Goal: Feedback & Contribution: Leave review/rating

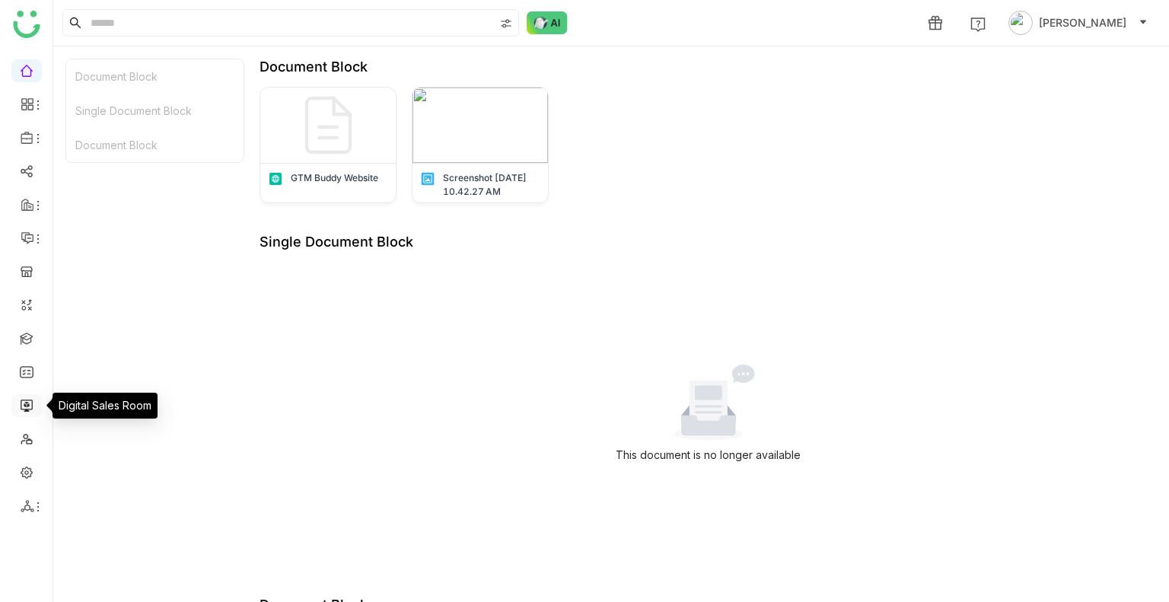
click at [25, 406] on link at bounding box center [27, 404] width 14 height 13
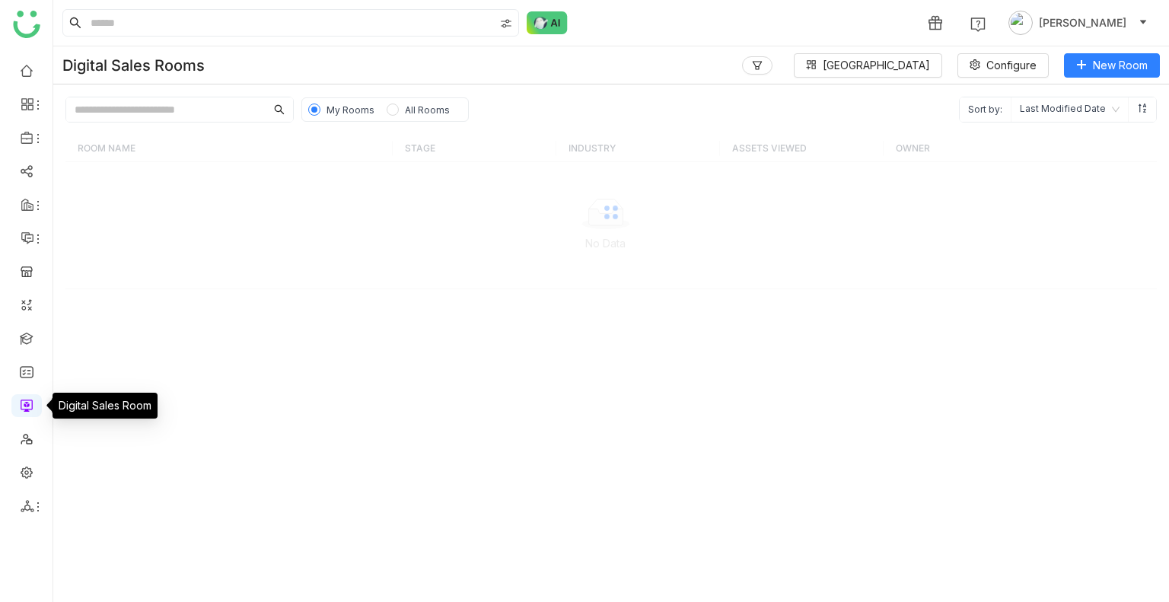
click at [25, 406] on link at bounding box center [27, 404] width 14 height 13
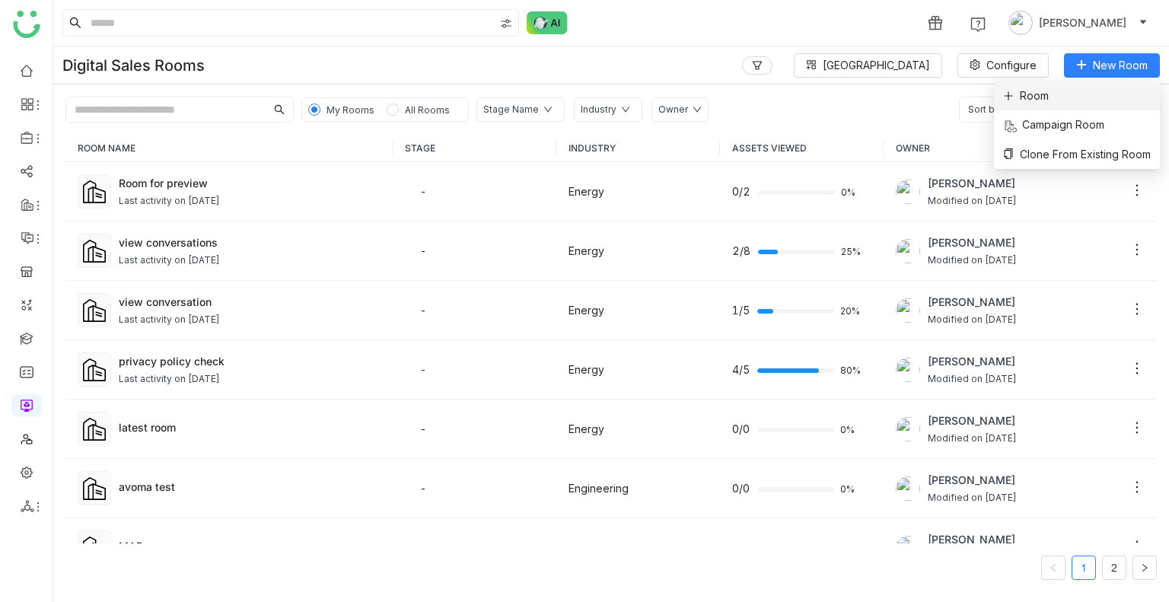
click at [1034, 105] on li "Room" at bounding box center [1077, 95] width 166 height 29
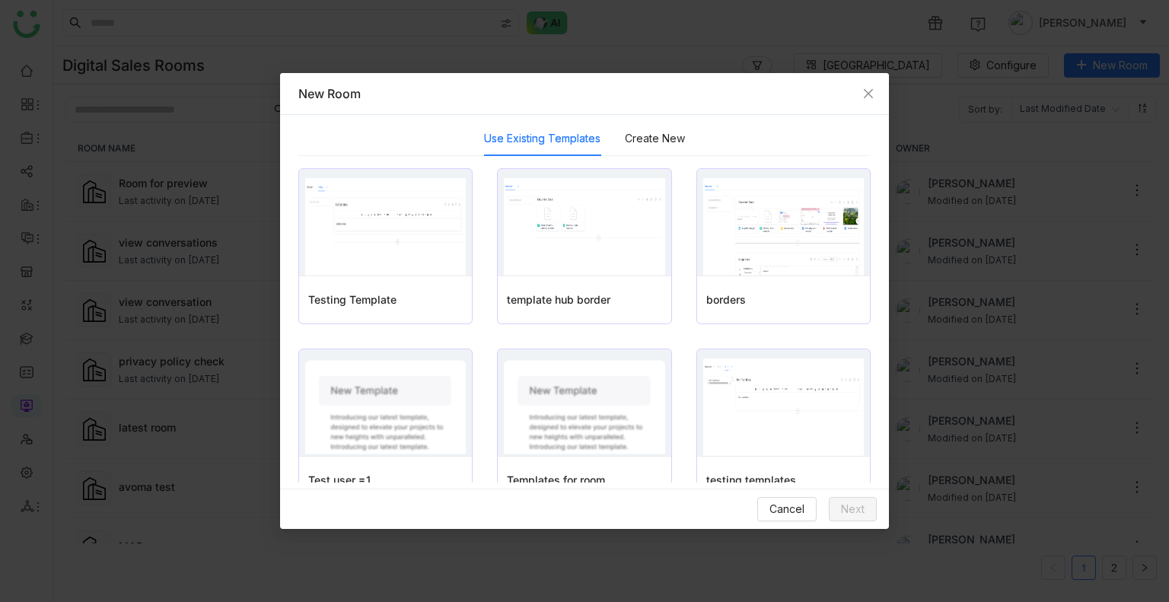
click at [684, 142] on div "Use Existing Templates Create New" at bounding box center [584, 138] width 572 height 35
click at [667, 137] on button "Create New" at bounding box center [655, 138] width 60 height 17
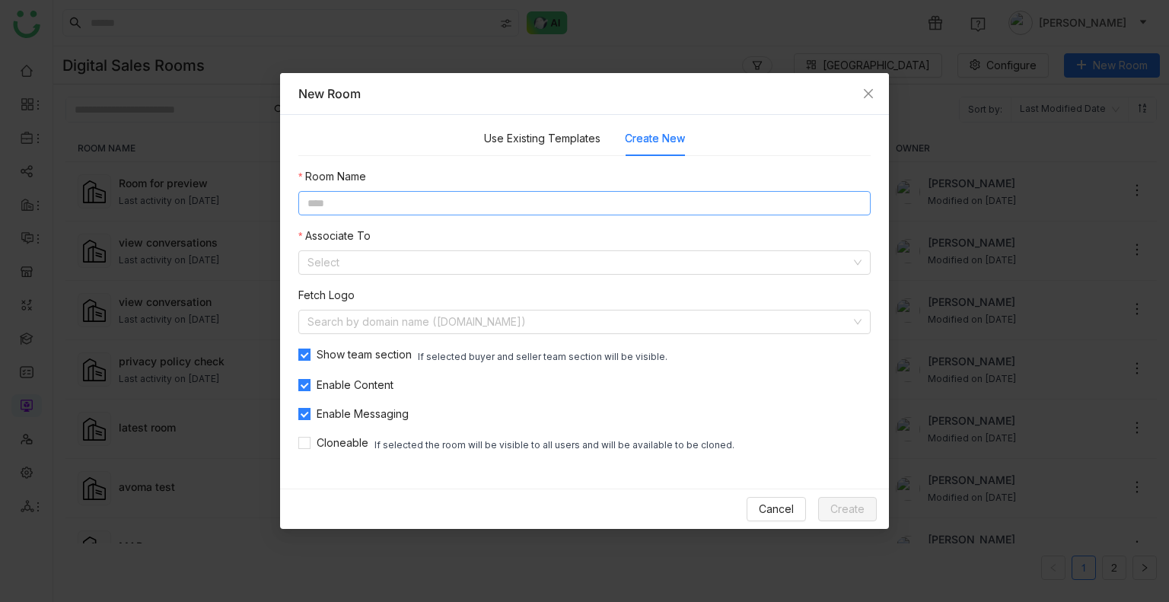
click at [505, 202] on input at bounding box center [584, 203] width 572 height 24
type input "**********"
click at [332, 272] on input at bounding box center [578, 262] width 543 height 23
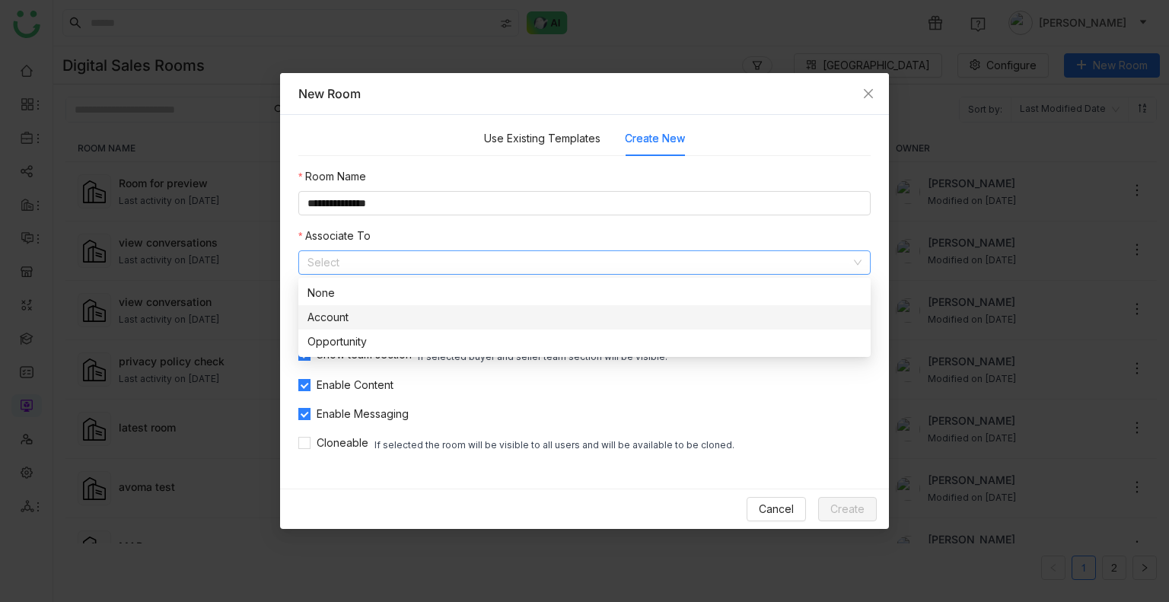
click at [342, 310] on div "Account" at bounding box center [584, 317] width 554 height 17
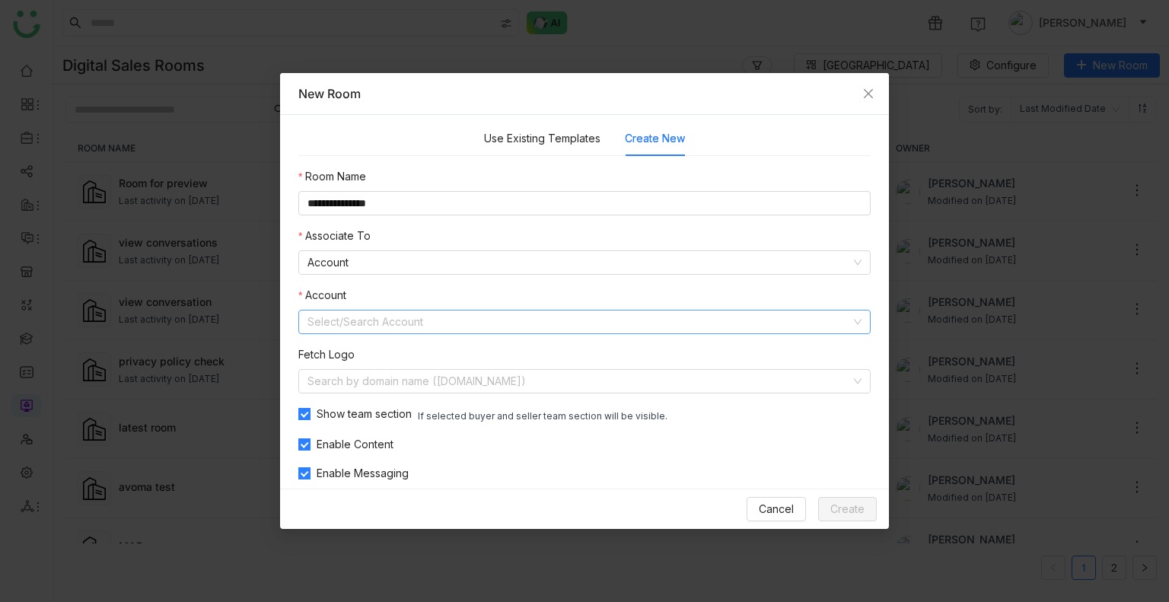
click at [349, 323] on input at bounding box center [578, 322] width 543 height 23
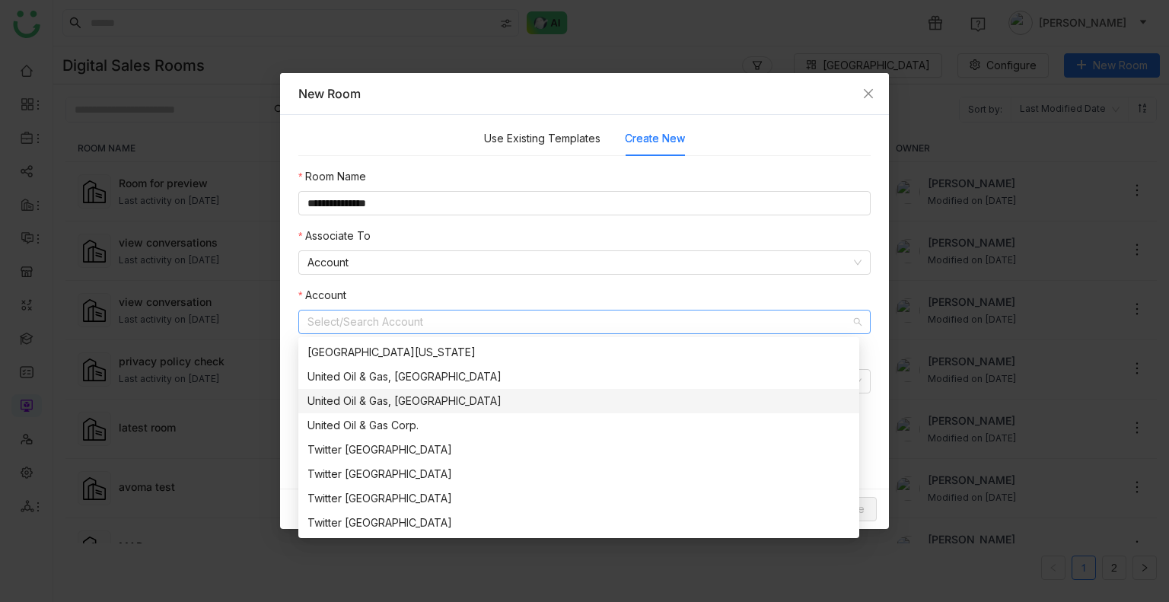
click at [402, 393] on div "United Oil & Gas, Singapore" at bounding box center [578, 401] width 543 height 17
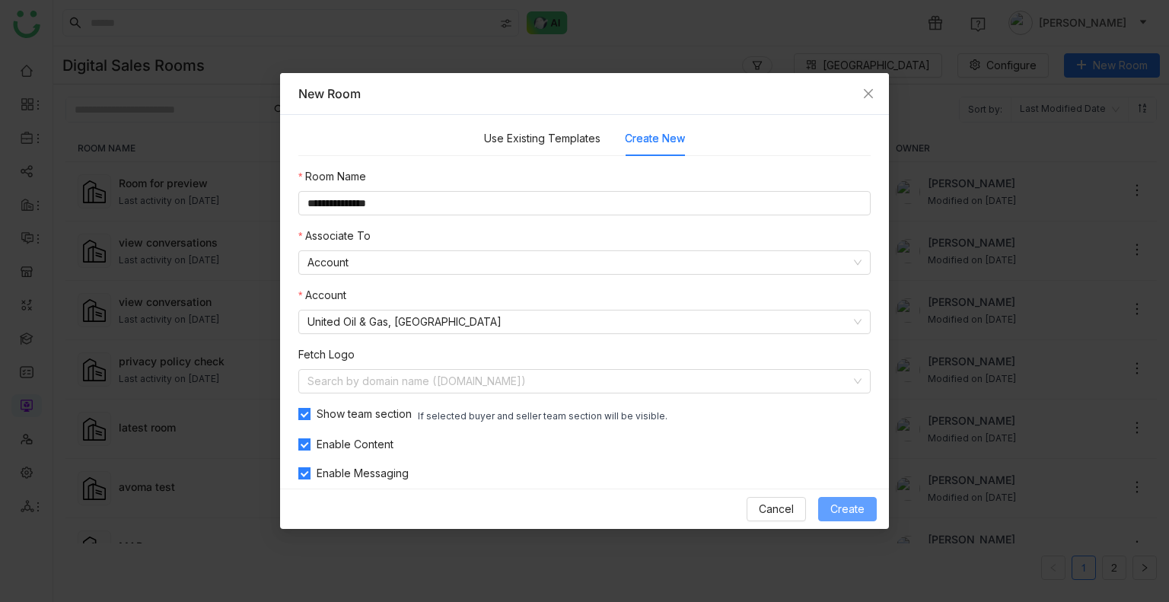
drag, startPoint x: 845, startPoint y: 492, endPoint x: 865, endPoint y: 518, distance: 32.0
click at [865, 518] on div "Cancel Create" at bounding box center [584, 509] width 609 height 40
click at [865, 518] on button "Create" at bounding box center [847, 509] width 59 height 24
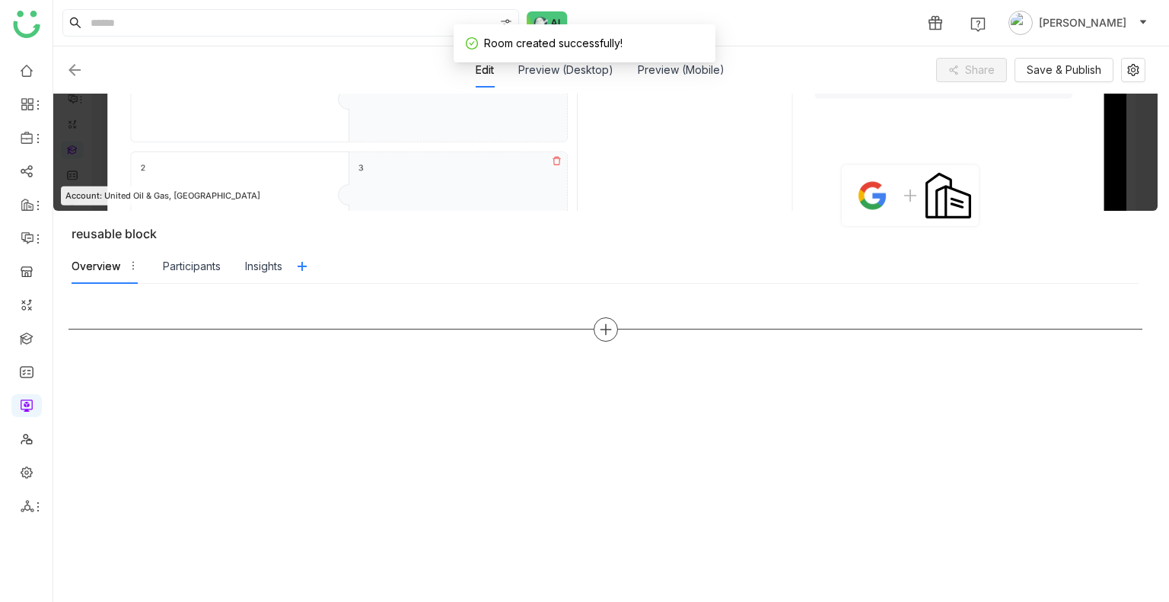
click at [604, 327] on icon at bounding box center [606, 330] width 14 height 14
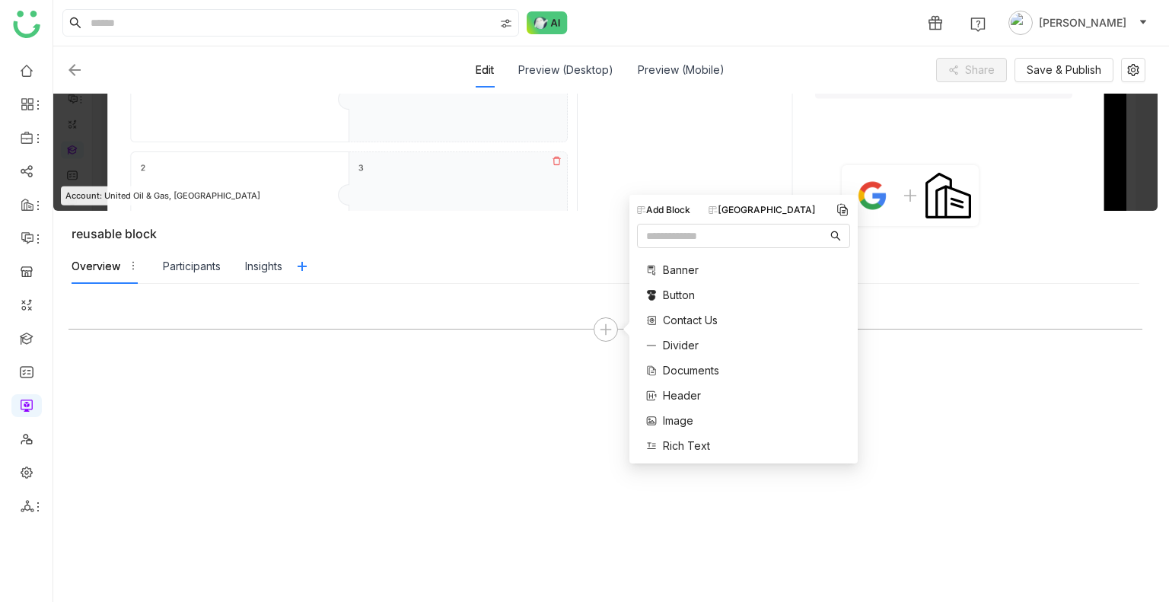
click at [769, 205] on div "Block Library" at bounding box center [762, 210] width 107 height 14
click at [550, 443] on div at bounding box center [605, 443] width 1074 height 288
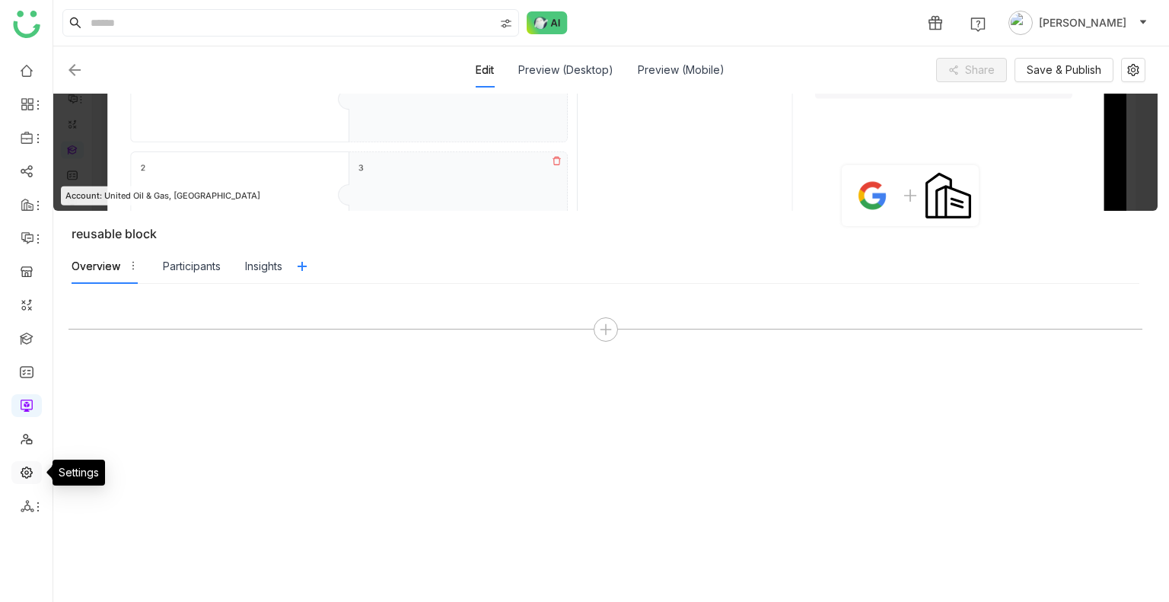
click at [20, 471] on link at bounding box center [27, 471] width 14 height 13
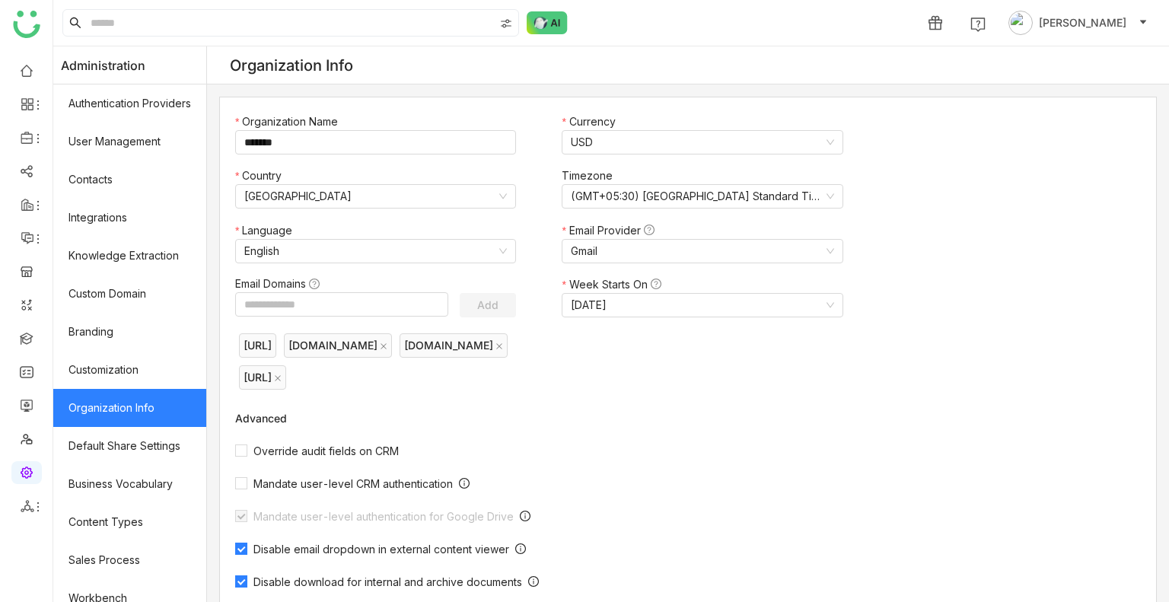
scroll to position [426, 0]
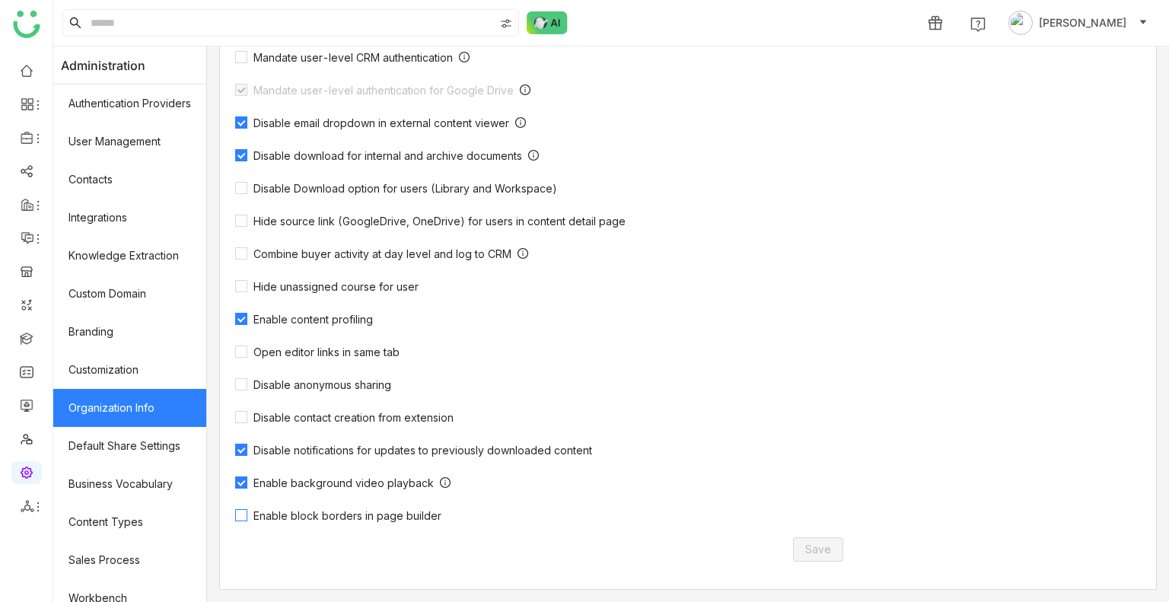
click at [317, 513] on span "Enable block borders in page builder" at bounding box center [347, 515] width 200 height 13
click at [816, 556] on span "Save" at bounding box center [818, 549] width 26 height 17
click at [24, 411] on link at bounding box center [27, 404] width 14 height 13
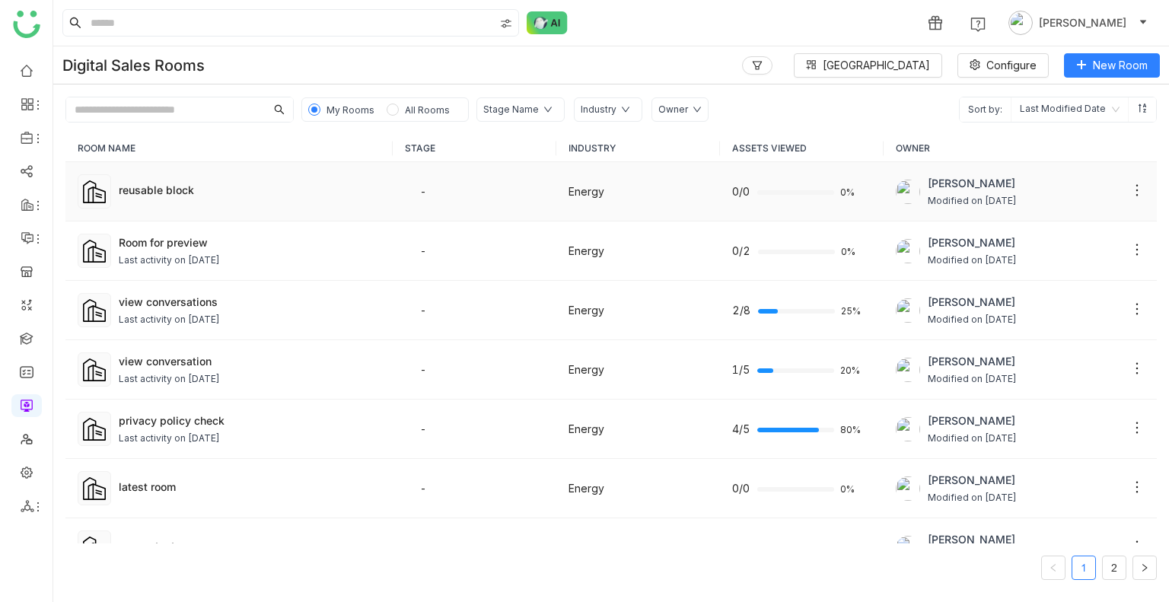
click at [246, 207] on td "reusable block" at bounding box center [228, 191] width 327 height 59
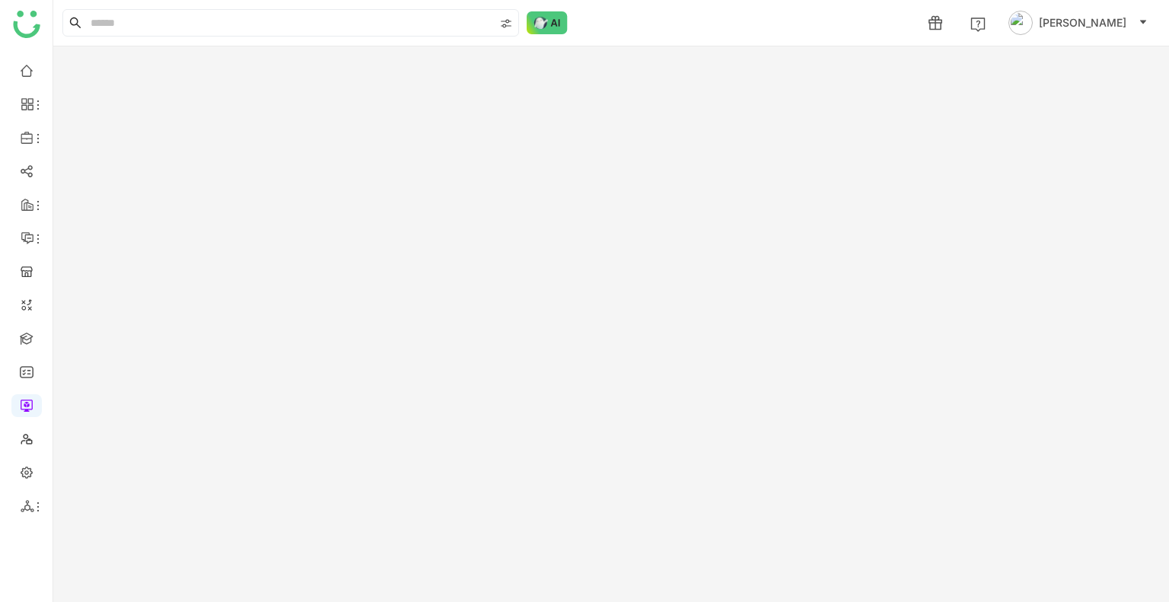
click at [246, 207] on gtmb-room-detail at bounding box center [611, 324] width 1116 height 556
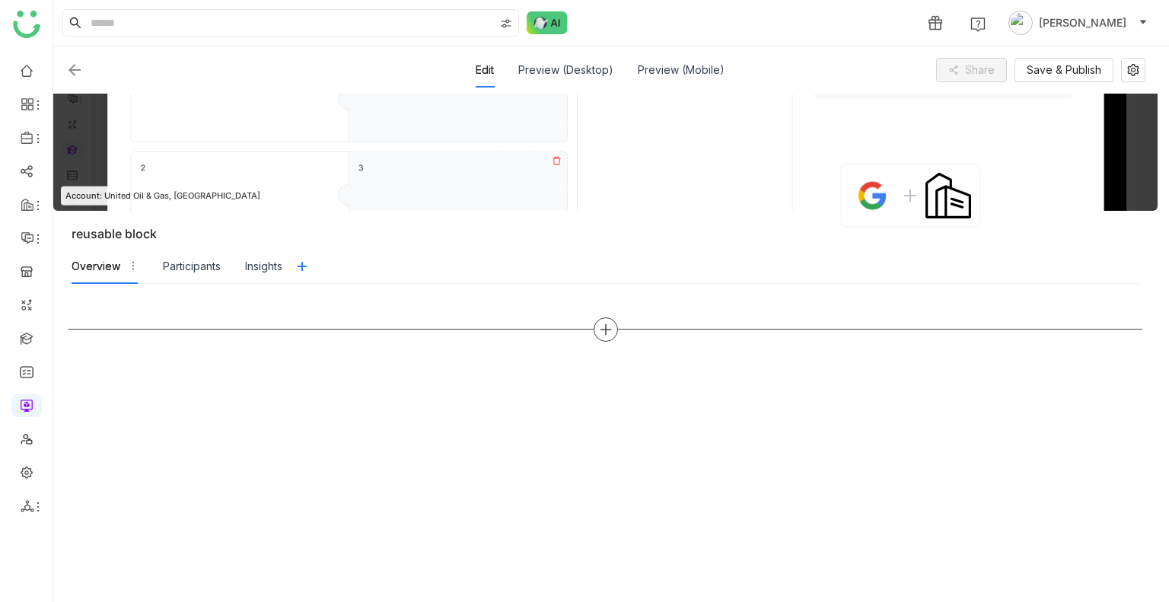
click at [621, 329] on div at bounding box center [605, 329] width 1074 height 24
click at [613, 334] on div at bounding box center [606, 329] width 24 height 24
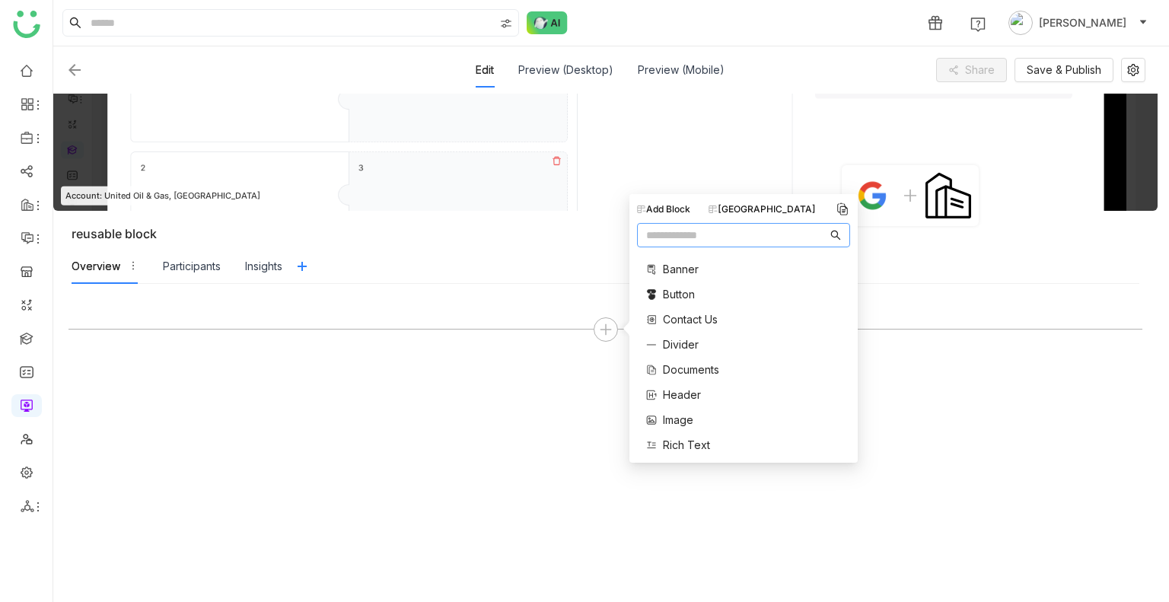
click at [779, 223] on nz-input-group at bounding box center [743, 235] width 213 height 24
click at [775, 214] on div "Block Library" at bounding box center [762, 209] width 107 height 14
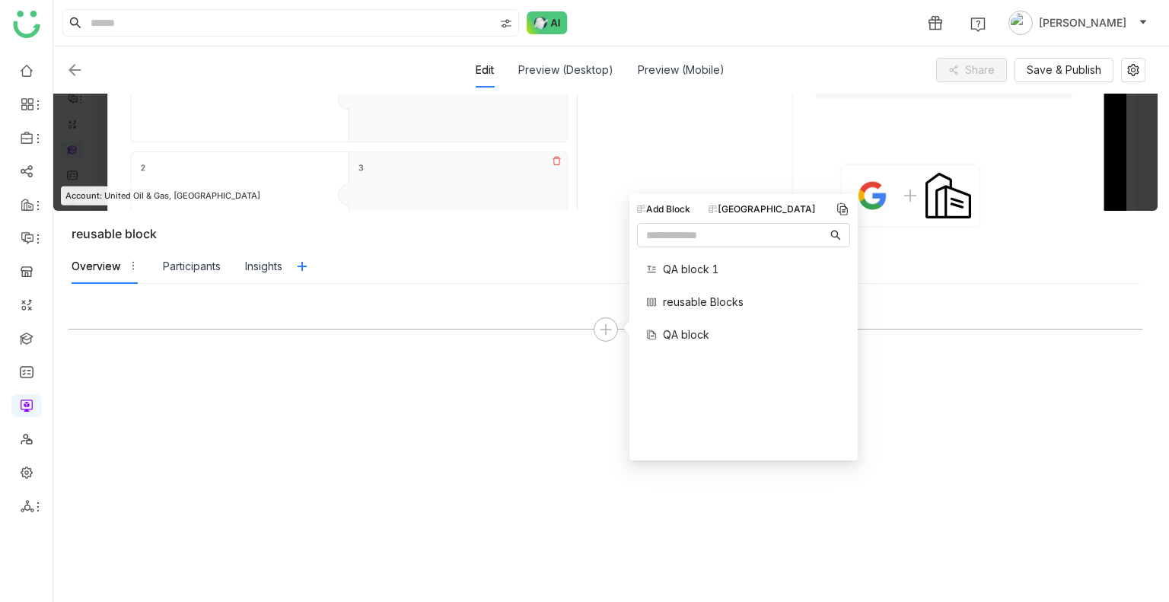
click at [687, 304] on span "reusable Blocks" at bounding box center [703, 302] width 81 height 16
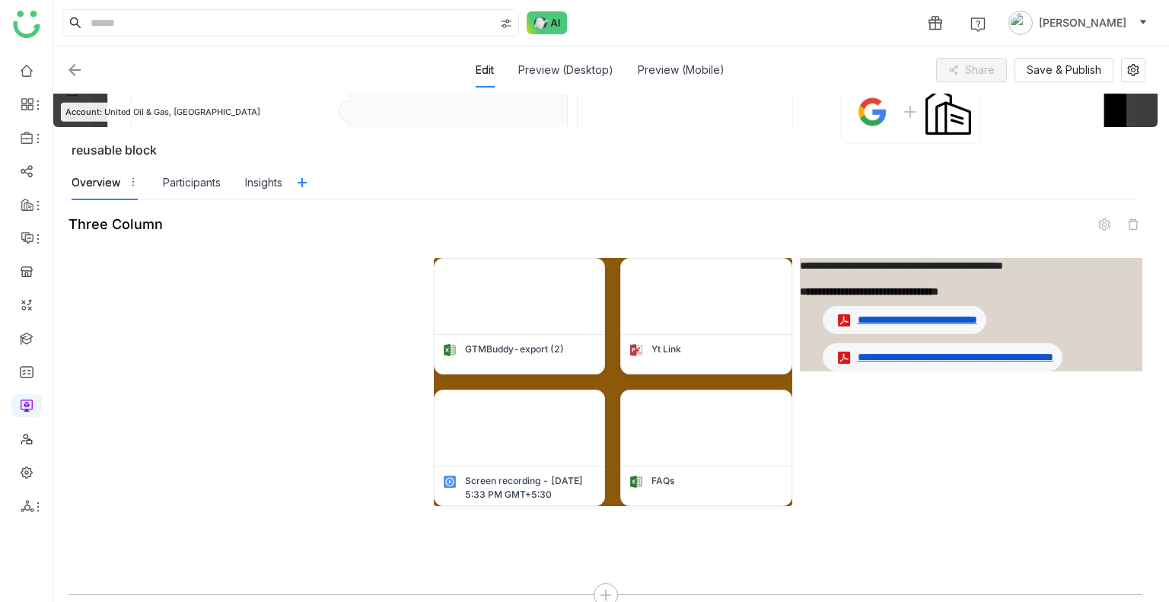
scroll to position [85, 0]
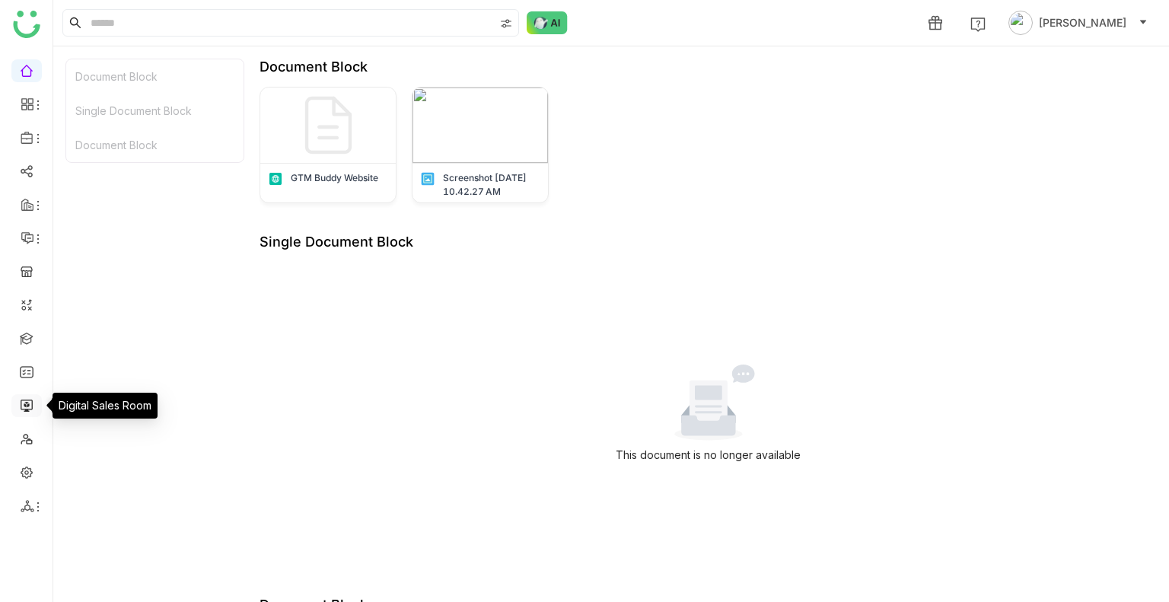
click at [26, 410] on link at bounding box center [27, 404] width 14 height 13
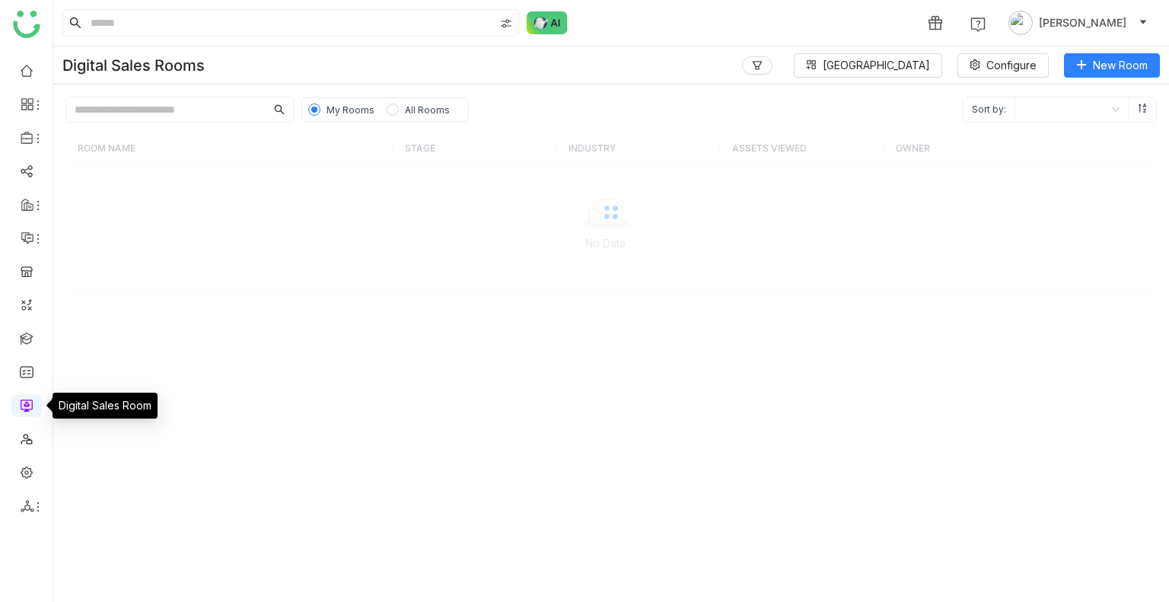
click at [26, 410] on link at bounding box center [27, 404] width 14 height 13
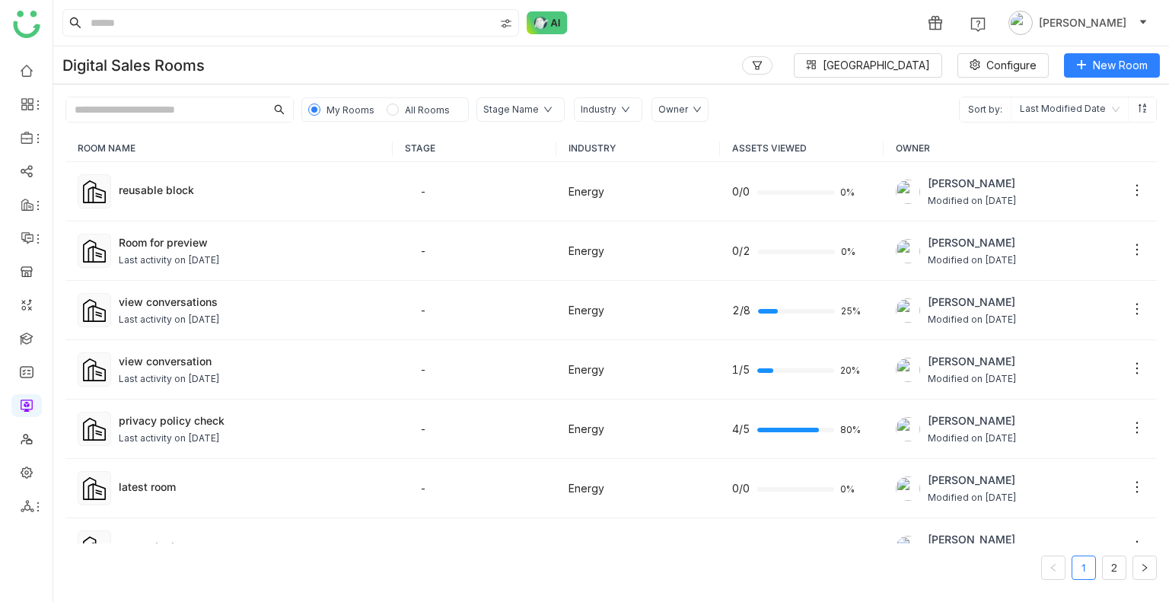
click at [865, 50] on div "Digital Sales Rooms Block Library Configure New Room" at bounding box center [611, 65] width 1116 height 38
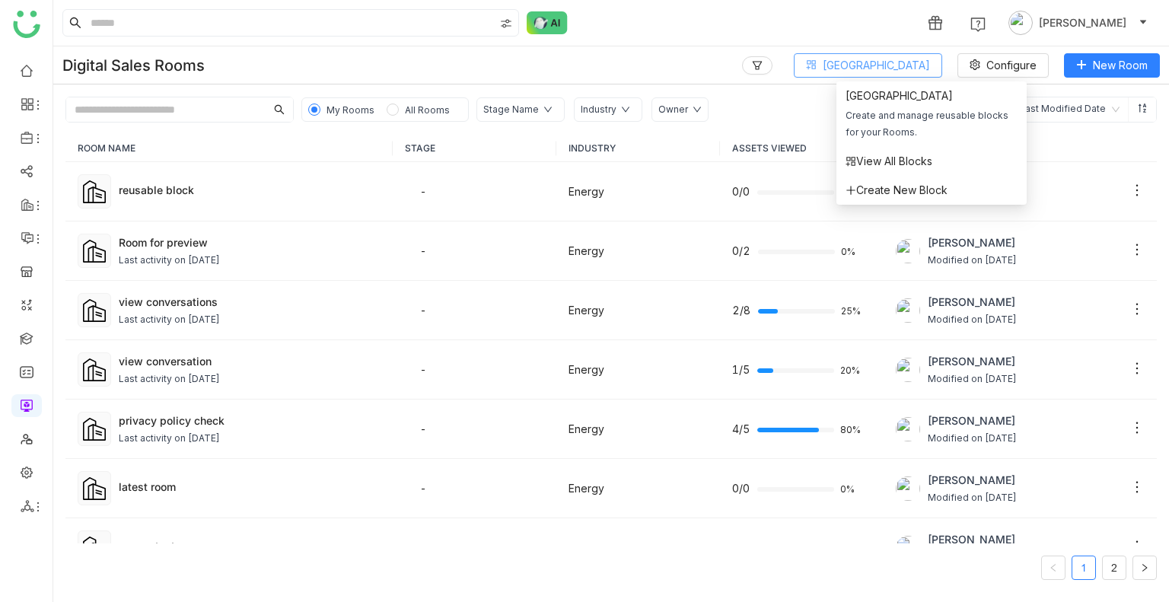
click at [868, 57] on span "Block Library" at bounding box center [876, 65] width 107 height 17
click at [895, 167] on span "View All Blocks" at bounding box center [889, 161] width 87 height 17
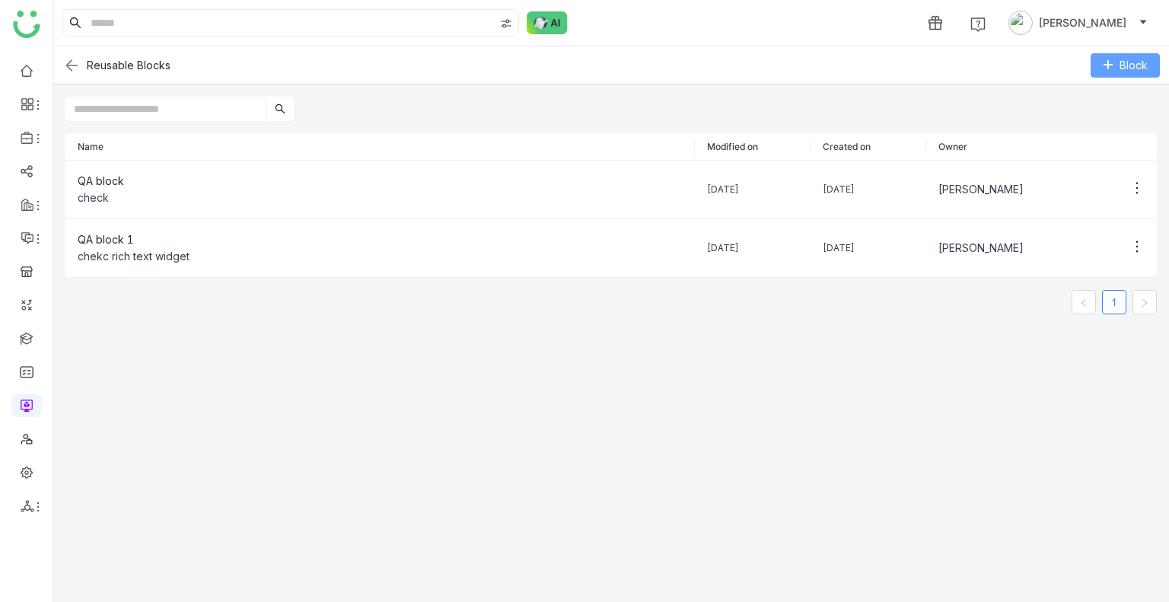
click at [1121, 68] on span "Block" at bounding box center [1134, 65] width 28 height 17
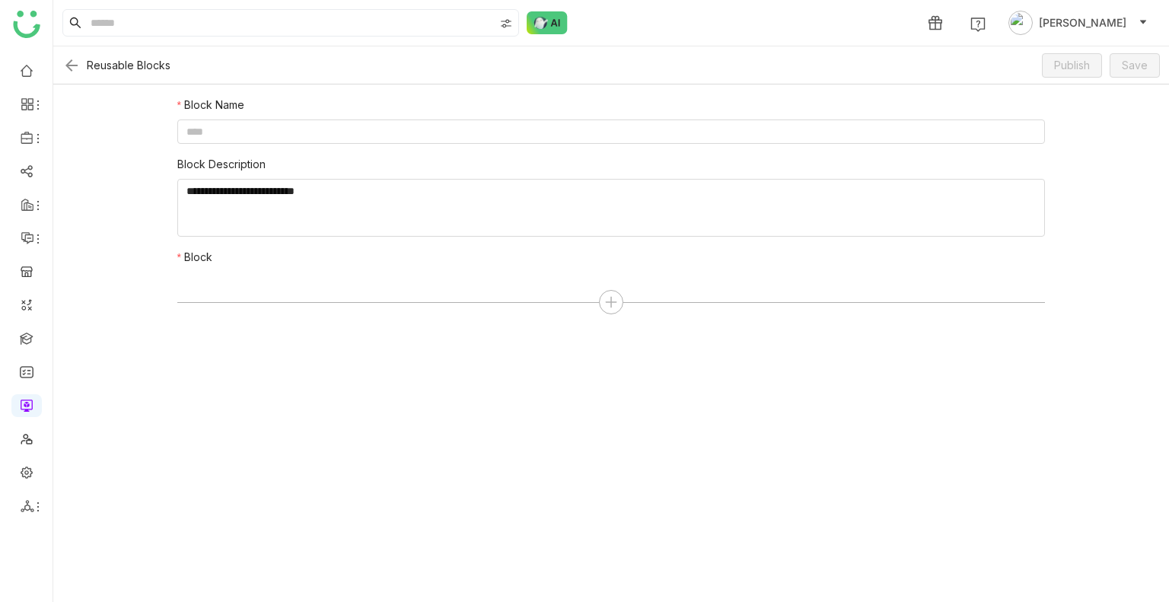
click at [288, 148] on div "Block Name Block Description Block" at bounding box center [611, 207] width 868 height 221
click at [276, 133] on input at bounding box center [611, 131] width 868 height 24
type input "**********"
click at [280, 218] on textarea at bounding box center [611, 208] width 868 height 58
click at [276, 126] on input "**********" at bounding box center [611, 131] width 868 height 24
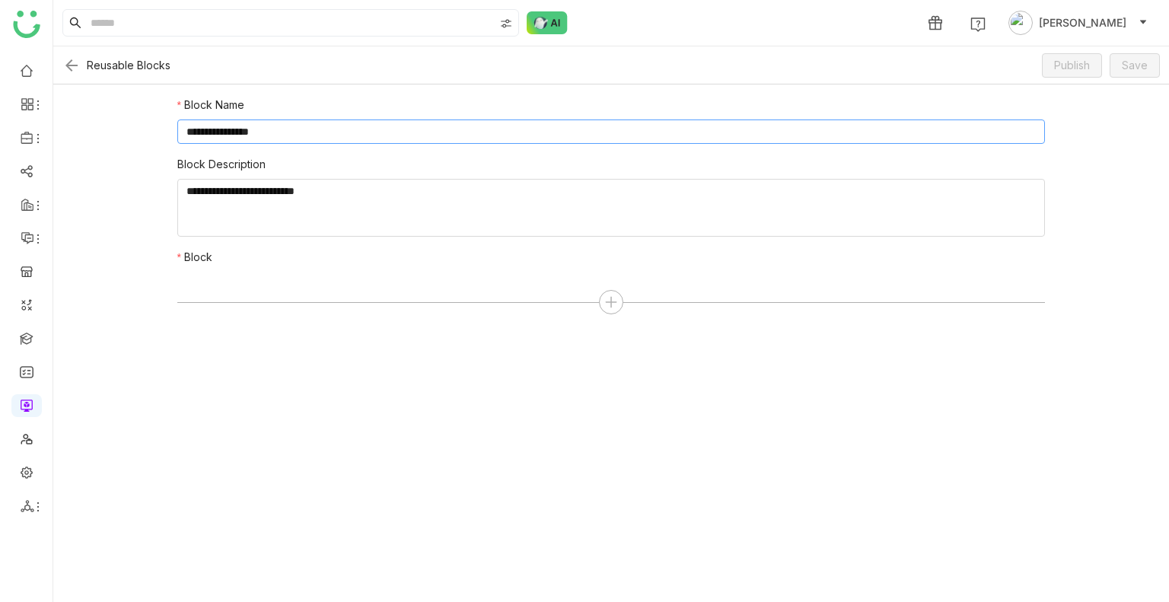
click at [276, 126] on input "**********" at bounding box center [611, 131] width 868 height 24
paste textarea "**********"
click at [266, 225] on textarea at bounding box center [611, 208] width 868 height 58
paste textarea "**********"
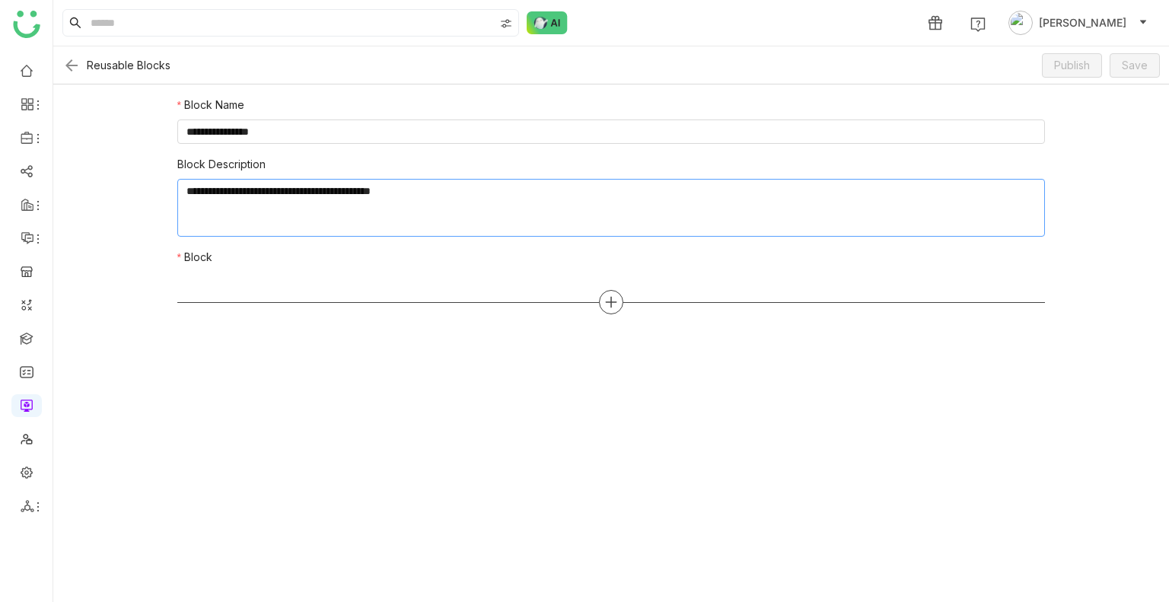
type textarea "**********"
click at [612, 307] on icon at bounding box center [611, 302] width 14 height 14
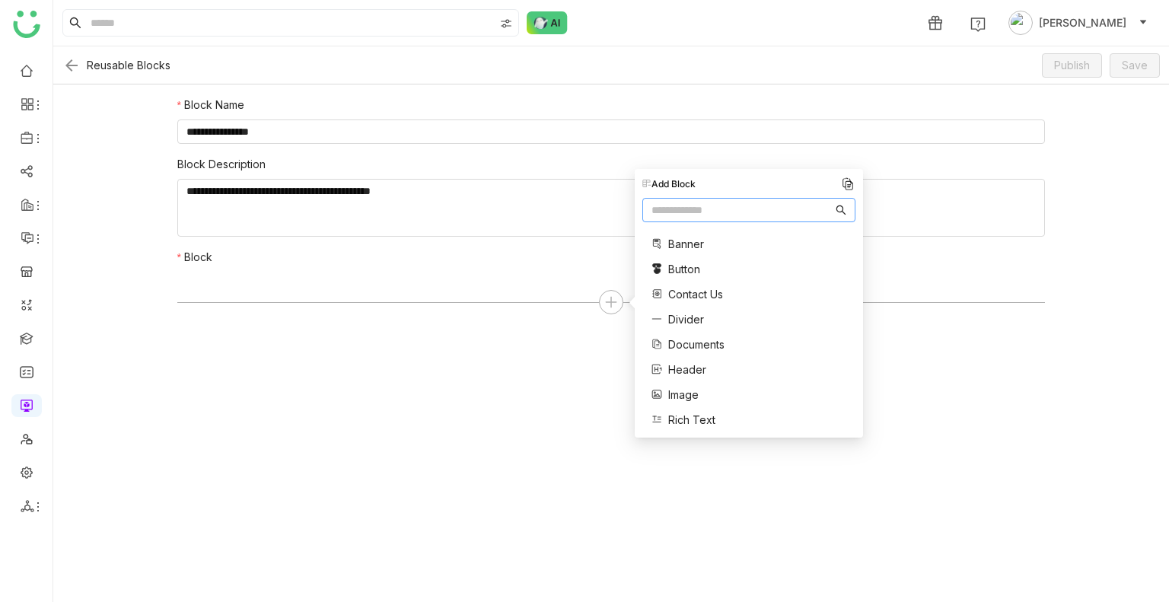
scroll to position [206, 0]
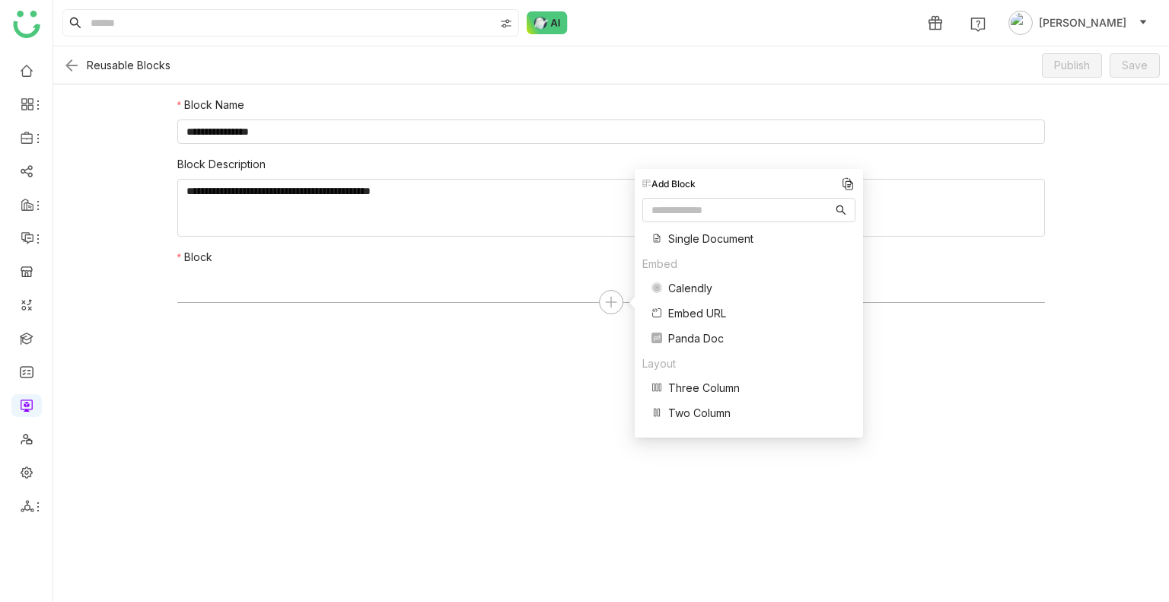
click at [685, 383] on span "Three Column" at bounding box center [704, 388] width 72 height 16
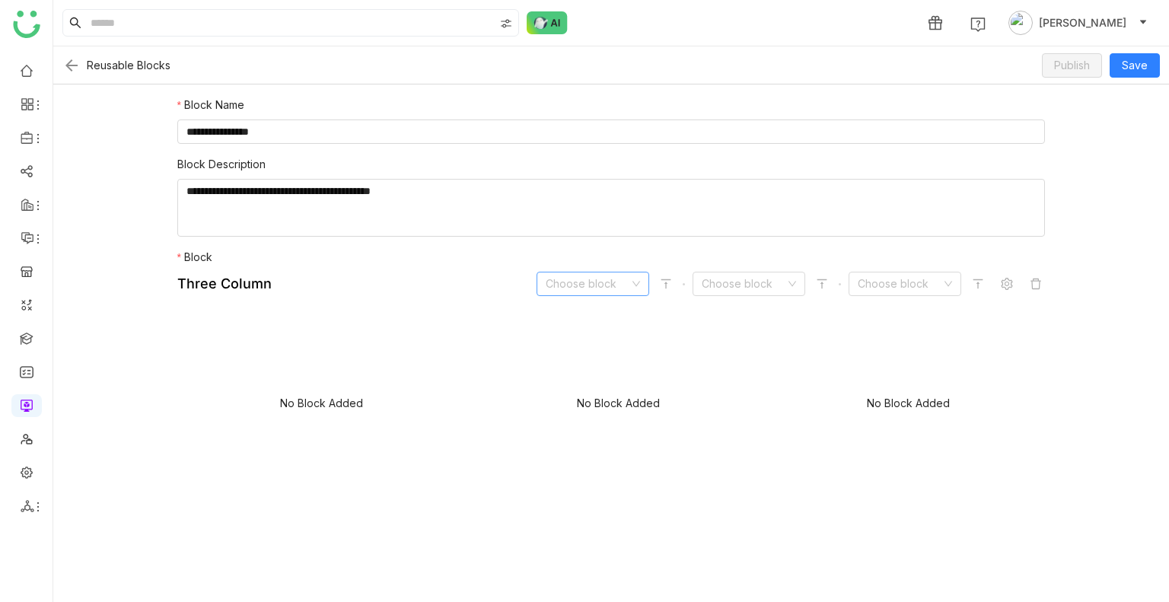
click at [606, 279] on input at bounding box center [588, 283] width 84 height 23
click at [572, 413] on div "Embed HTML/URL" at bounding box center [593, 411] width 94 height 17
click at [320, 440] on button "Add Embed HTML / URL" at bounding box center [321, 431] width 145 height 24
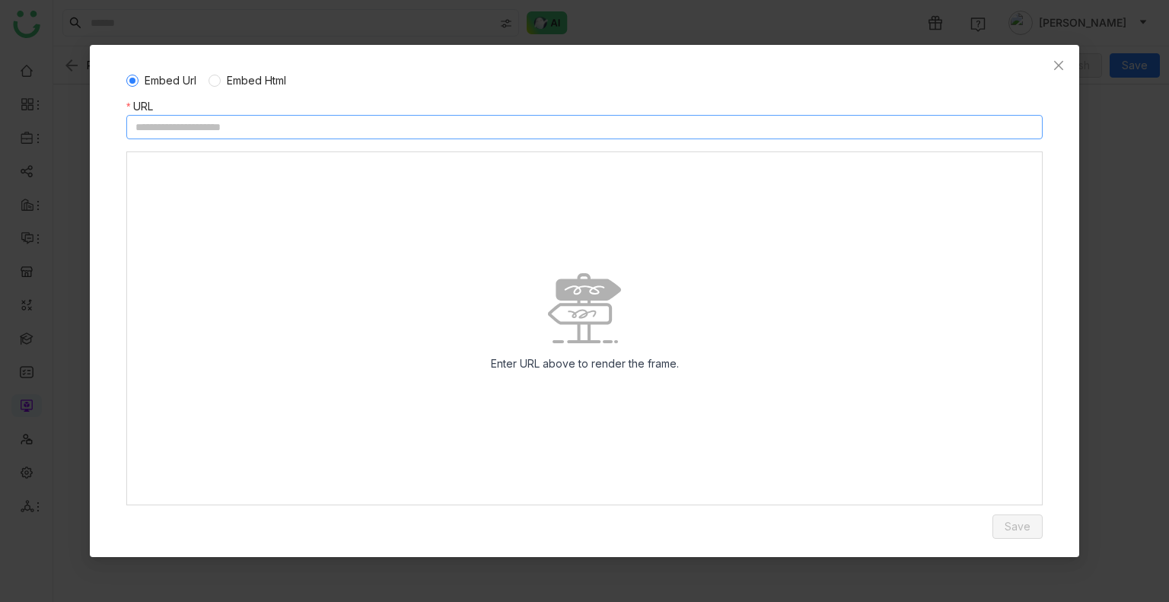
click at [256, 130] on input at bounding box center [584, 127] width 916 height 24
paste input "**********"
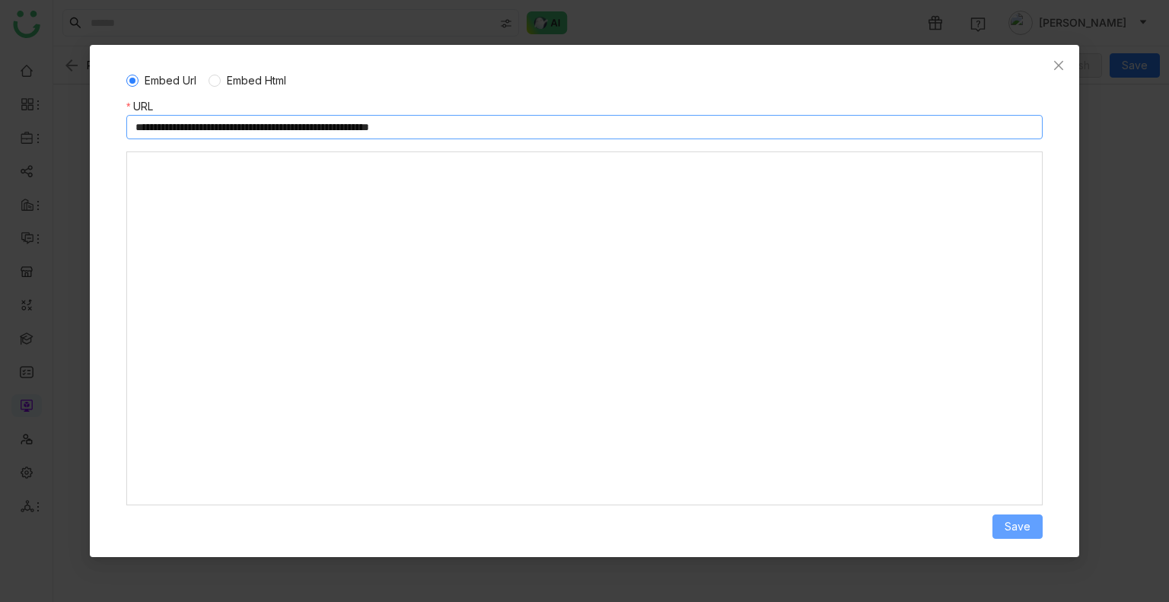
type input "**********"
click at [1039, 533] on button "Save" at bounding box center [1017, 527] width 50 height 24
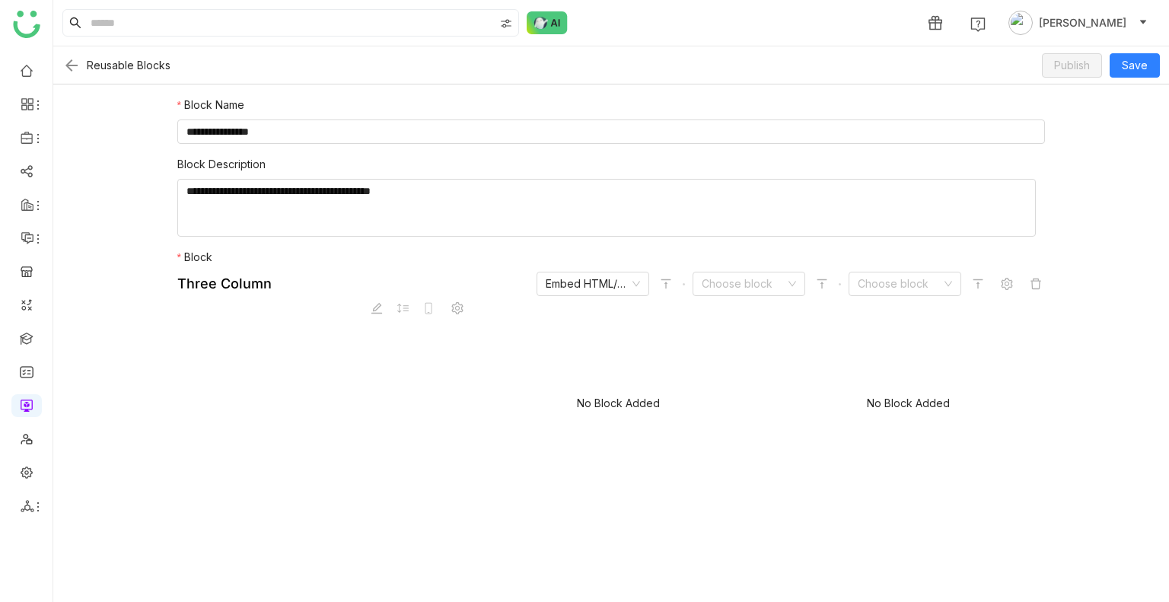
click at [994, 294] on div "Embed HTML/URL Choose block Choose block" at bounding box center [791, 284] width 508 height 24
click at [1001, 279] on icon at bounding box center [1007, 284] width 12 height 12
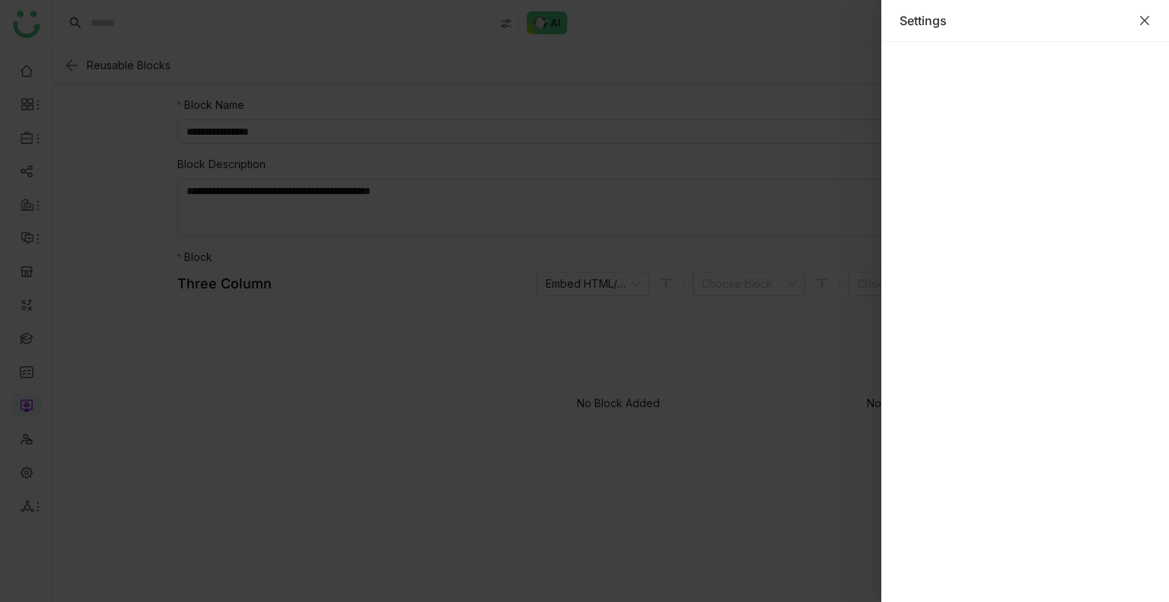
click at [1143, 21] on icon "Close" at bounding box center [1144, 20] width 9 height 9
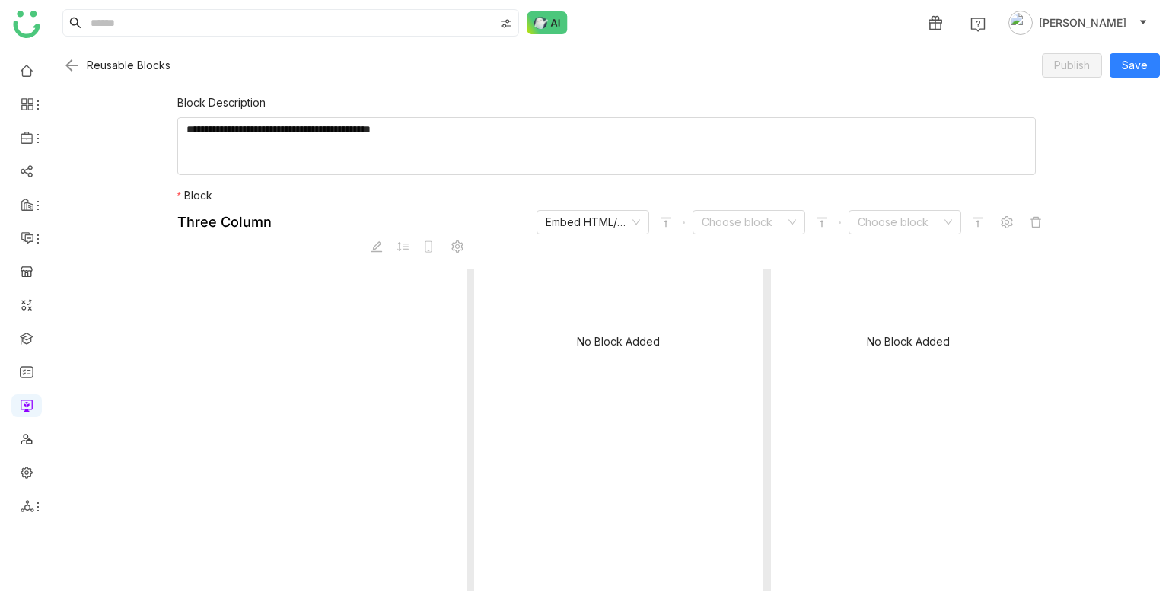
scroll to position [0, 0]
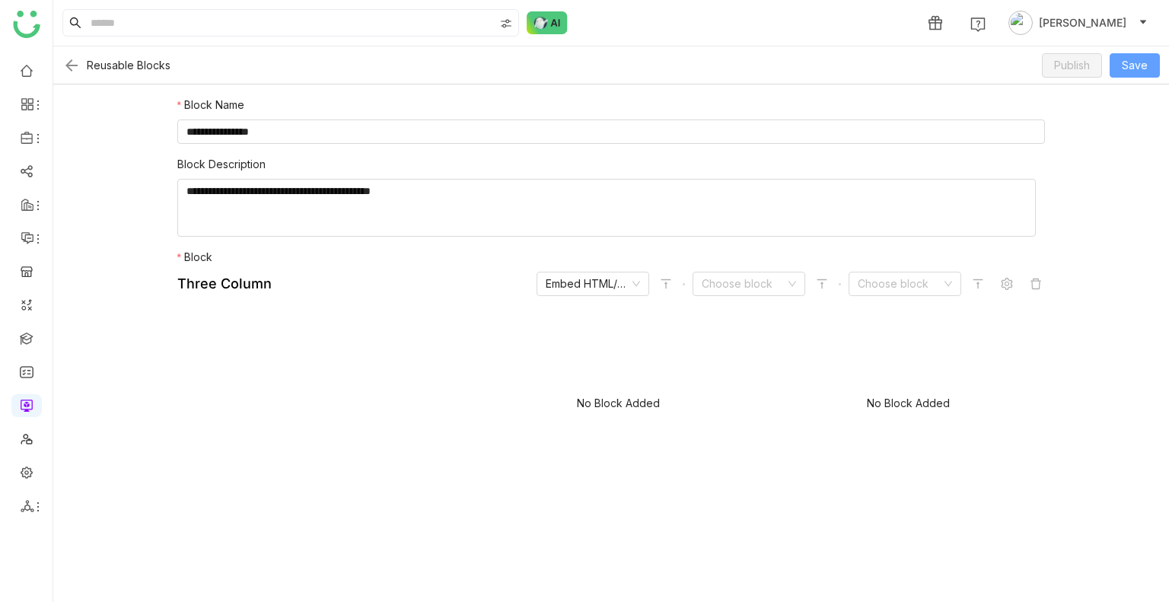
click at [1141, 65] on span "Save" at bounding box center [1135, 65] width 26 height 17
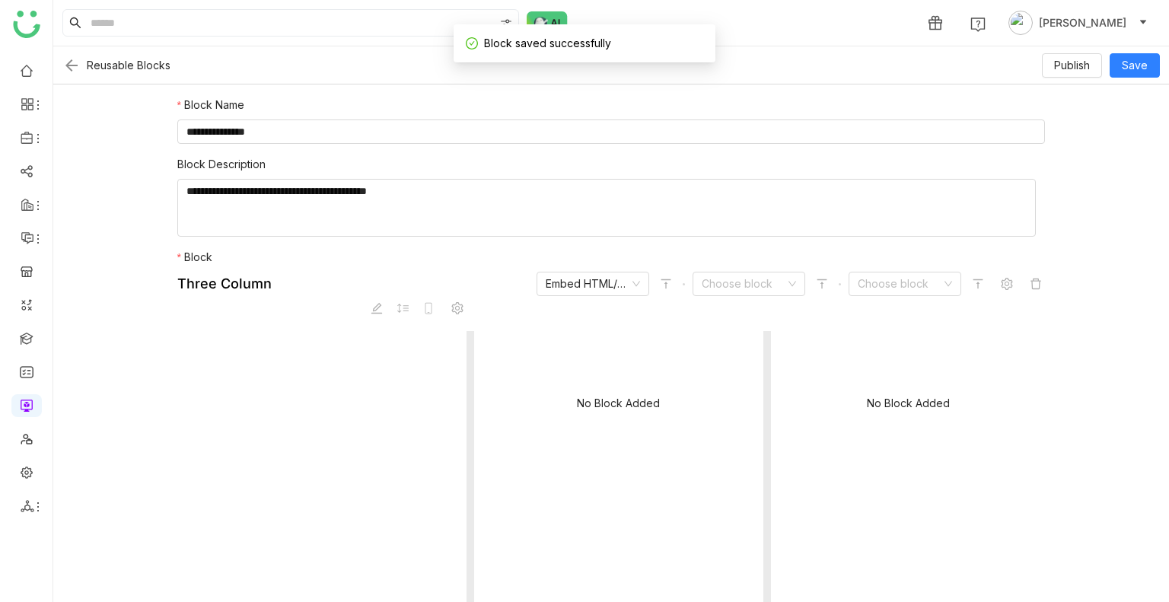
scroll to position [62, 0]
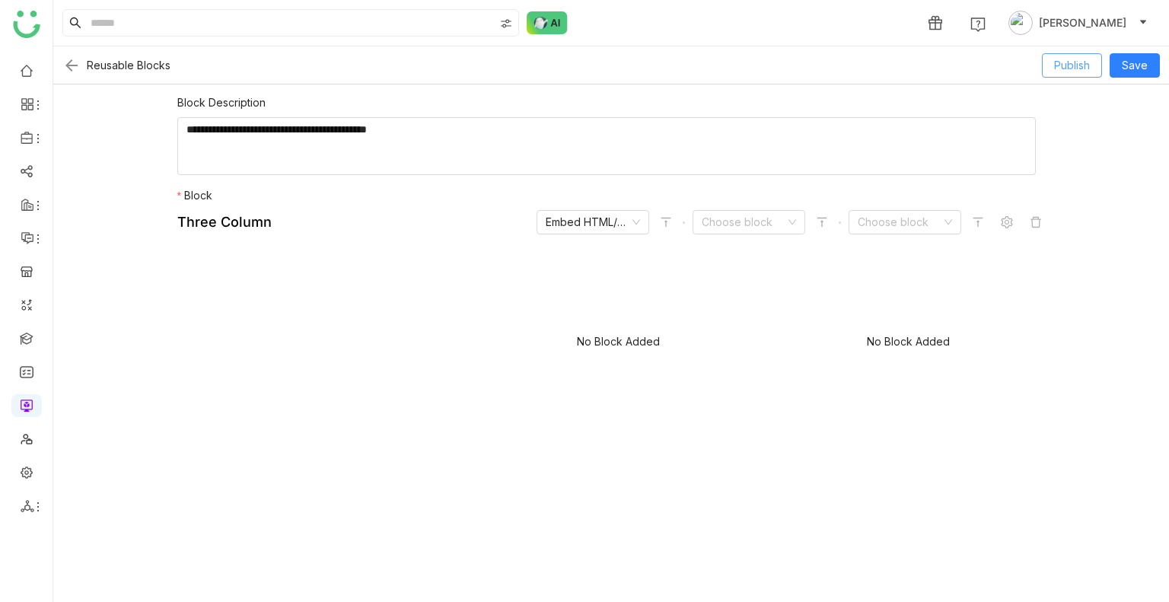
click at [1076, 64] on span "Publish" at bounding box center [1072, 65] width 36 height 17
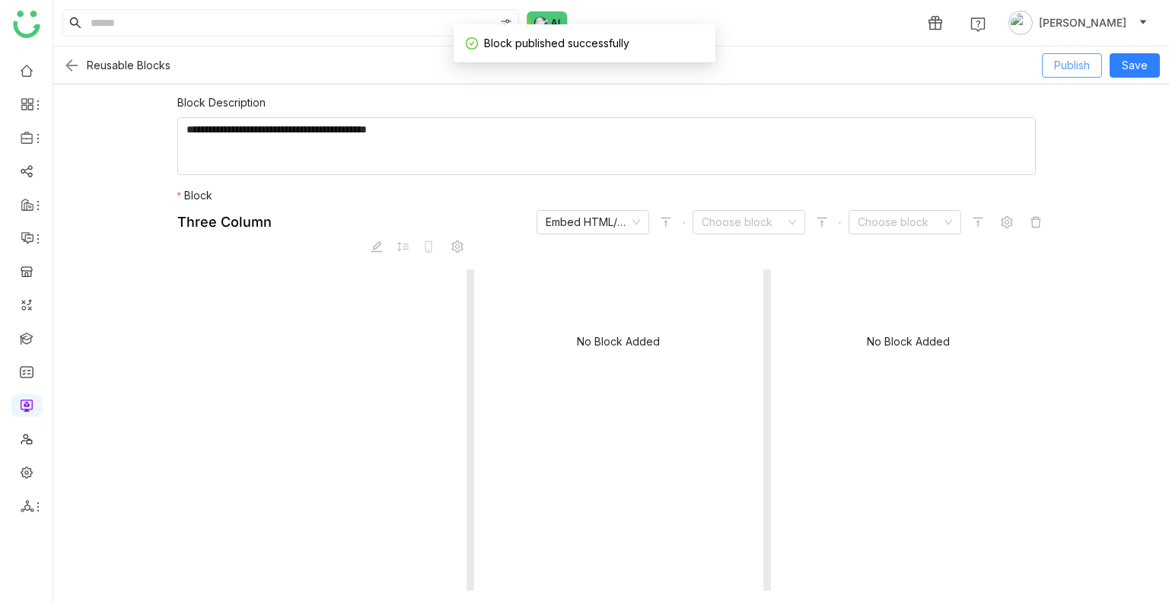
scroll to position [0, 0]
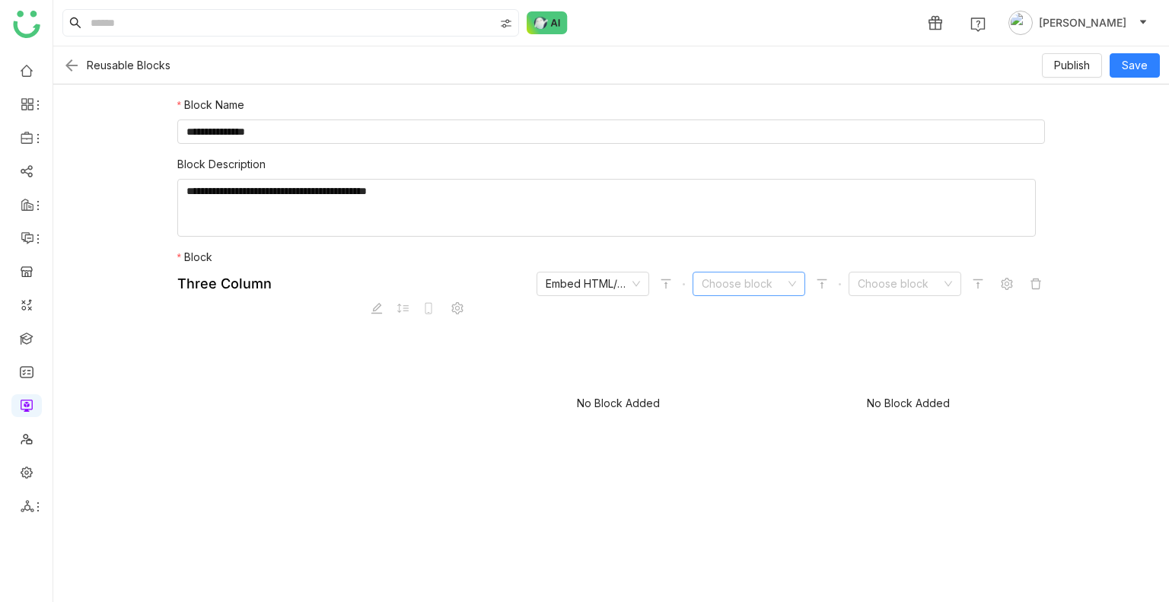
click at [751, 288] on input at bounding box center [744, 283] width 84 height 23
click at [69, 63] on img at bounding box center [71, 65] width 18 height 18
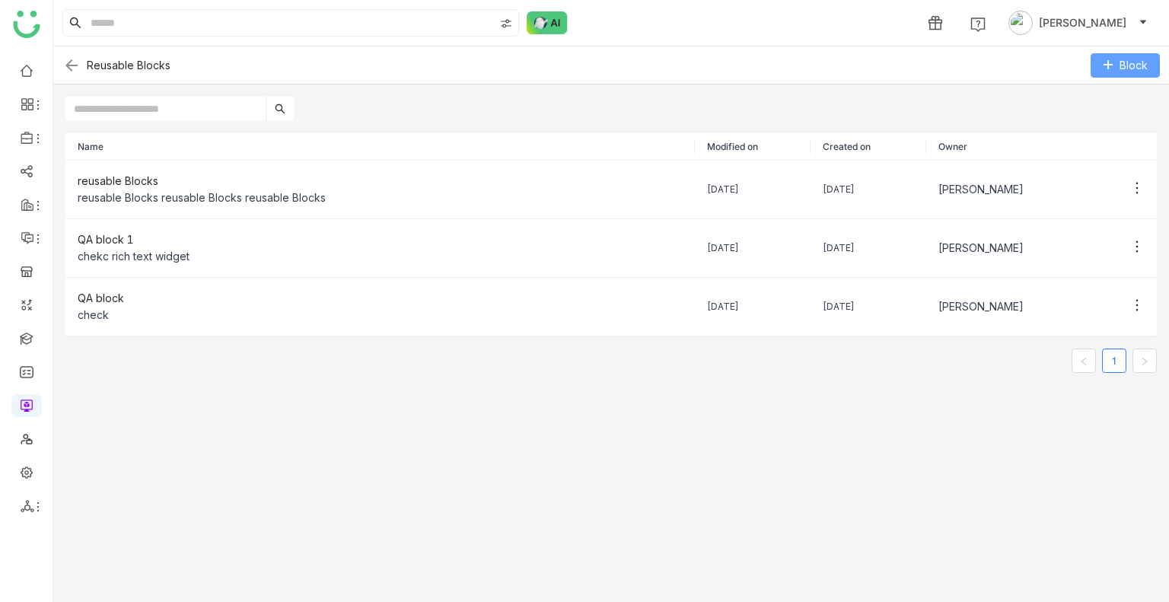
click at [1120, 57] on span "Block" at bounding box center [1134, 65] width 28 height 17
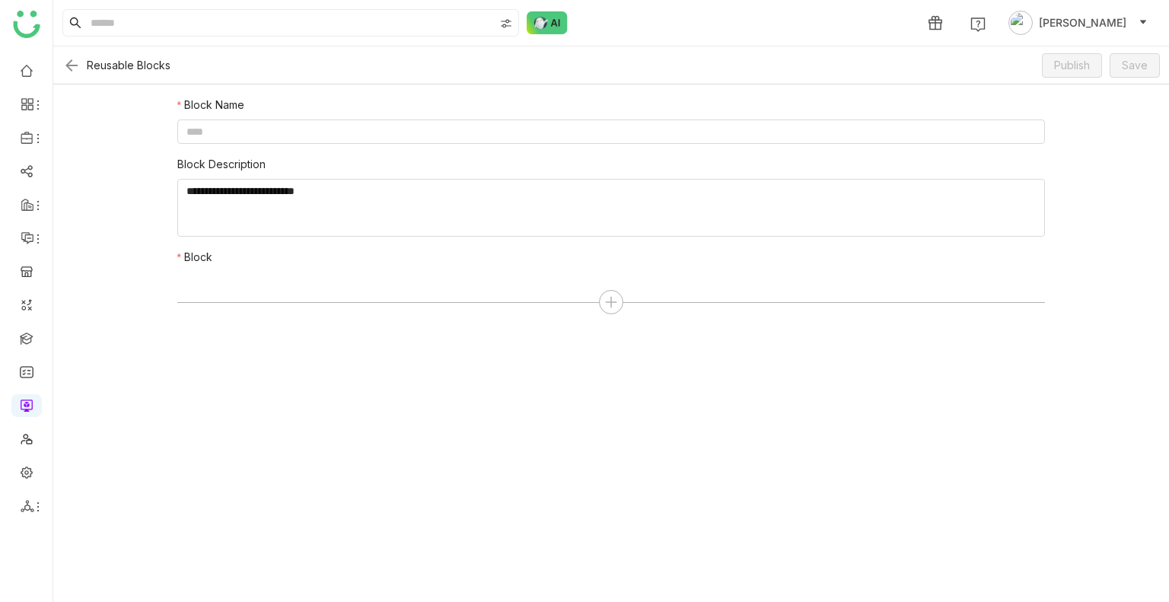
click at [75, 62] on img at bounding box center [71, 65] width 18 height 18
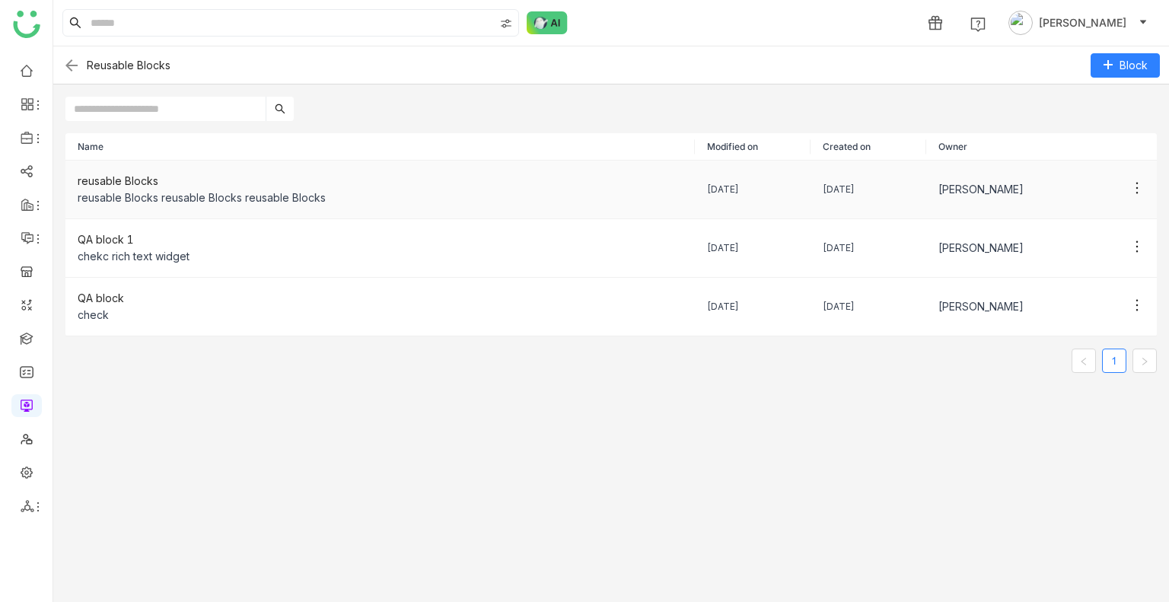
click at [212, 180] on div "reusable Blocks" at bounding box center [380, 181] width 605 height 17
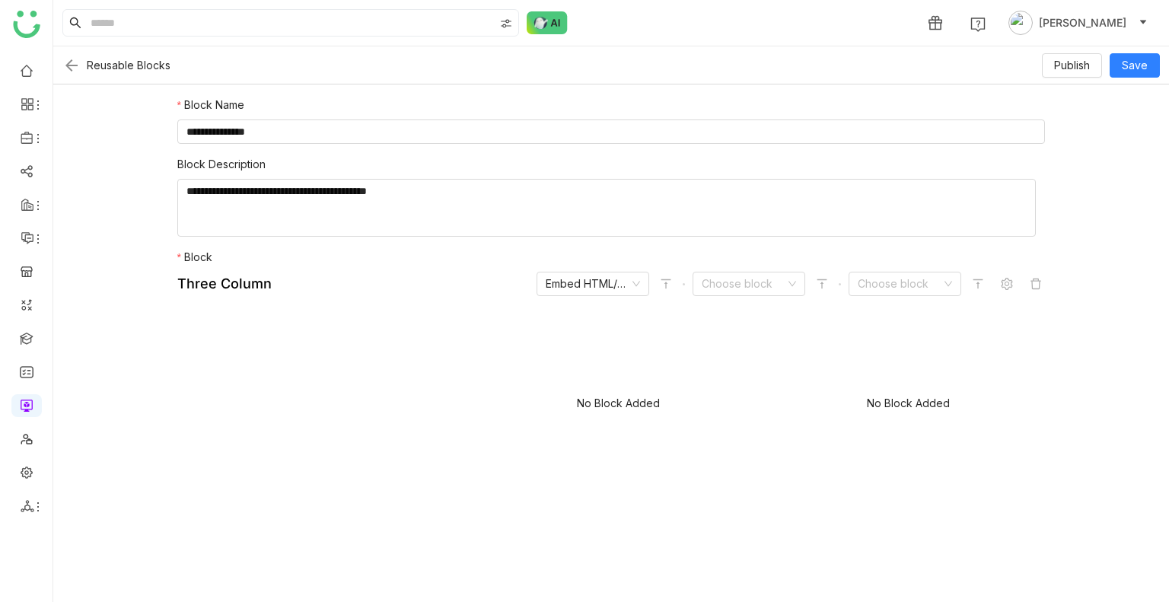
click at [75, 66] on img at bounding box center [71, 65] width 18 height 18
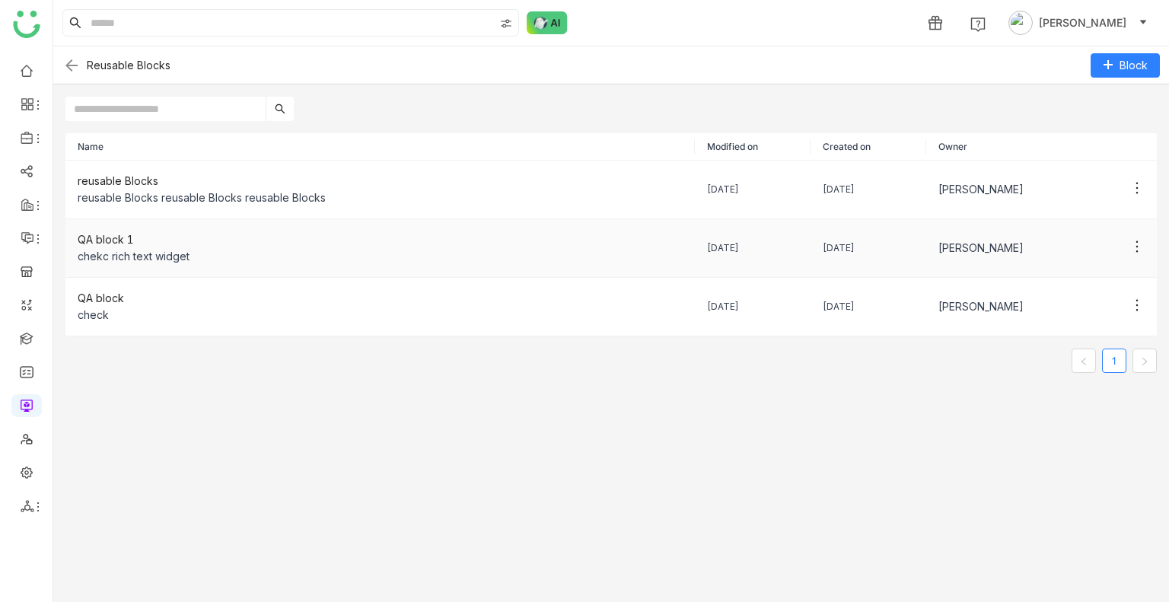
click at [180, 261] on div "chekc rich text widget" at bounding box center [380, 256] width 605 height 17
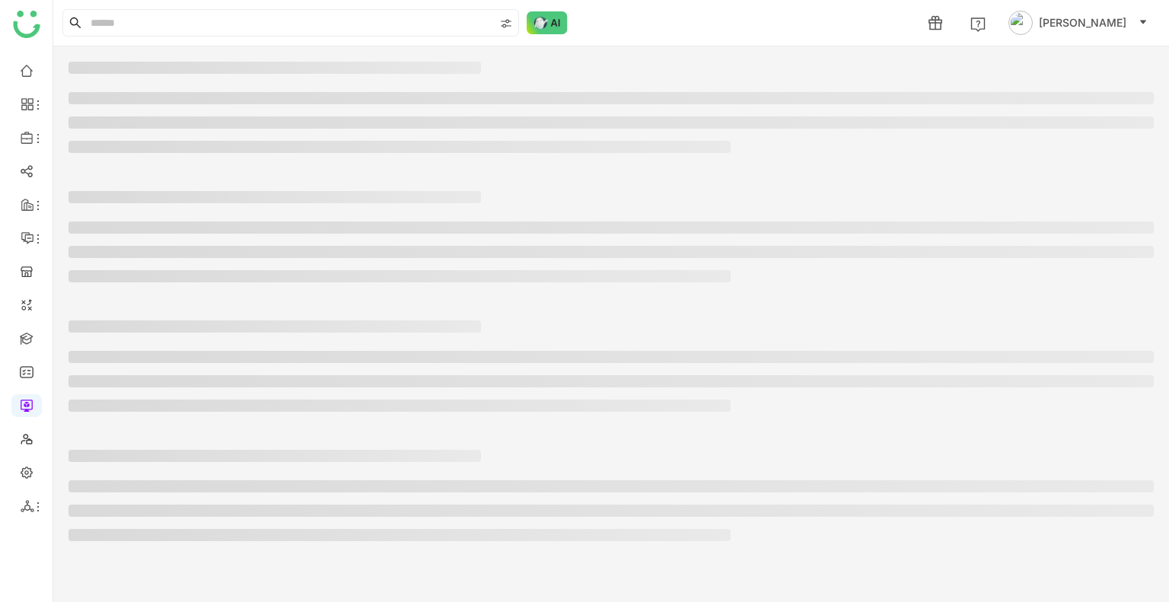
click at [180, 261] on ul at bounding box center [610, 251] width 1085 height 61
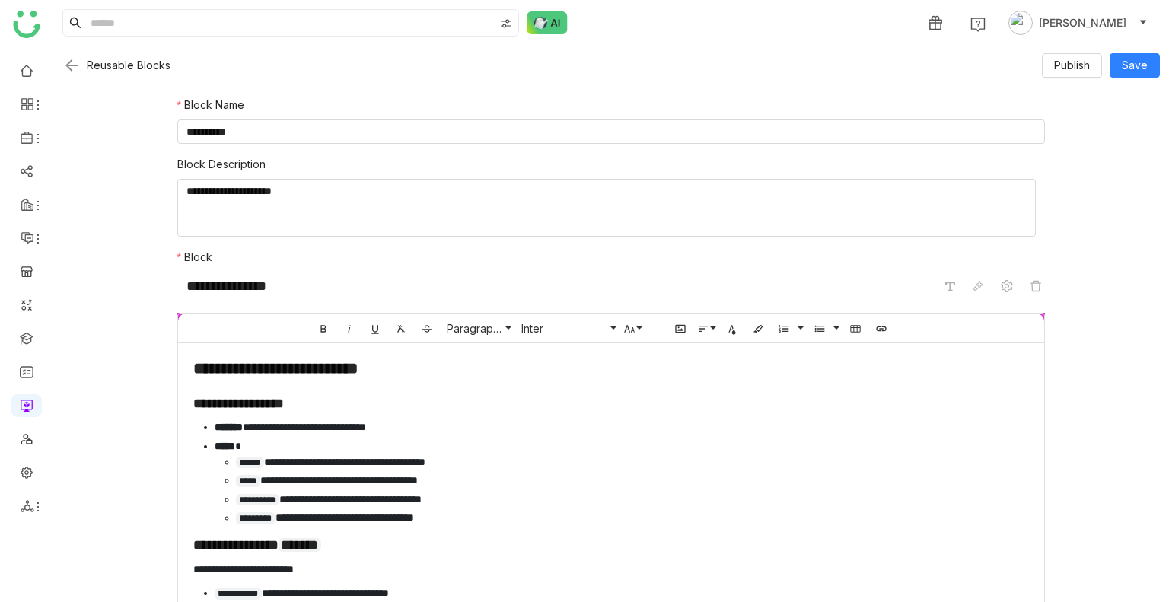
click at [71, 64] on img at bounding box center [71, 65] width 18 height 18
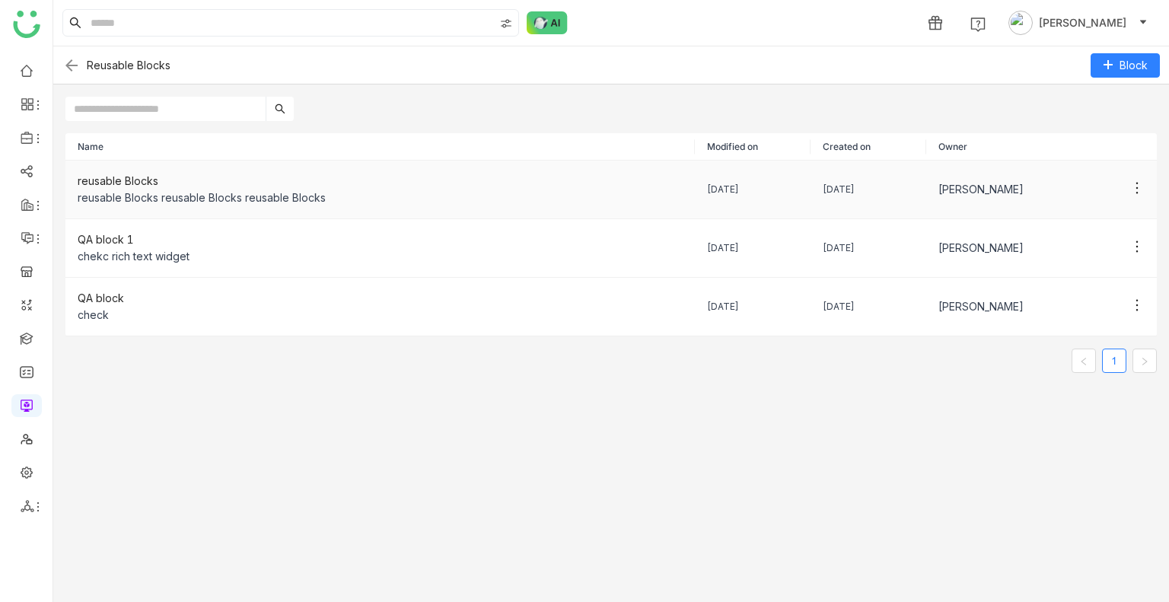
click at [148, 179] on div "reusable Blocks" at bounding box center [380, 181] width 605 height 17
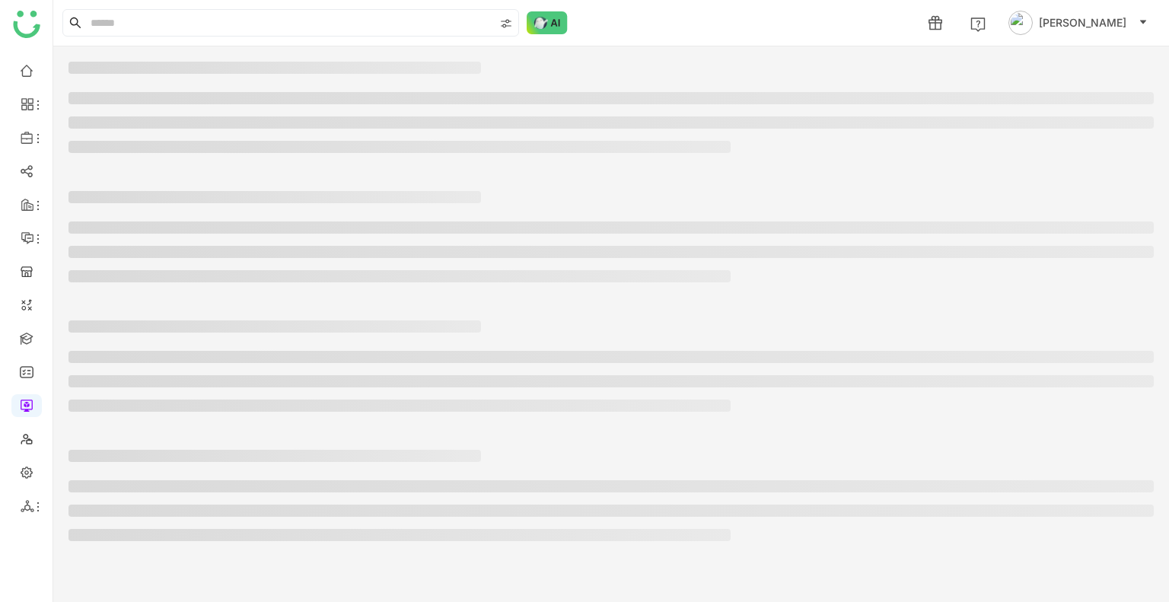
click at [148, 179] on nz-skeleton at bounding box center [611, 240] width 1116 height 129
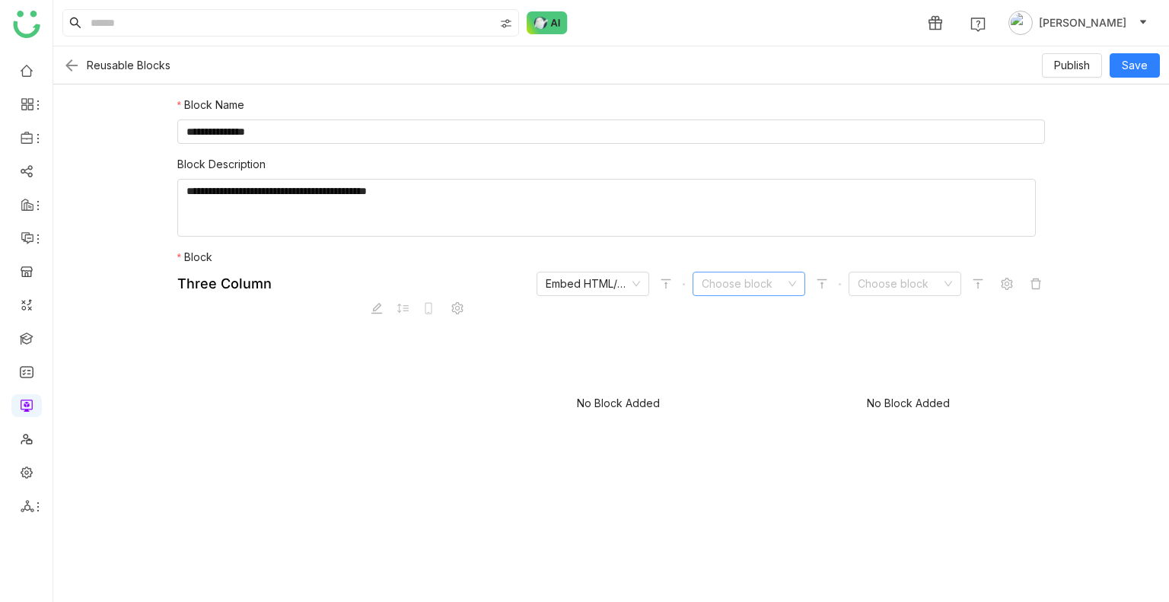
click at [737, 282] on input at bounding box center [744, 283] width 84 height 23
click at [709, 362] on div "Document" at bounding box center [739, 363] width 94 height 17
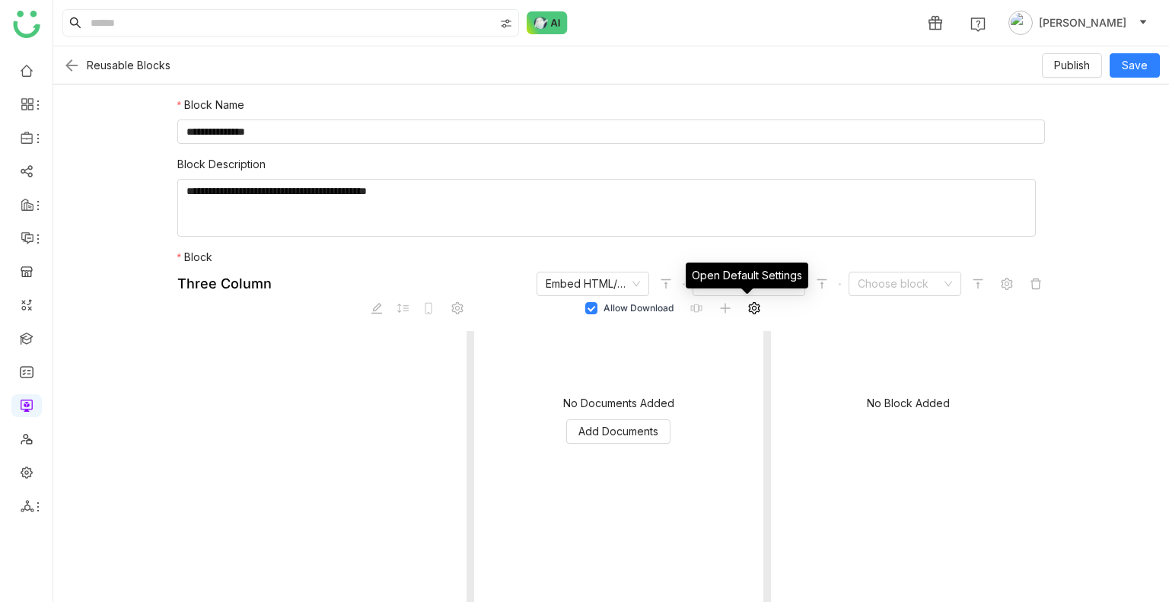
click at [748, 307] on icon at bounding box center [754, 308] width 12 height 12
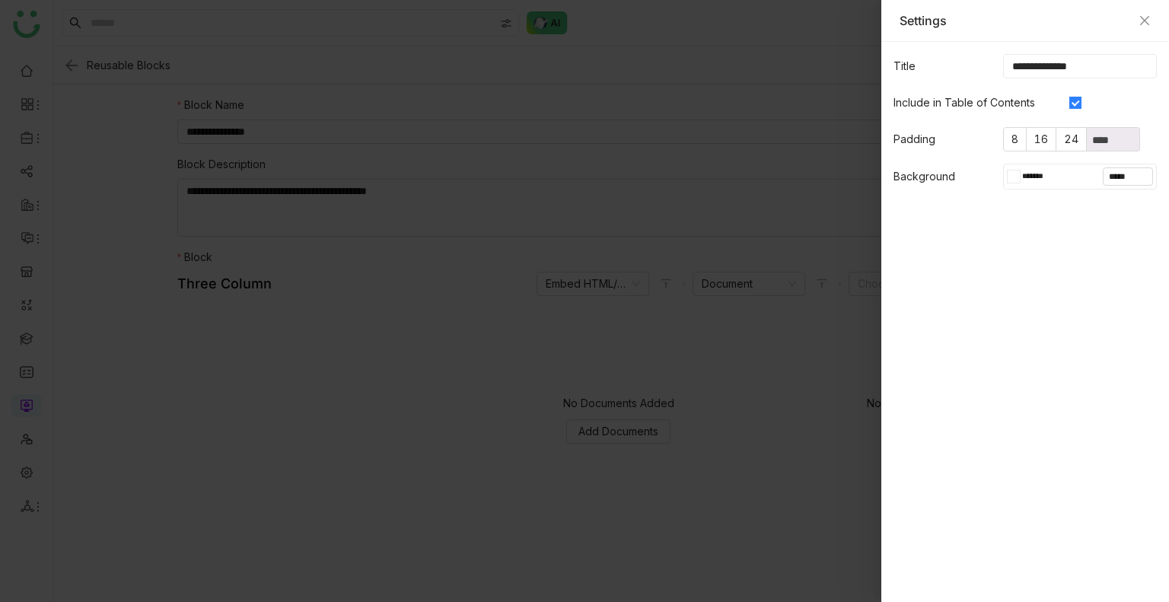
click at [1011, 177] on div at bounding box center [1010, 177] width 7 height 14
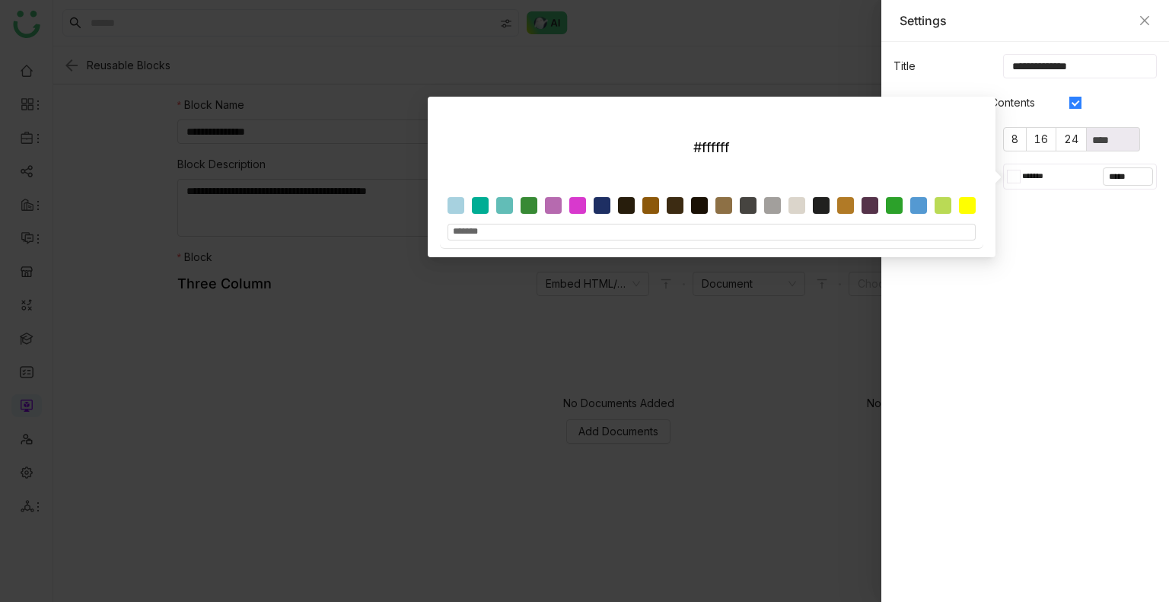
click at [646, 206] on div at bounding box center [650, 205] width 17 height 17
type input "*******"
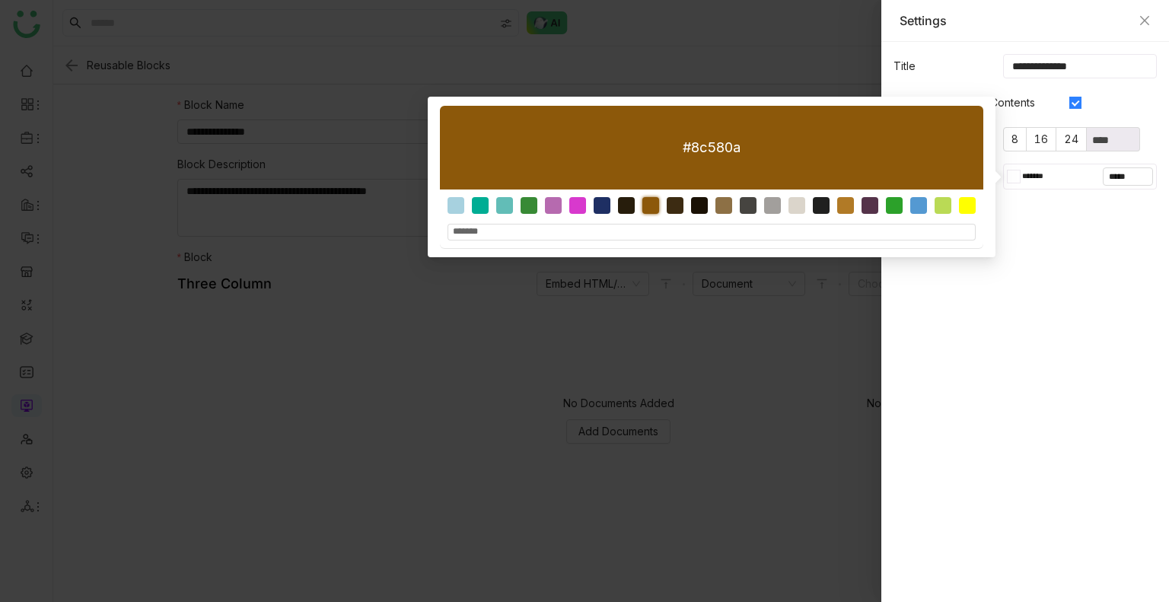
type input "*******"
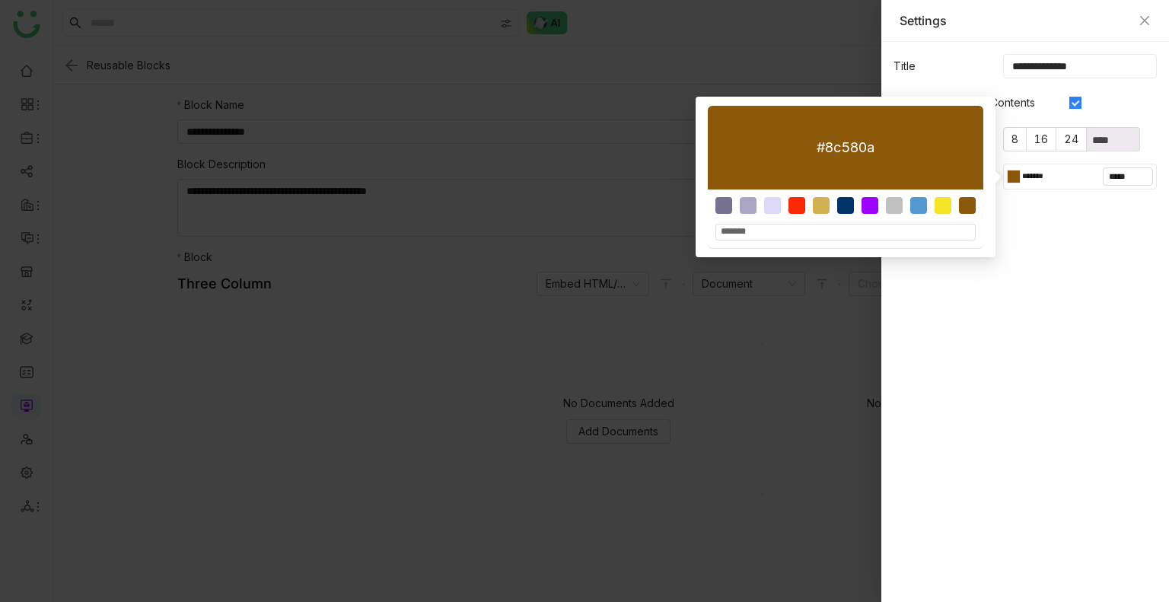
click at [1012, 271] on gtmb-native-editor-settings "**********" at bounding box center [1025, 322] width 288 height 560
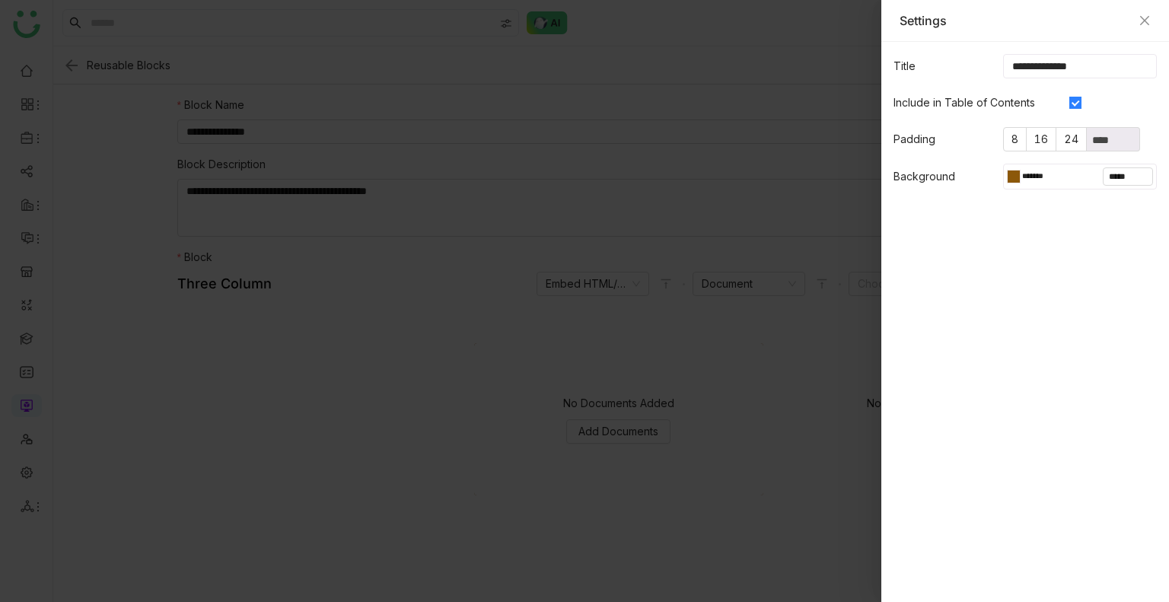
click at [763, 423] on div at bounding box center [584, 301] width 1169 height 602
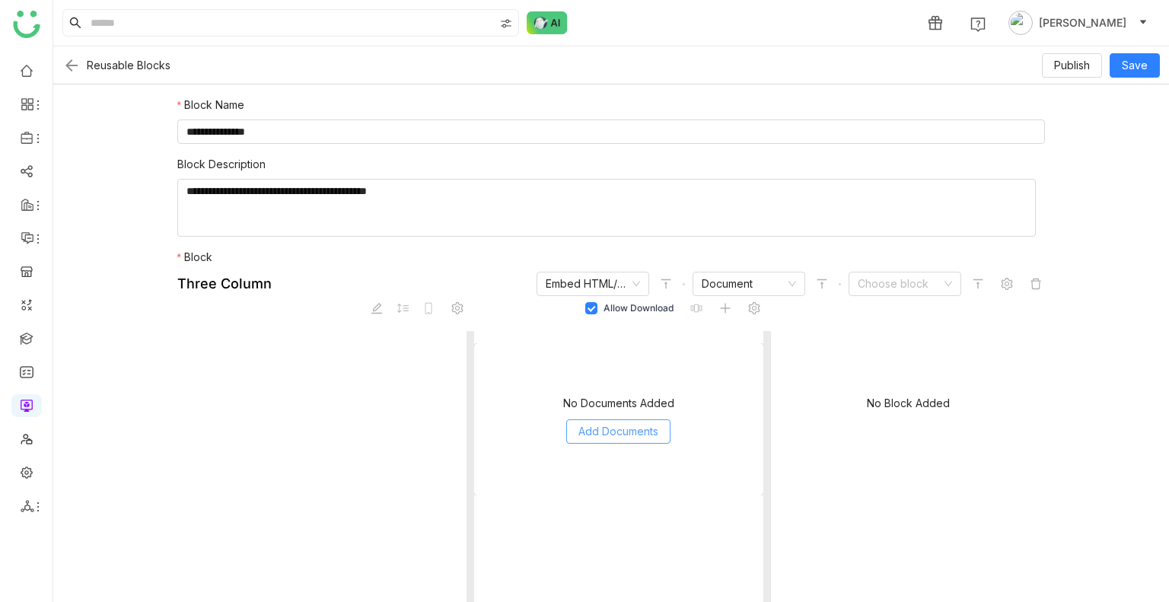
click at [626, 425] on span "Add Documents" at bounding box center [618, 431] width 80 height 17
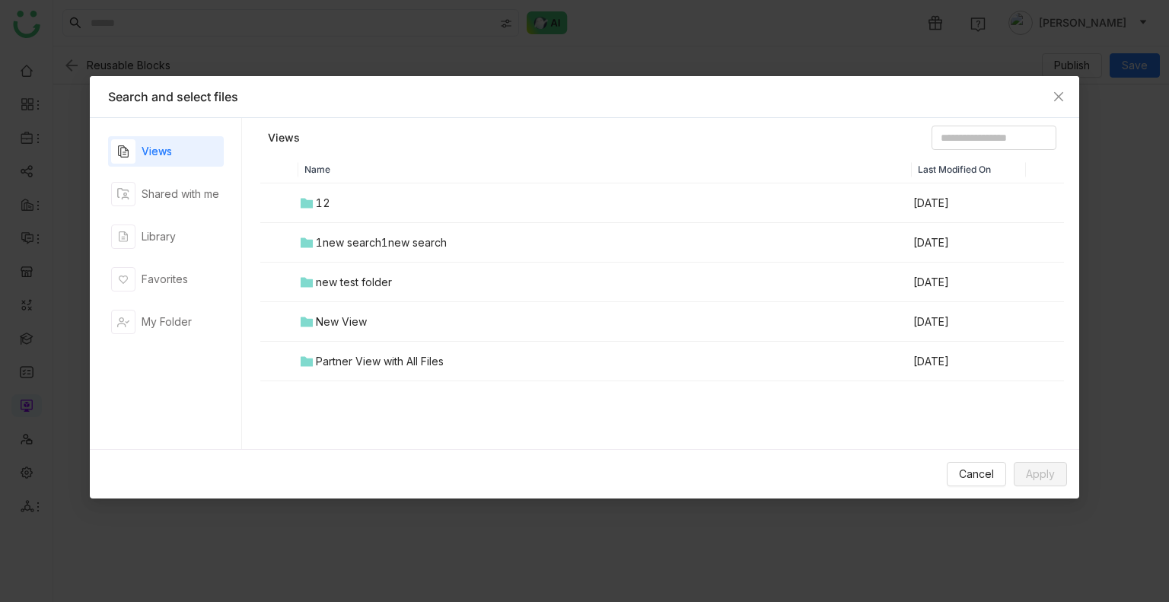
click at [174, 256] on div "Views Shared with me Library Favorites My Folder" at bounding box center [166, 283] width 116 height 295
click at [180, 236] on div "Library" at bounding box center [166, 236] width 116 height 30
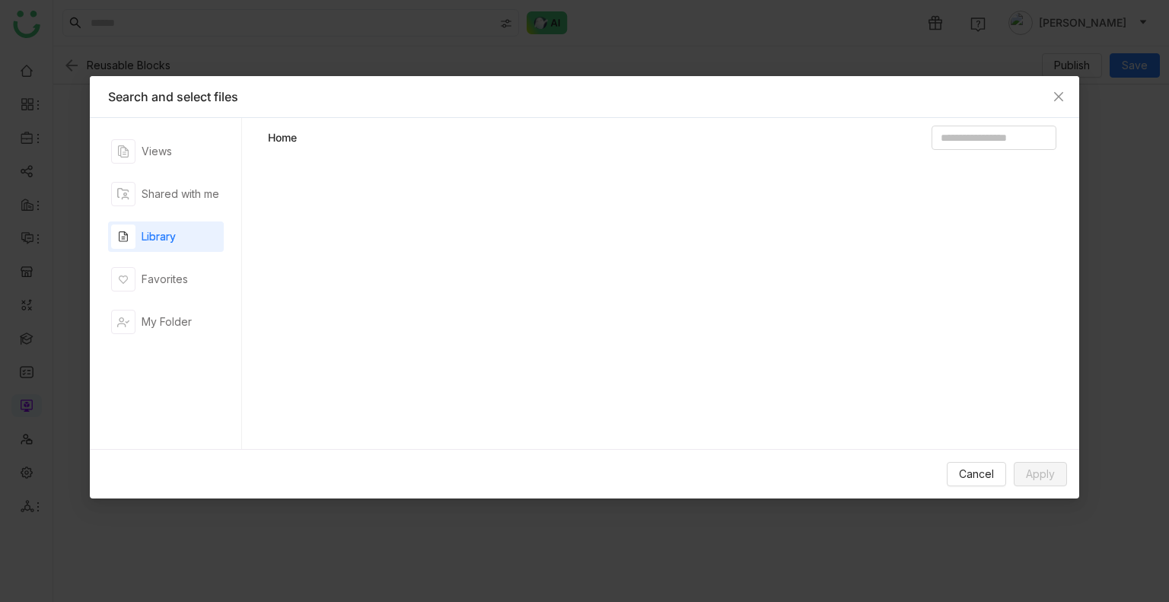
click at [180, 236] on div "Library" at bounding box center [166, 236] width 116 height 30
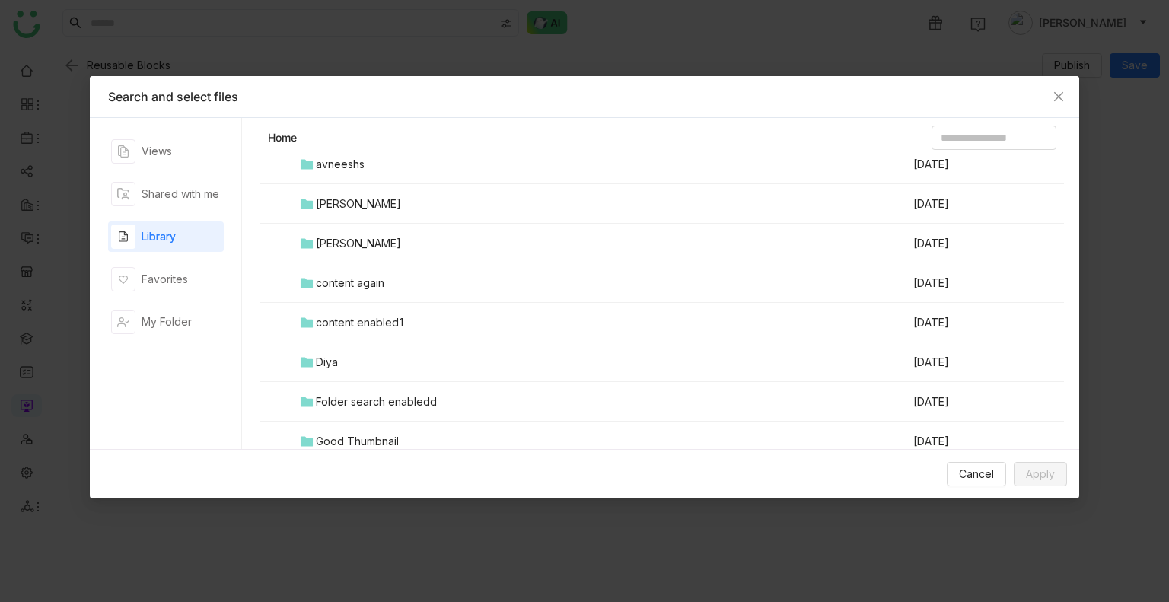
scroll to position [992, 0]
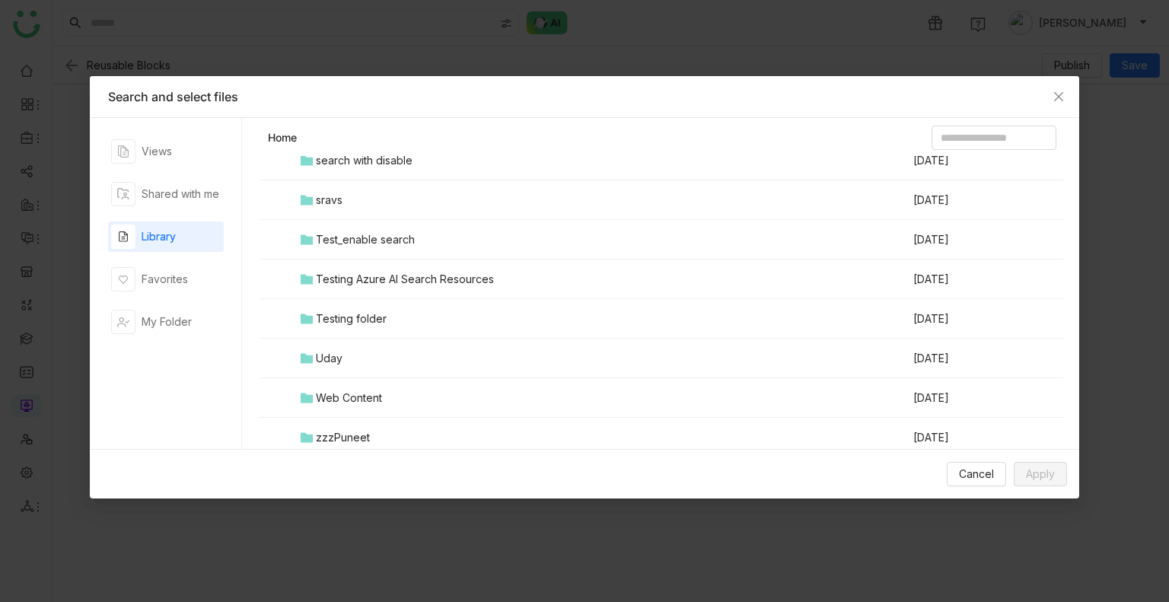
click at [363, 330] on td "Testing folder" at bounding box center [604, 319] width 613 height 40
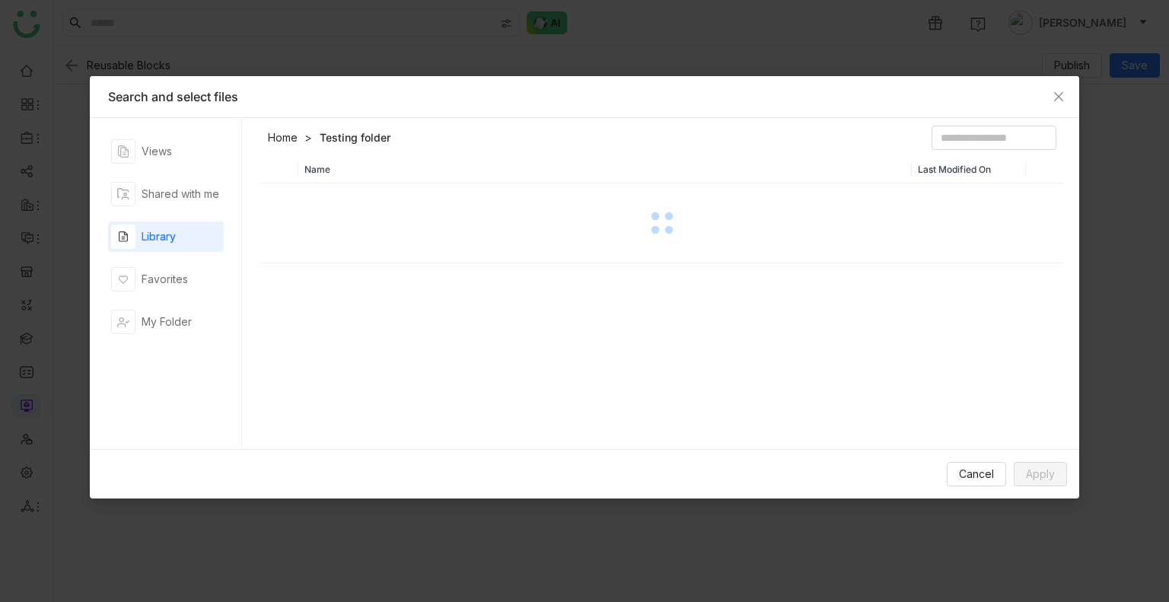
scroll to position [0, 0]
click at [363, 330] on div "Name Last Modified On" at bounding box center [662, 306] width 804 height 301
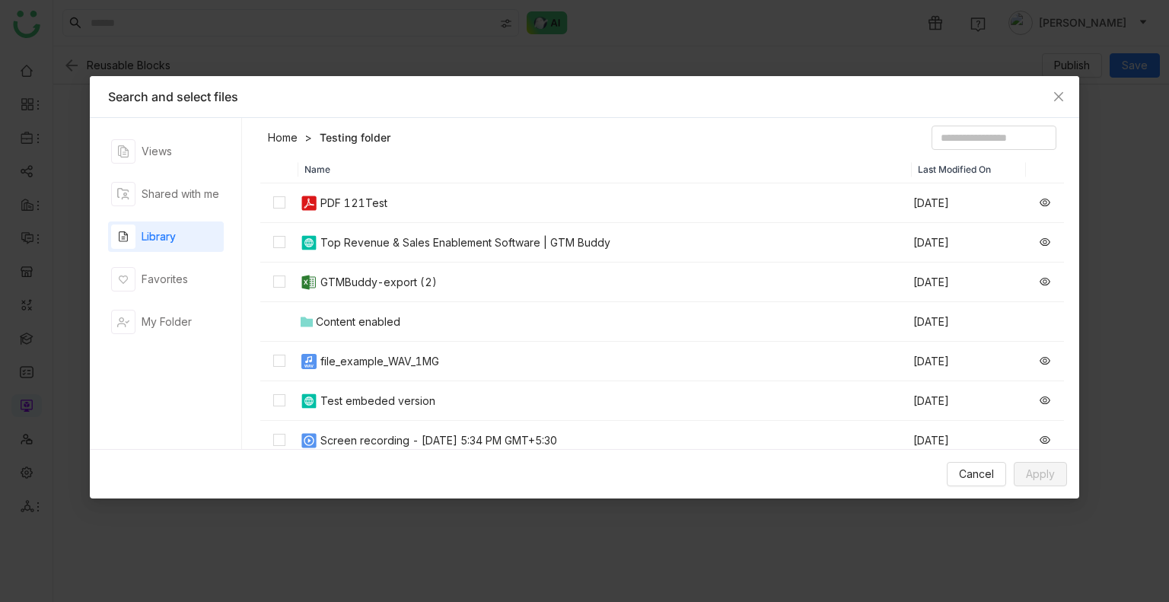
click at [460, 158] on th "Name" at bounding box center [604, 169] width 613 height 27
click at [282, 288] on label at bounding box center [279, 282] width 12 height 17
click at [1028, 468] on span "Apply" at bounding box center [1040, 474] width 29 height 17
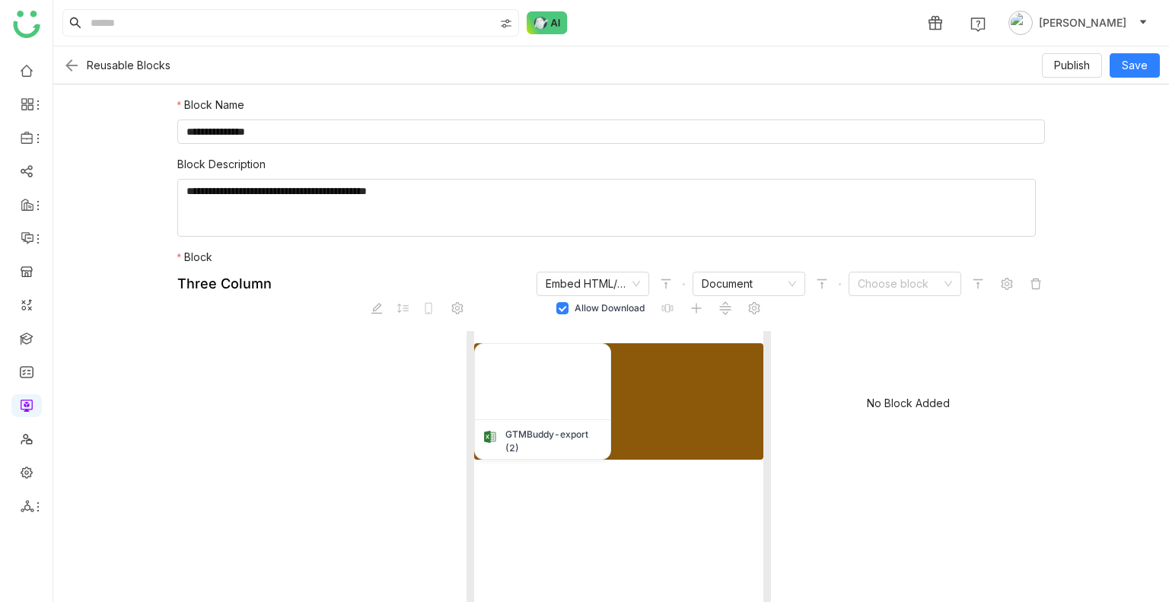
click at [601, 501] on div "Allow Download GTMBuddy-export (2)" at bounding box center [618, 491] width 289 height 321
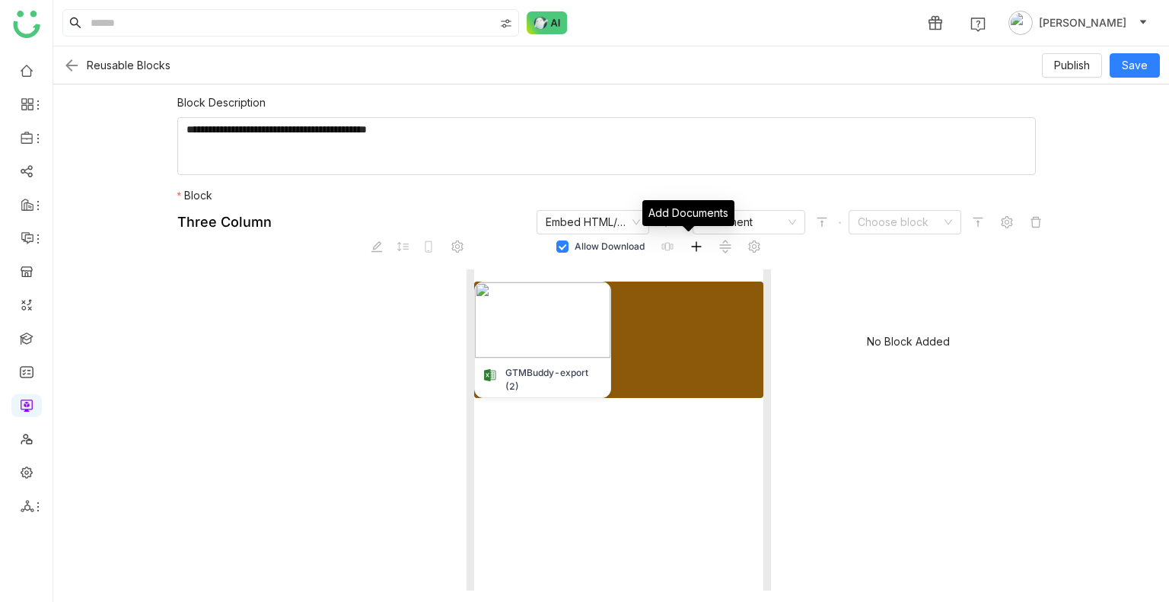
click at [690, 244] on icon at bounding box center [696, 247] width 12 height 12
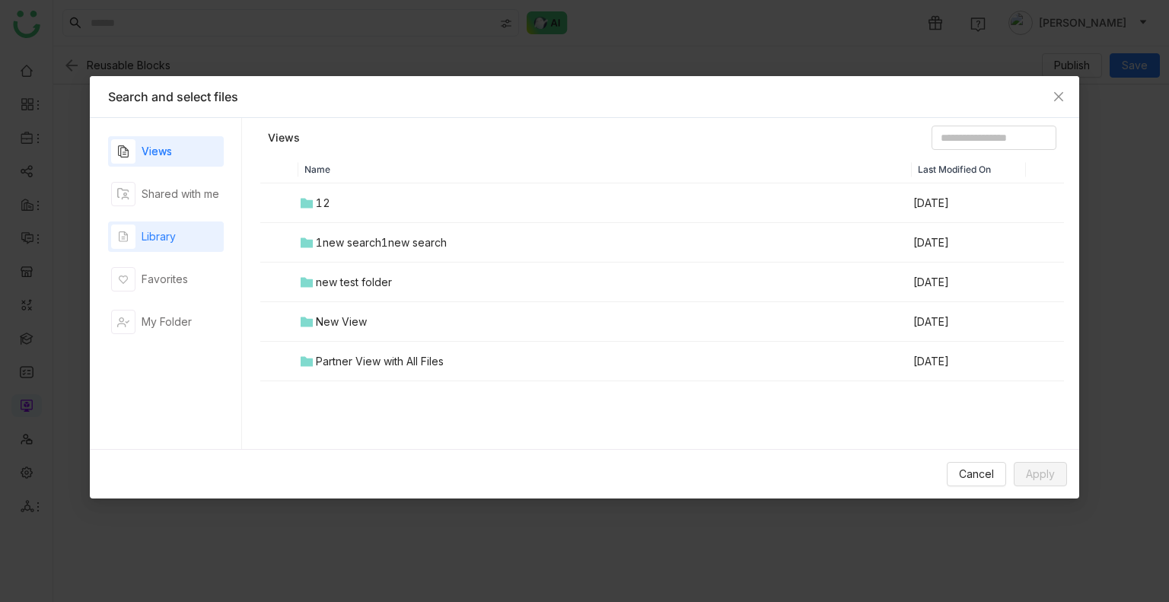
click at [155, 235] on div "Library" at bounding box center [159, 236] width 34 height 17
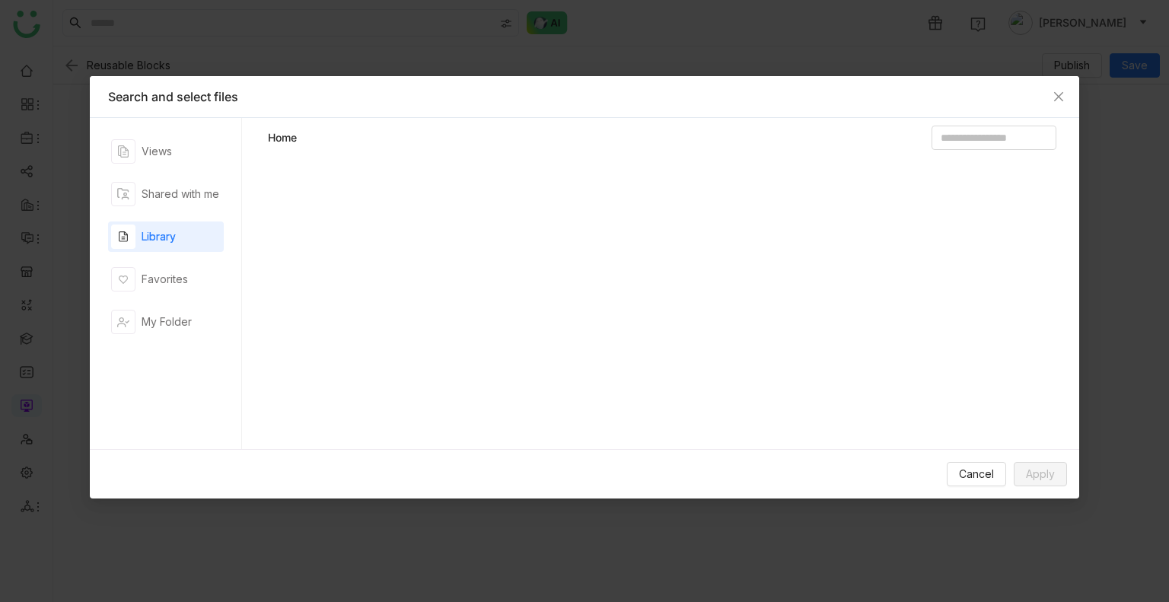
click at [155, 235] on div "Library" at bounding box center [159, 236] width 34 height 17
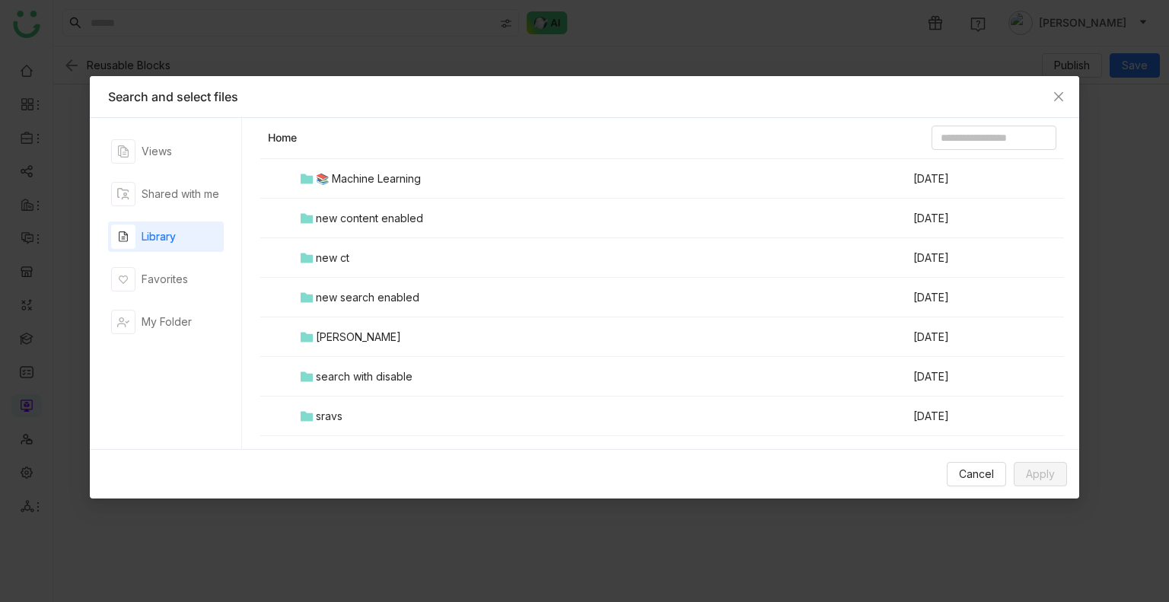
scroll to position [992, 0]
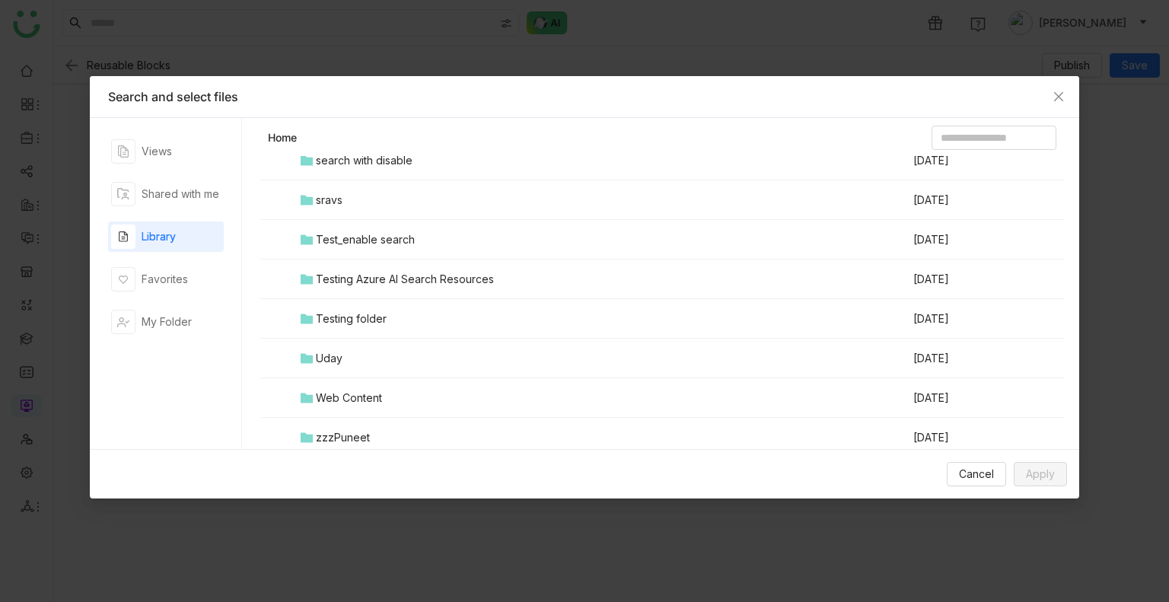
click at [384, 327] on td "Testing folder" at bounding box center [604, 319] width 613 height 40
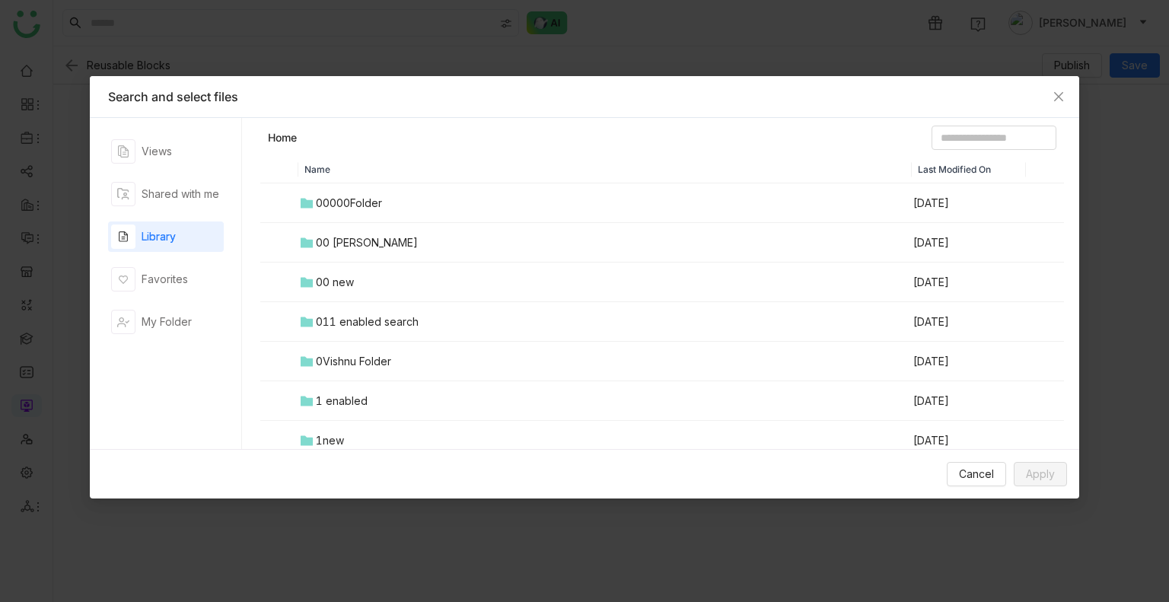
click at [384, 327] on div "Name Last Modified On 00000Folder Aug 22, 2025 00 Arif Folder Aug 22, 2025 00 n…" at bounding box center [662, 306] width 804 height 301
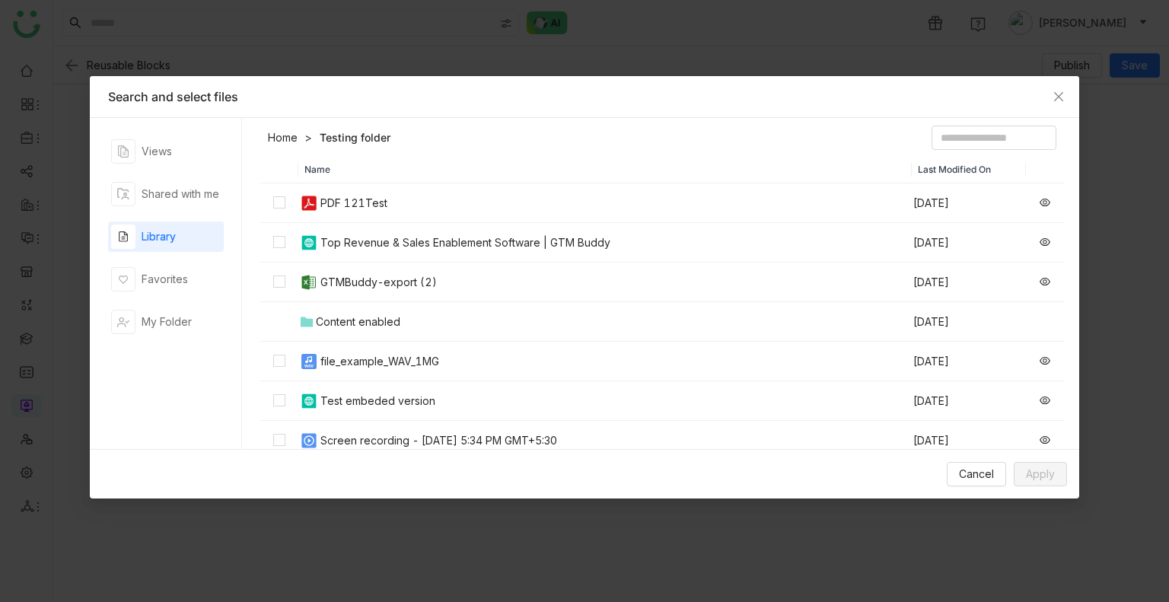
scroll to position [241, 0]
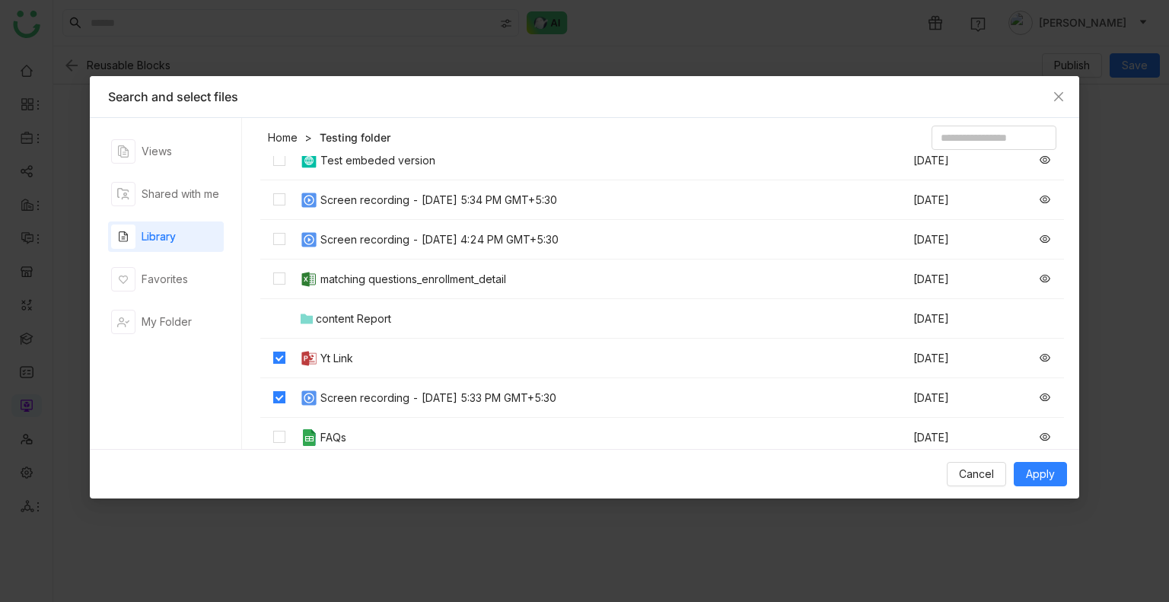
click at [283, 426] on td at bounding box center [279, 438] width 38 height 40
click at [1028, 464] on button "Apply" at bounding box center [1040, 474] width 53 height 24
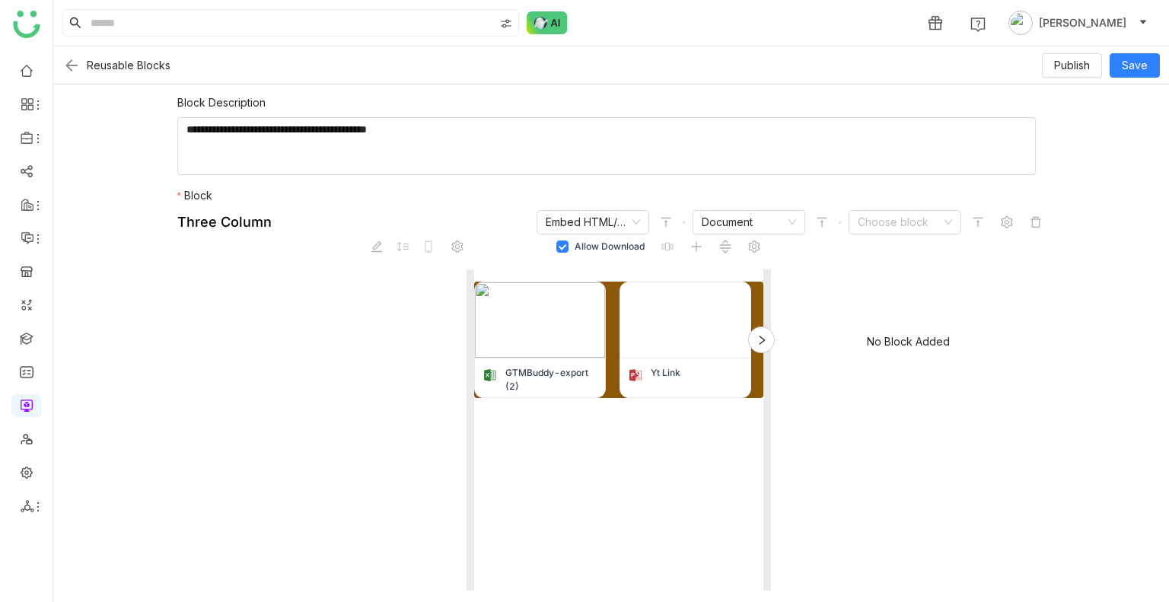
click at [759, 340] on icon at bounding box center [761, 340] width 5 height 9
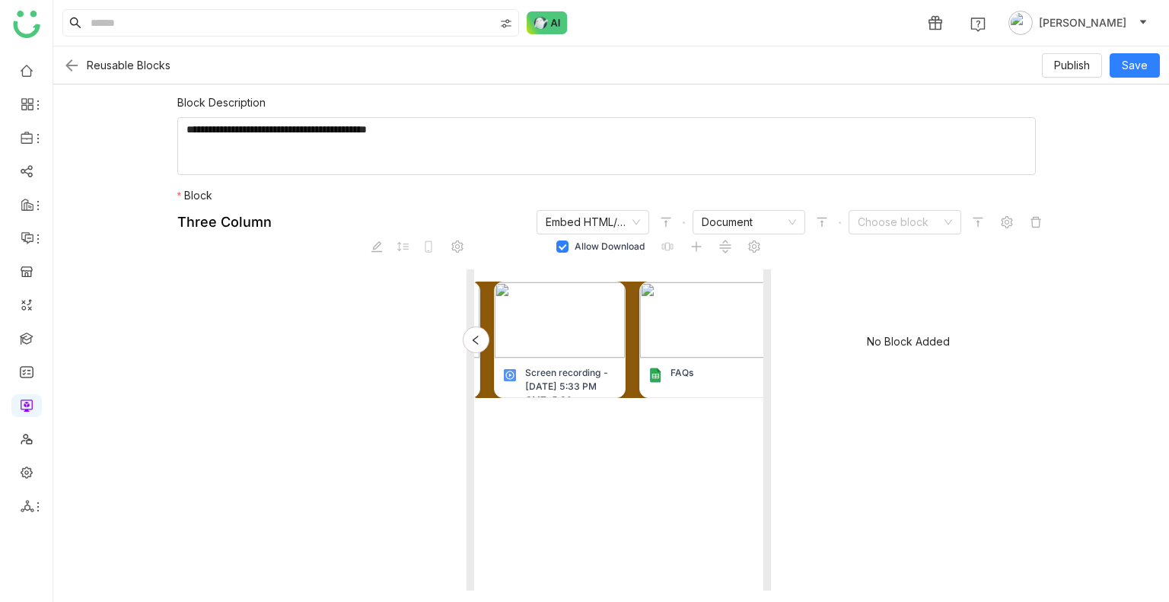
scroll to position [0, 282]
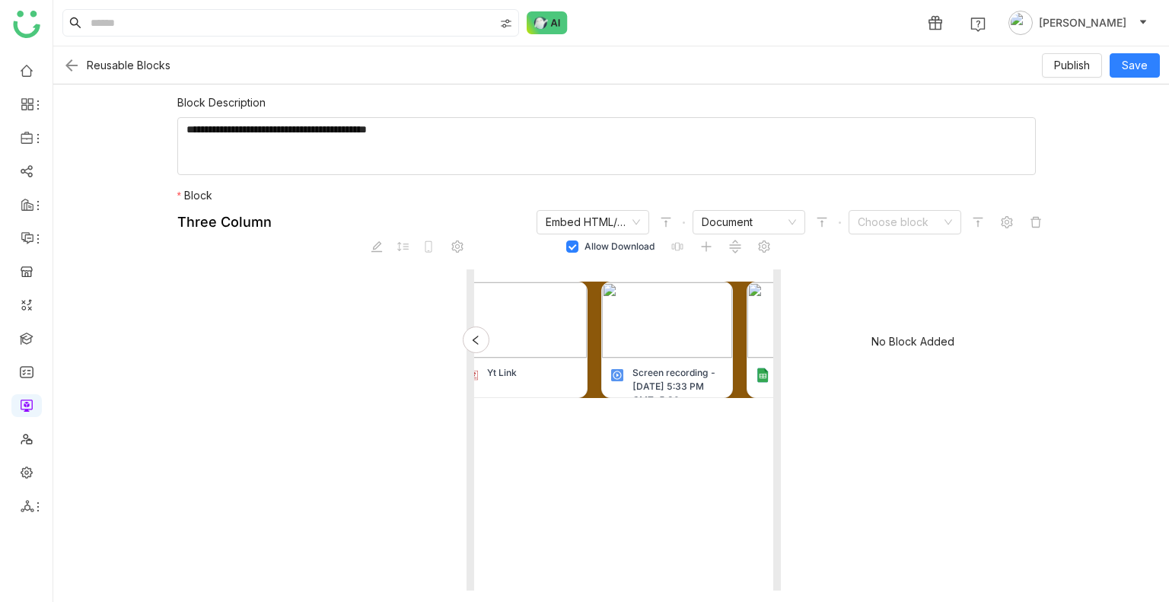
drag, startPoint x: 760, startPoint y: 346, endPoint x: 880, endPoint y: 334, distance: 120.9
click at [781, 334] on nz-resize-handle at bounding box center [777, 429] width 8 height 321
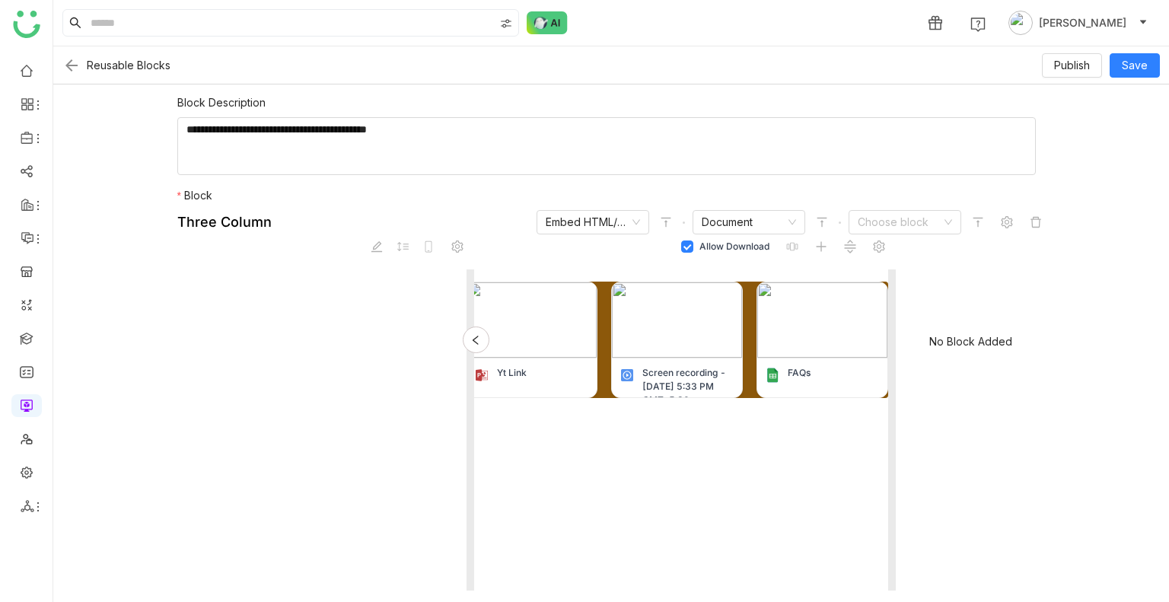
scroll to position [0, 158]
click at [471, 338] on icon at bounding box center [475, 340] width 11 height 11
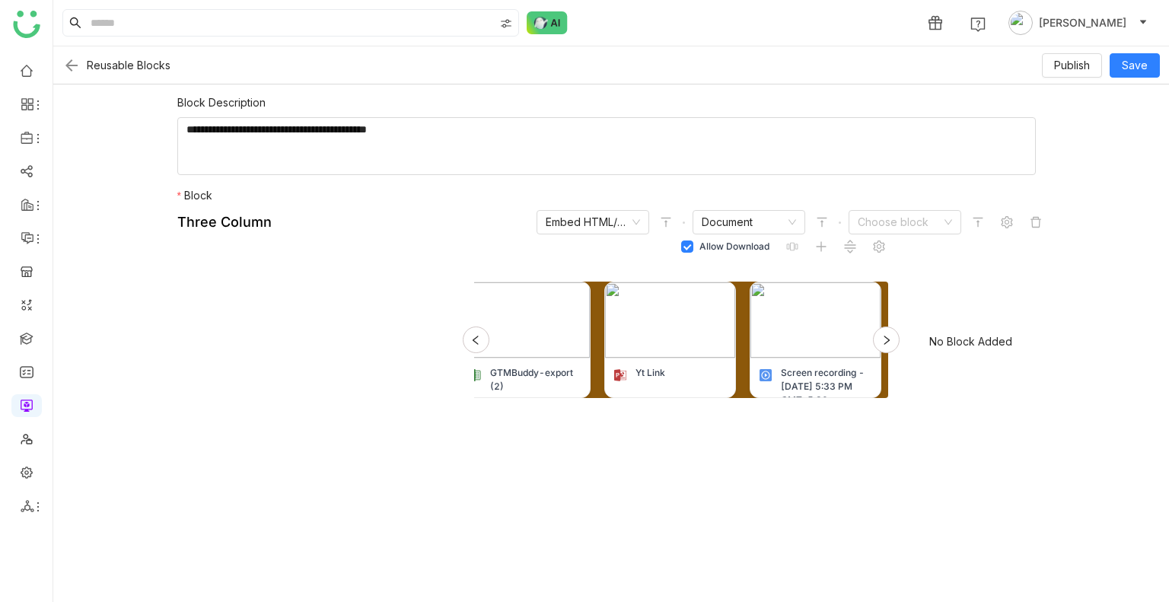
scroll to position [0, 12]
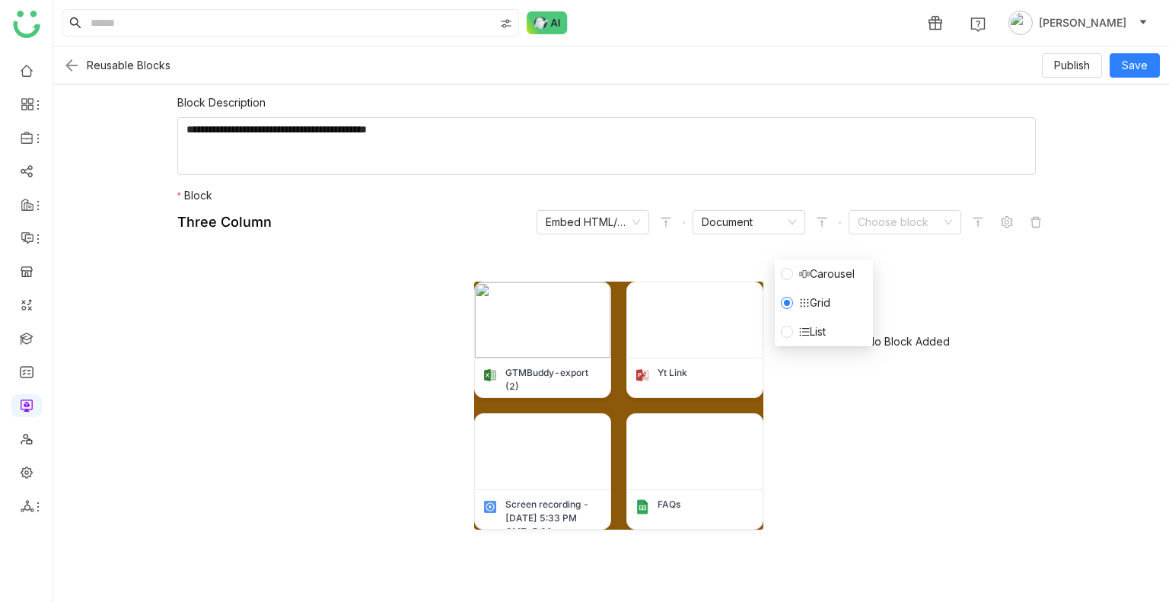
click at [783, 346] on li "List" at bounding box center [824, 331] width 98 height 29
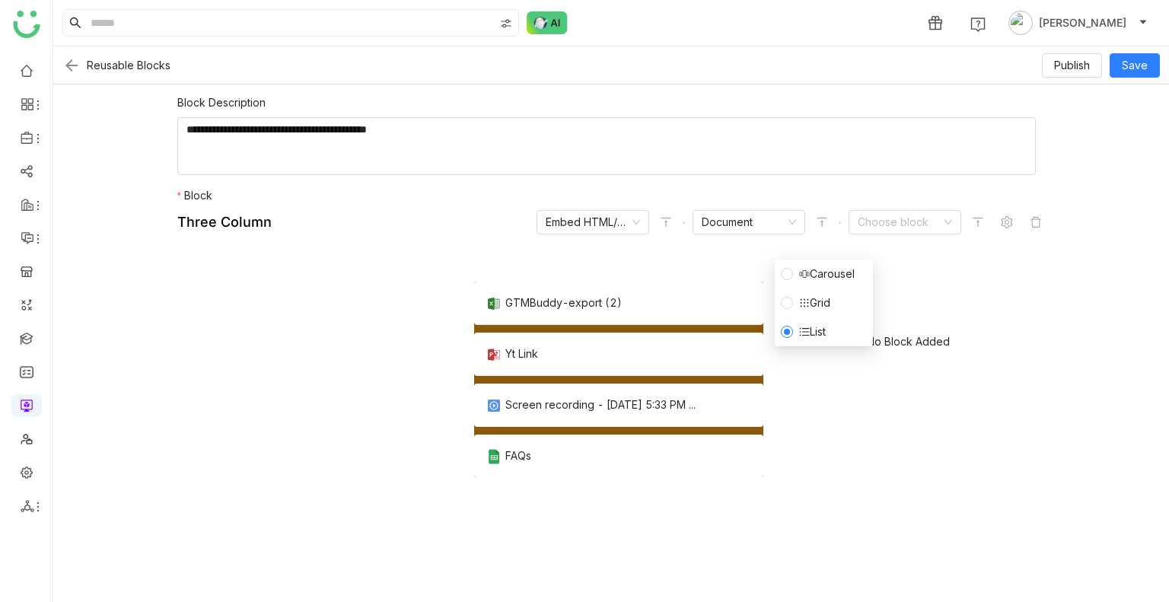
click at [782, 295] on label "Grid" at bounding box center [809, 303] width 56 height 17
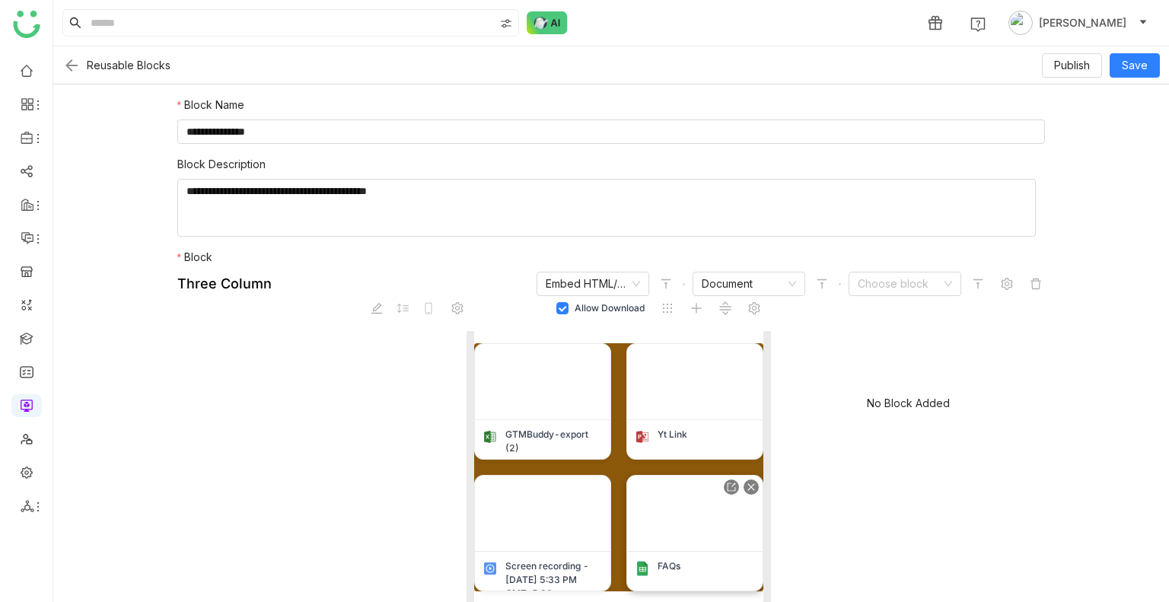
scroll to position [62, 0]
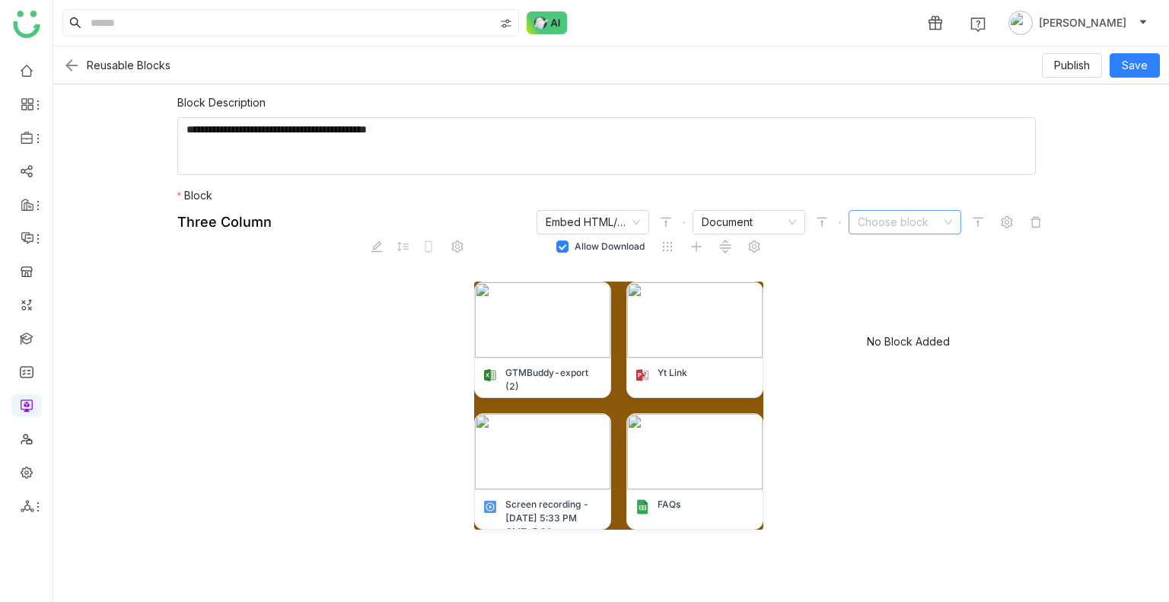
click at [886, 222] on input at bounding box center [900, 222] width 84 height 23
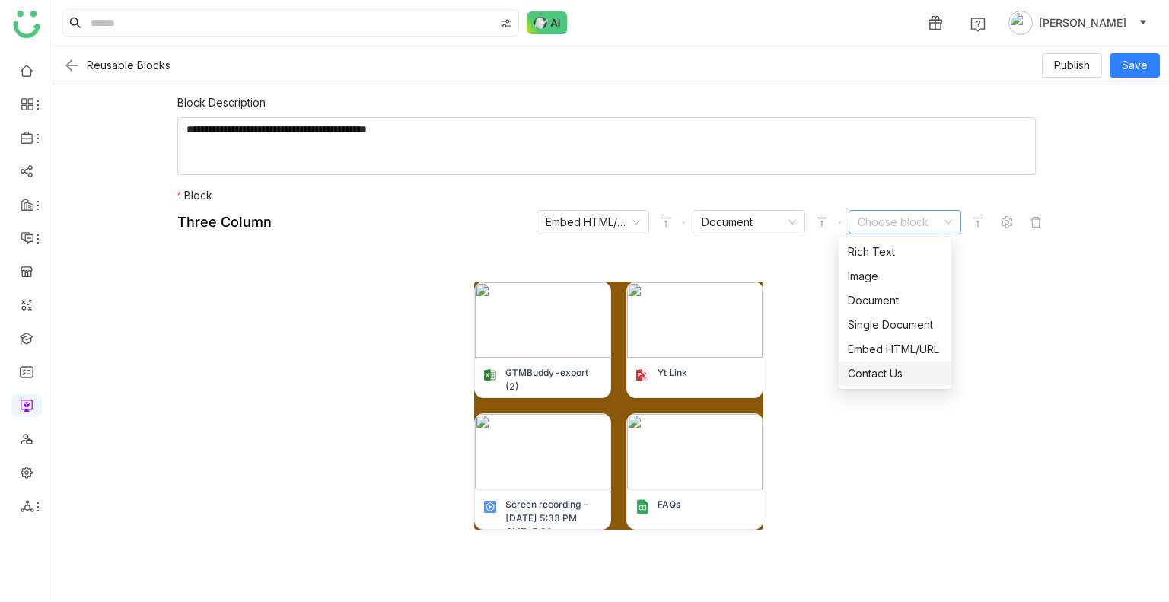
click at [904, 364] on nz-option-item "Contact Us" at bounding box center [895, 374] width 113 height 24
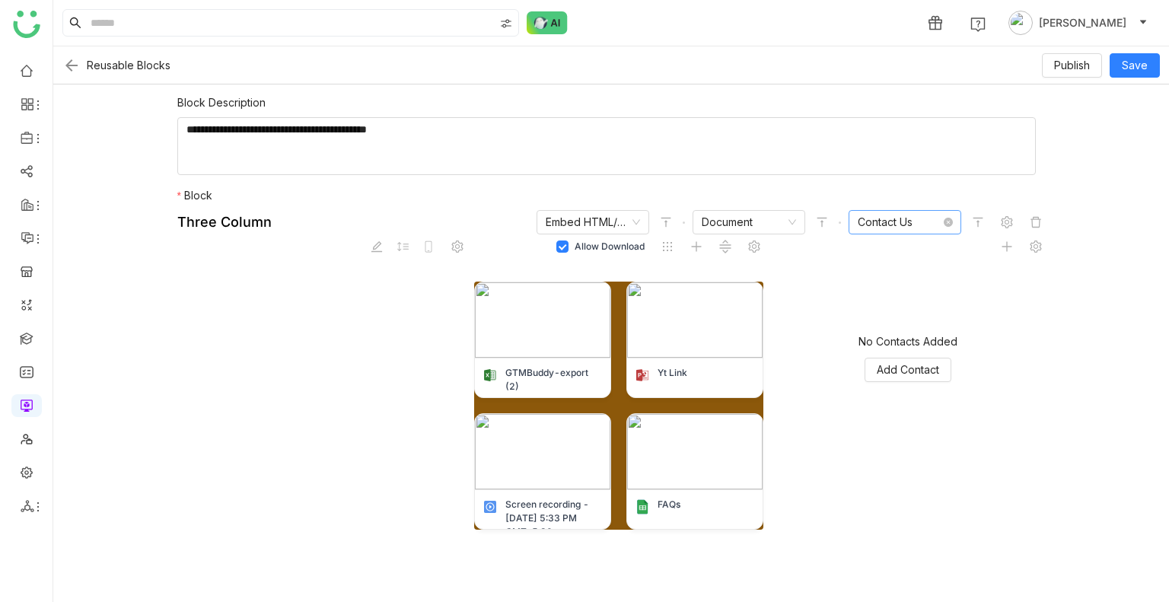
click at [901, 222] on nz-select-item "Contact Us" at bounding box center [905, 222] width 94 height 23
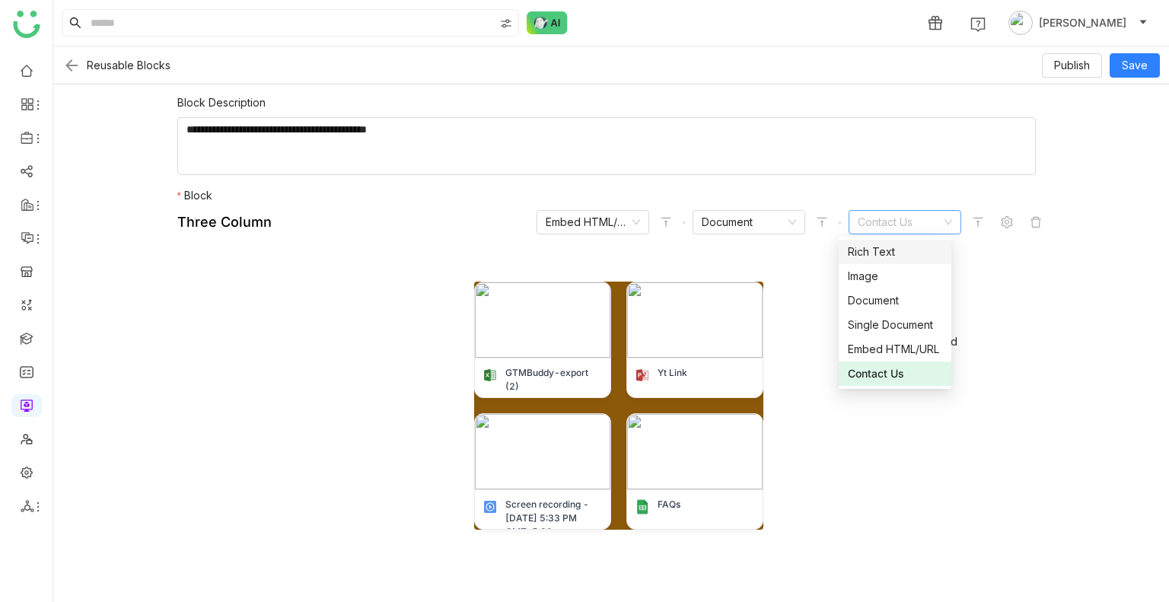
click at [874, 257] on div "Rich Text" at bounding box center [895, 252] width 94 height 17
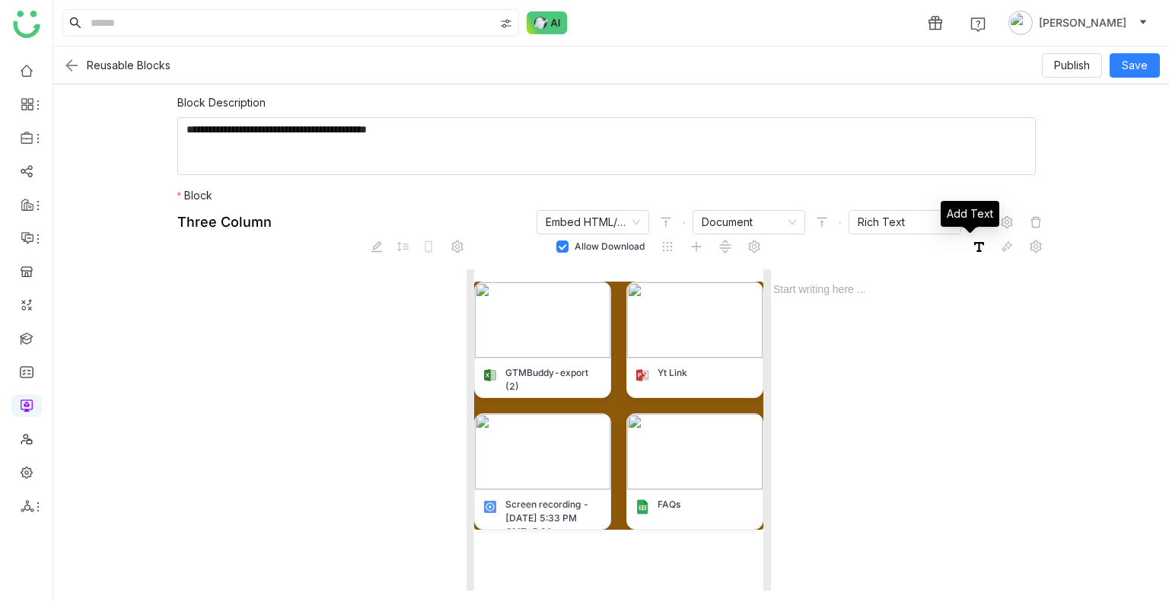
click at [971, 240] on span at bounding box center [979, 247] width 16 height 16
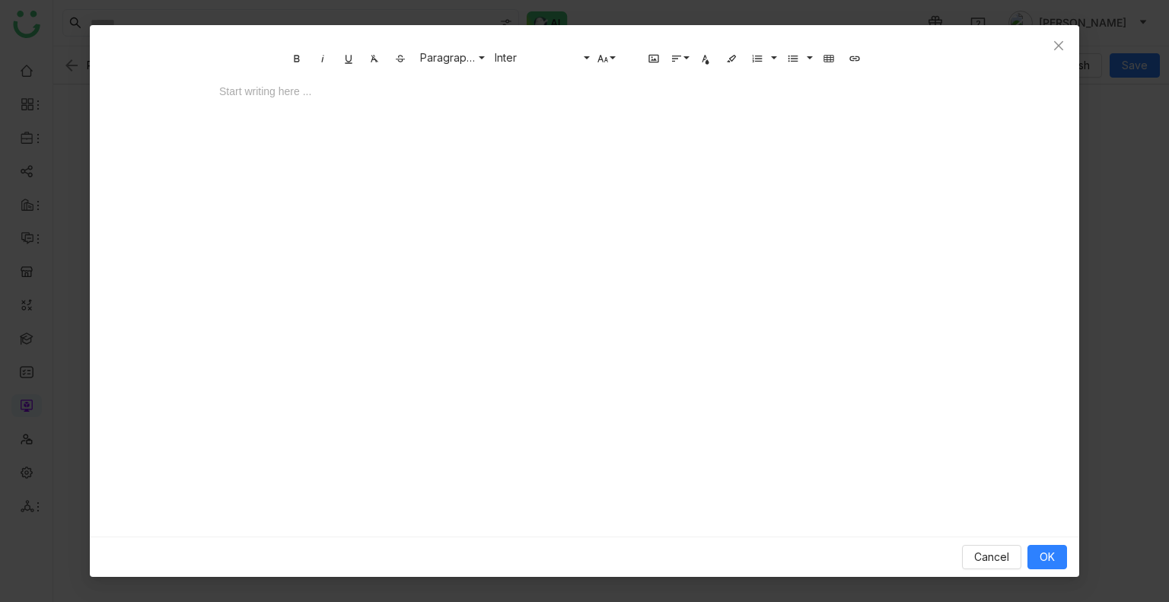
click at [387, 114] on div at bounding box center [584, 107] width 761 height 46
click at [1062, 48] on icon "Close" at bounding box center [1058, 45] width 9 height 9
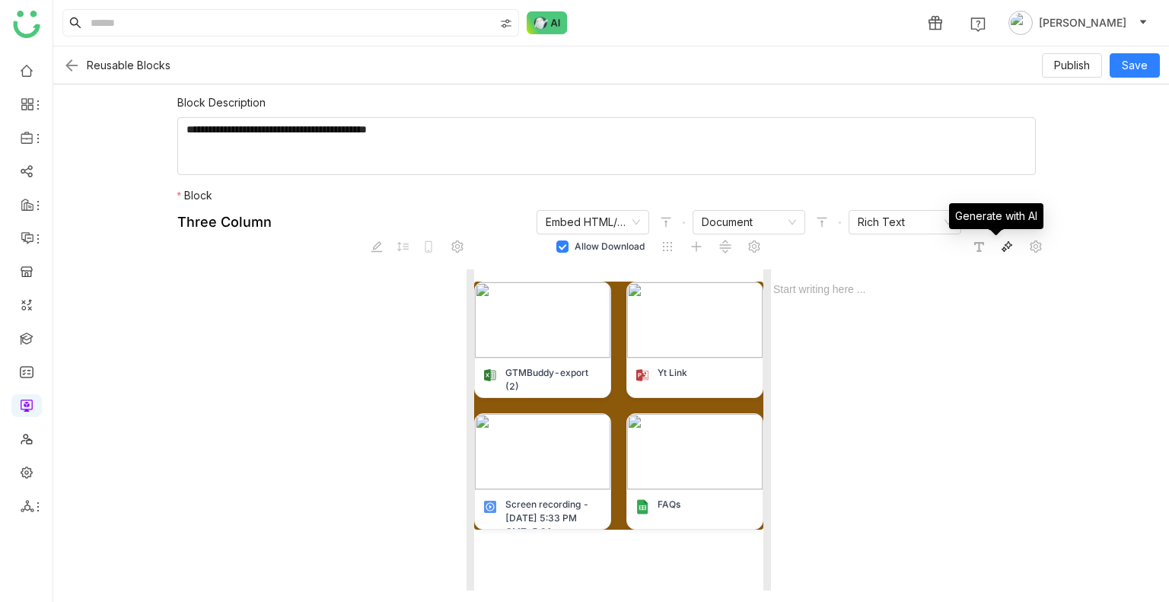
click at [1001, 242] on icon at bounding box center [1007, 247] width 12 height 12
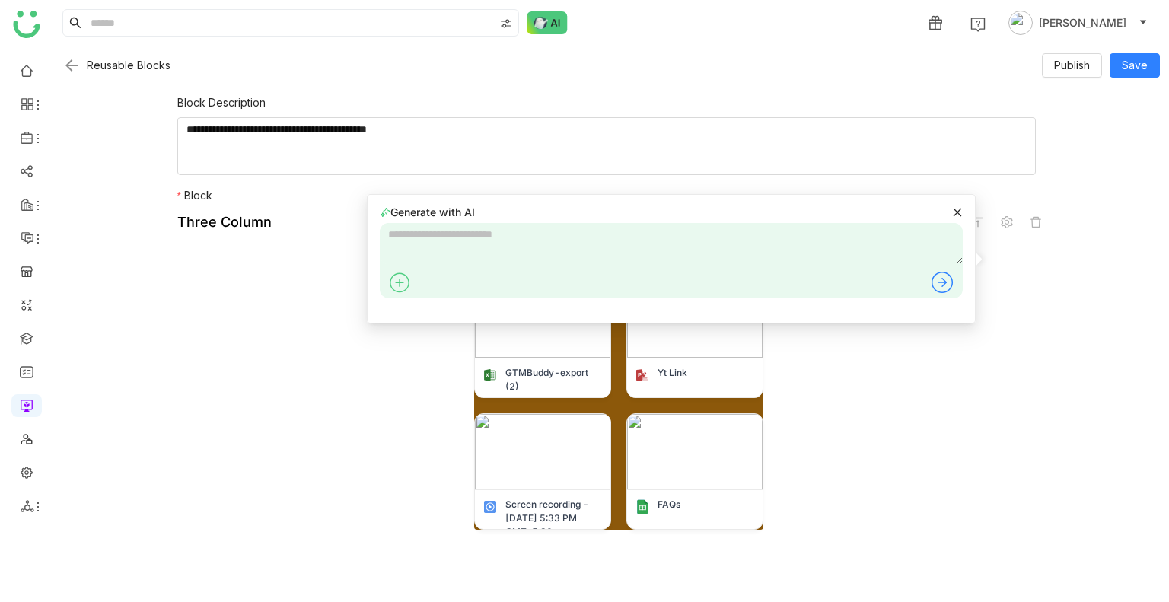
click at [546, 232] on textarea at bounding box center [671, 243] width 583 height 41
type textarea "**********"
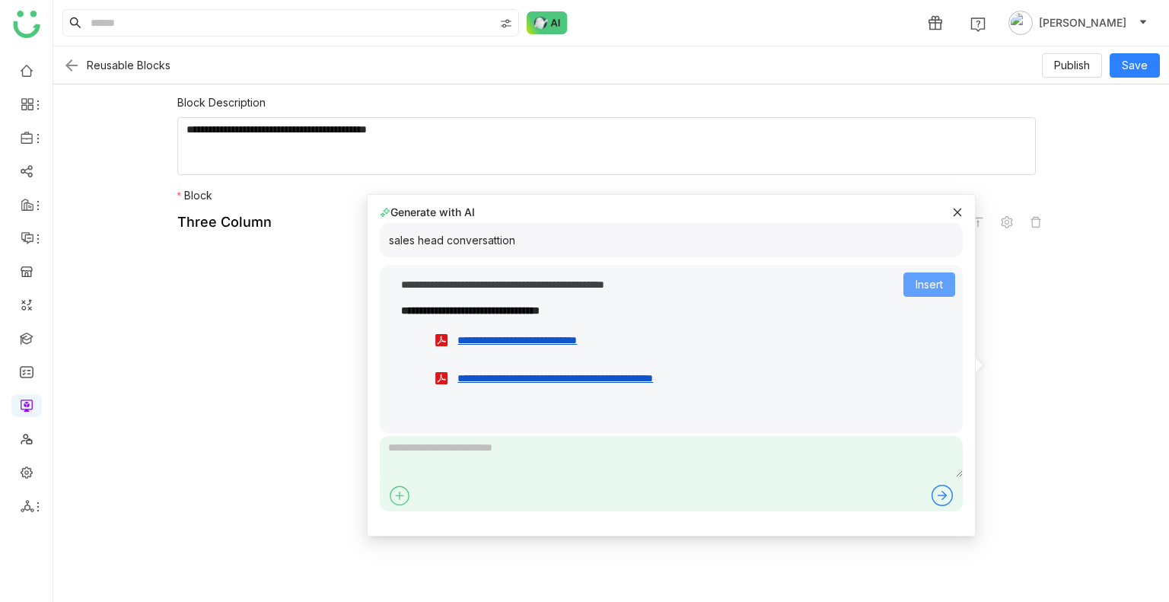
click at [930, 284] on span "Insert" at bounding box center [929, 284] width 27 height 17
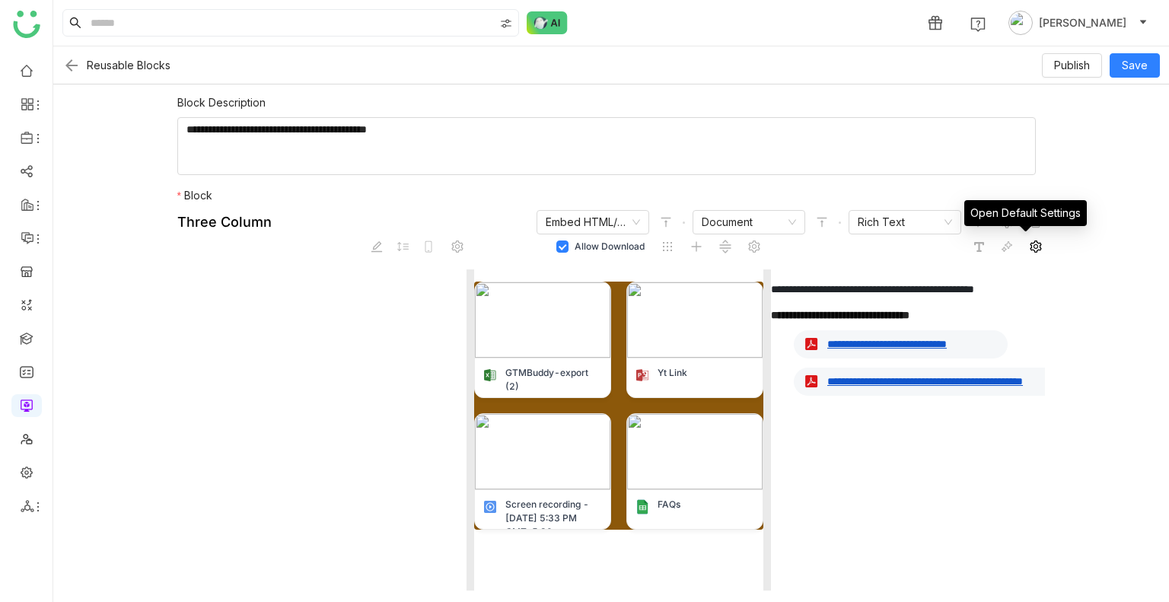
click at [1031, 242] on icon at bounding box center [1036, 247] width 11 height 12
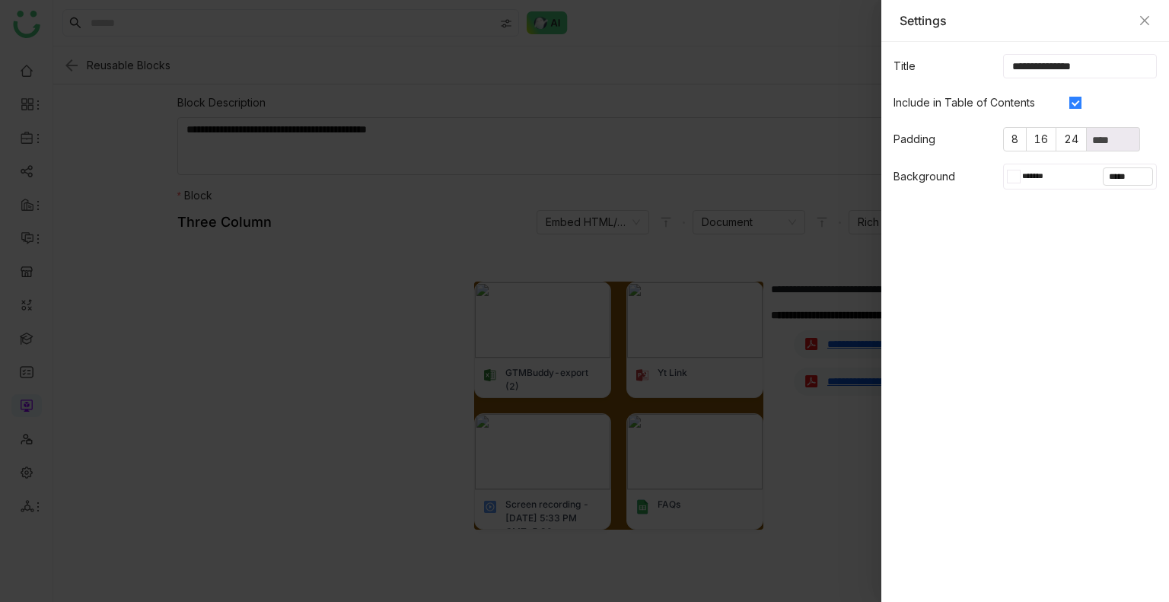
click at [1011, 178] on div at bounding box center [1010, 177] width 7 height 14
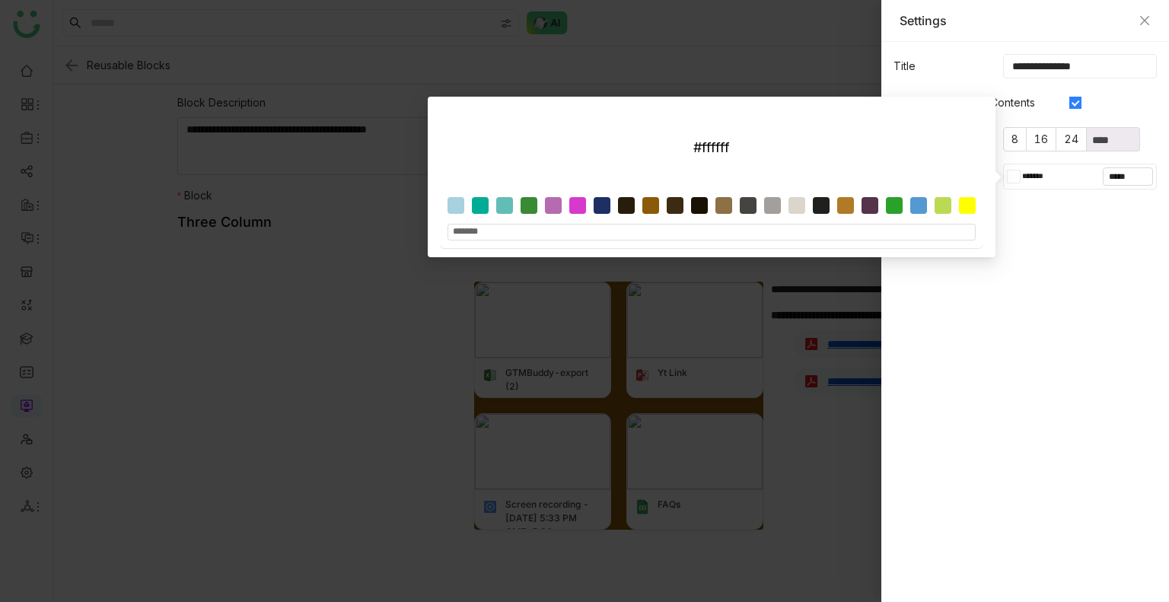
click at [795, 214] on div at bounding box center [716, 209] width 536 height 24
click at [793, 204] on div at bounding box center [797, 205] width 17 height 17
type input "*******"
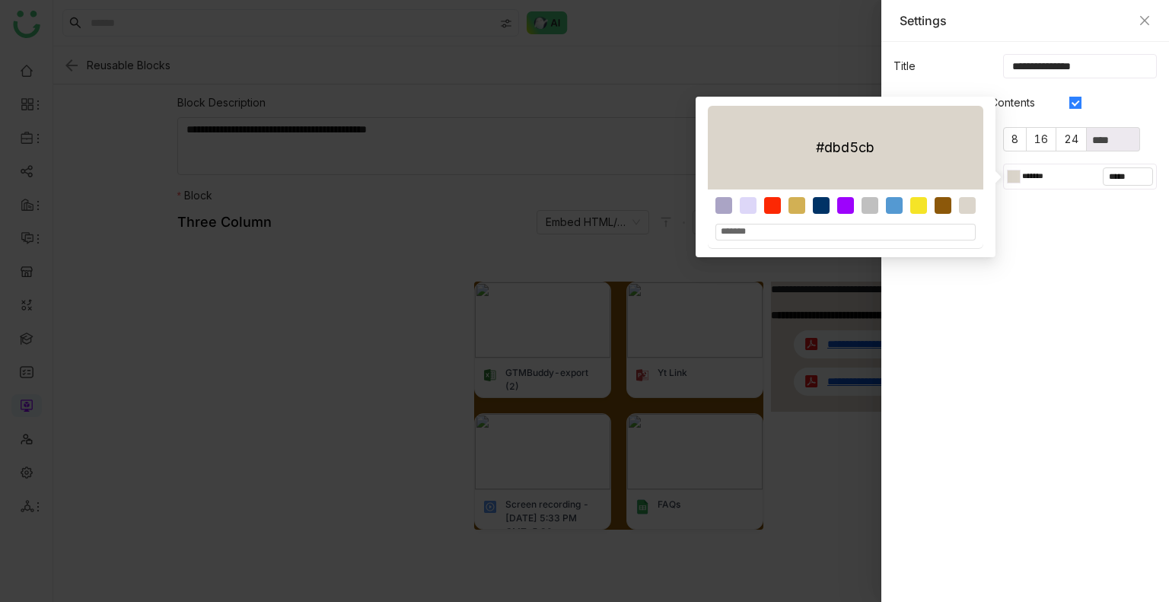
click at [1021, 346] on gtmb-native-editor-settings "**********" at bounding box center [1025, 322] width 288 height 560
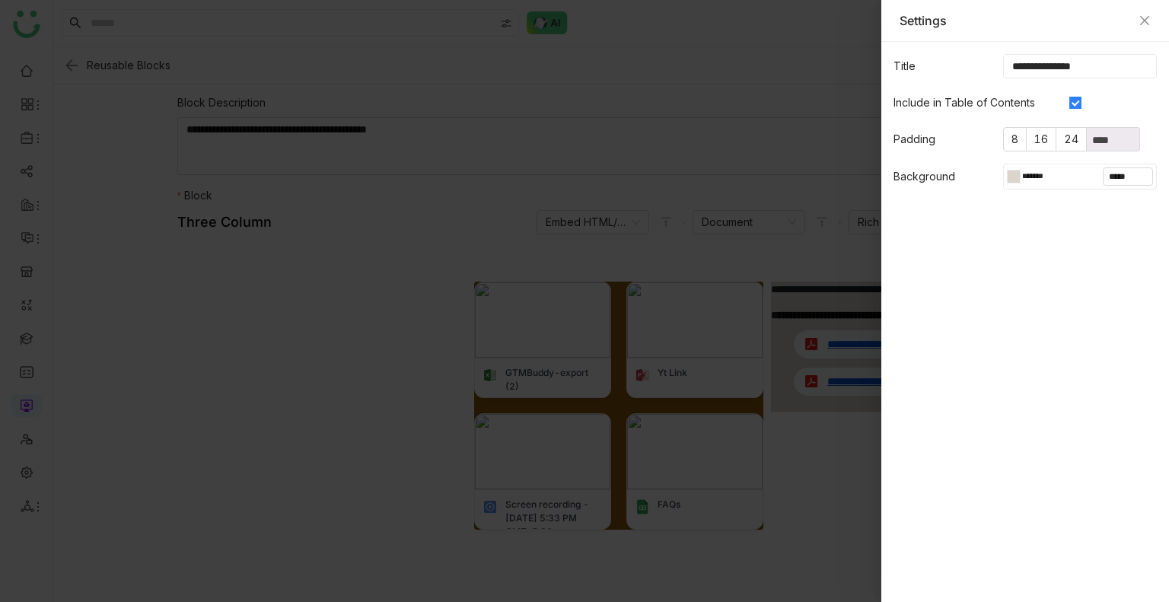
click at [849, 474] on div at bounding box center [584, 301] width 1169 height 602
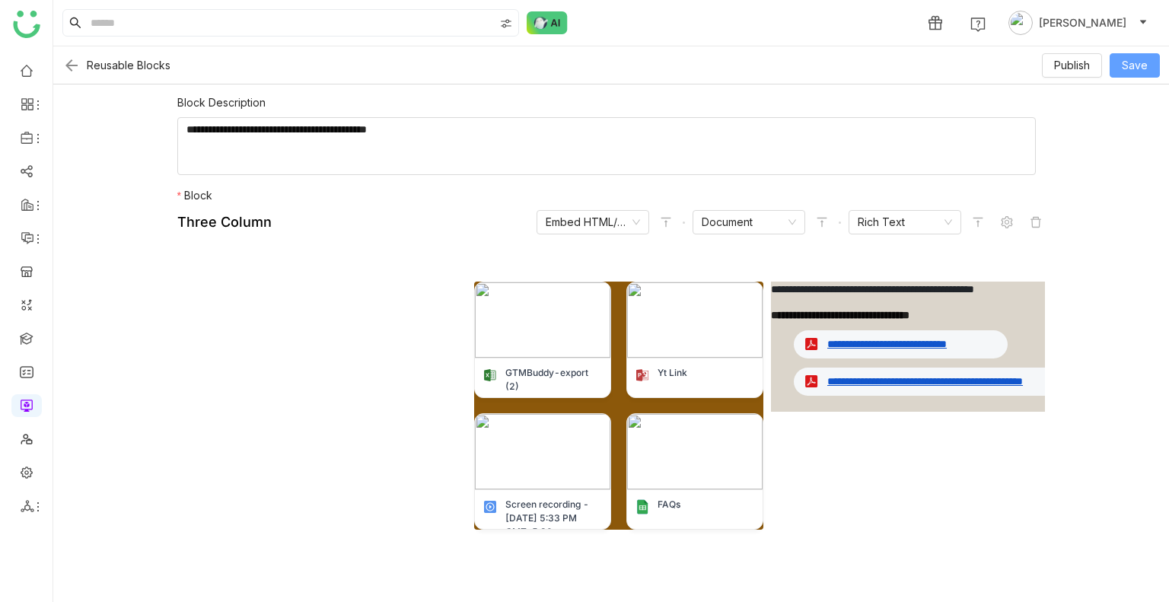
click at [1136, 68] on span "Save" at bounding box center [1135, 65] width 26 height 17
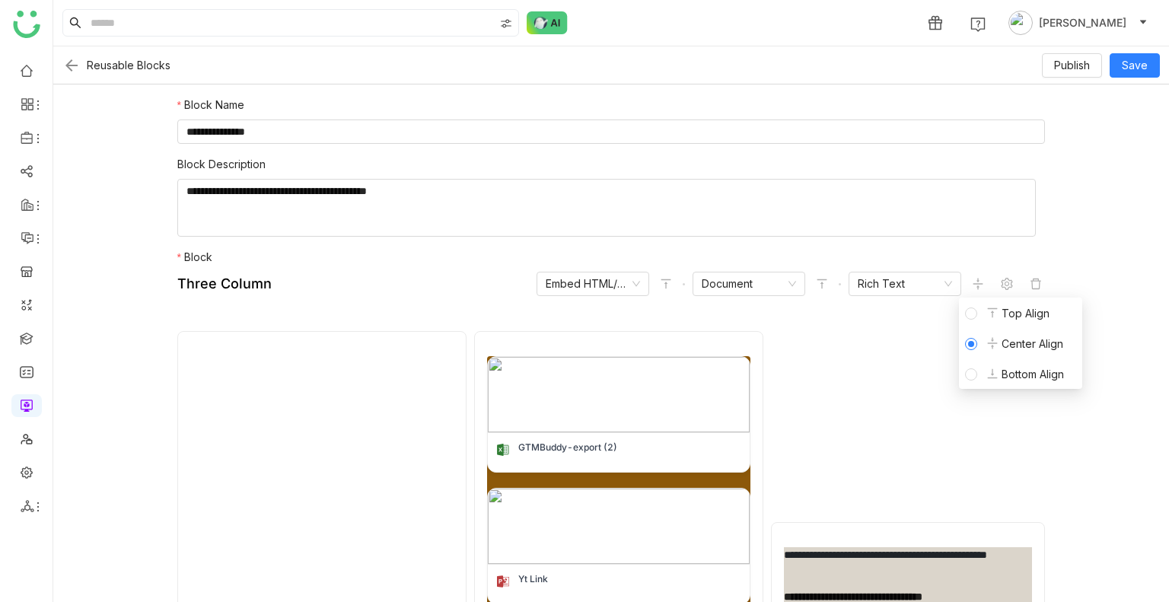
click at [964, 322] on li "Top Align" at bounding box center [1020, 313] width 123 height 30
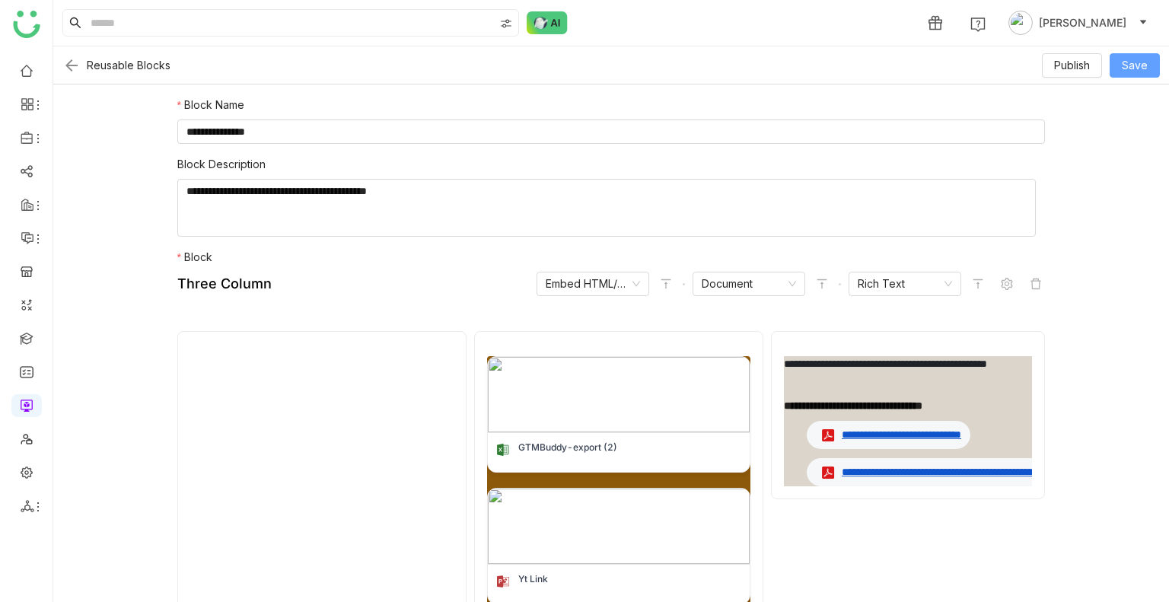
click at [1129, 65] on span "Save" at bounding box center [1135, 65] width 26 height 17
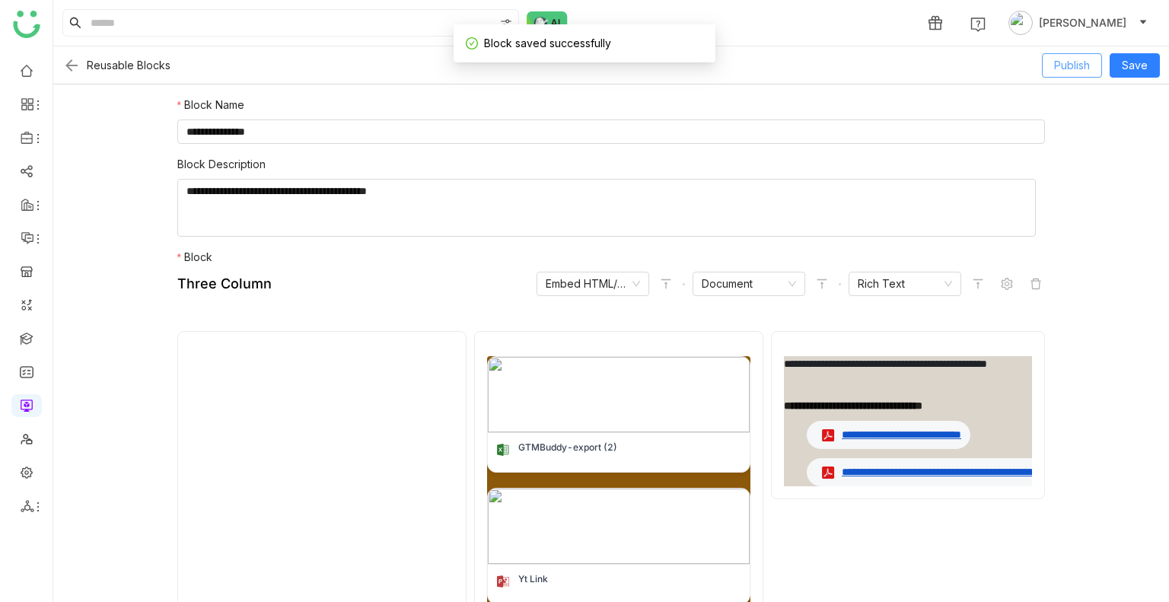
click at [1072, 68] on span "Publish" at bounding box center [1072, 65] width 36 height 17
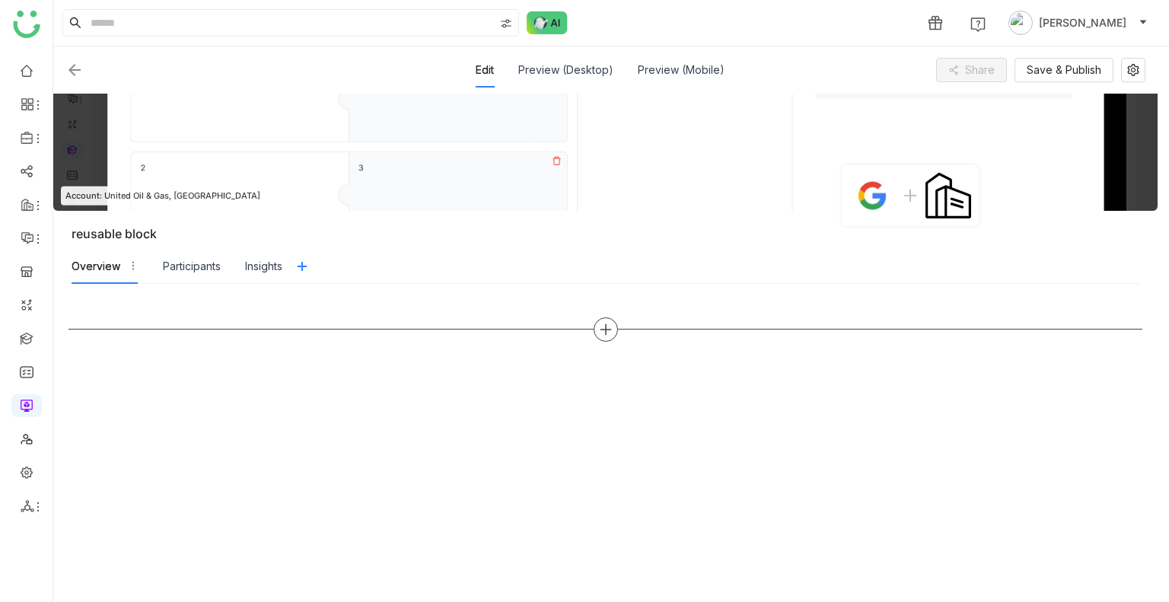
click at [599, 333] on icon at bounding box center [606, 330] width 14 height 14
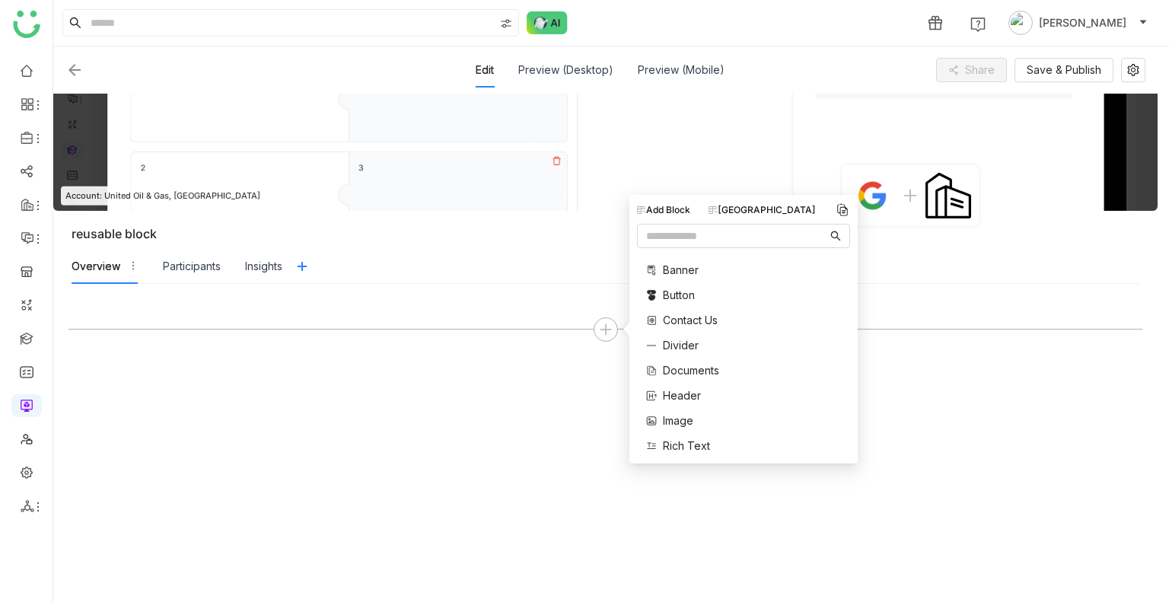
click at [751, 205] on div "Block Library" at bounding box center [762, 210] width 107 height 14
click at [670, 293] on div "QA block 1 reusable Blocks QA block" at bounding box center [743, 303] width 213 height 98
click at [673, 299] on span "reusable Blocks" at bounding box center [703, 303] width 81 height 16
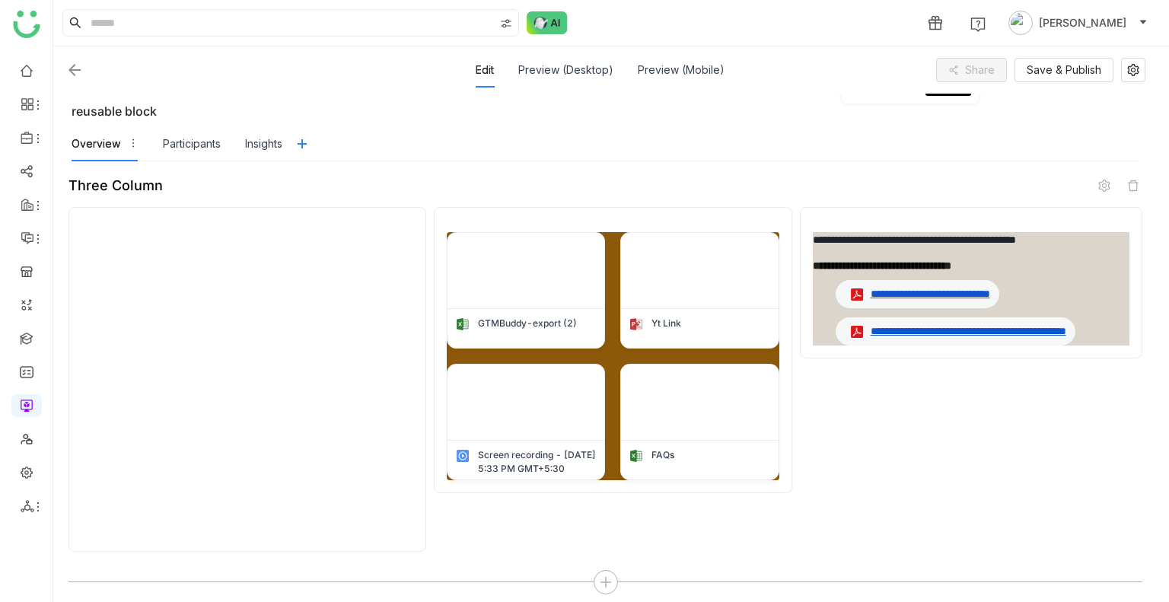
scroll to position [132, 0]
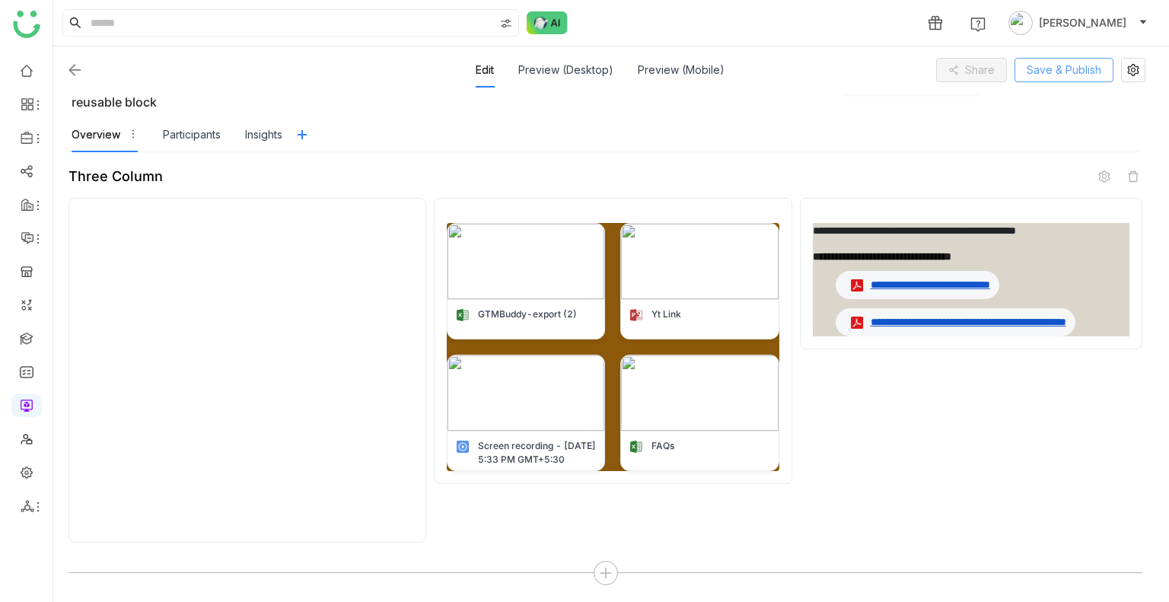
click at [1024, 81] on button "Save & Publish" at bounding box center [1064, 70] width 99 height 24
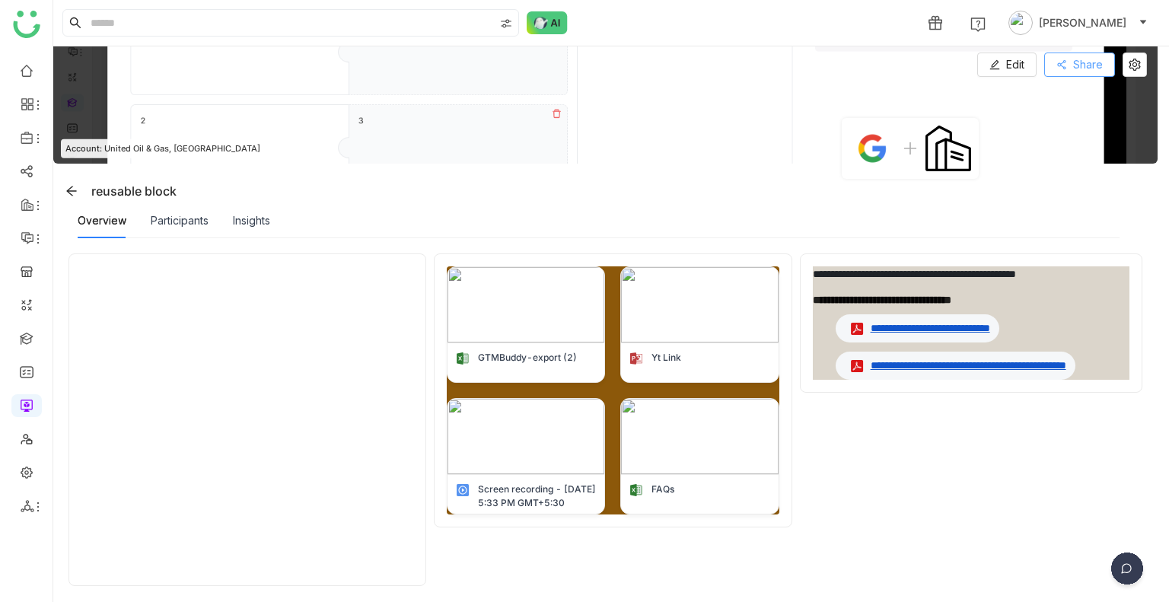
click at [1072, 74] on button "Share" at bounding box center [1079, 65] width 71 height 24
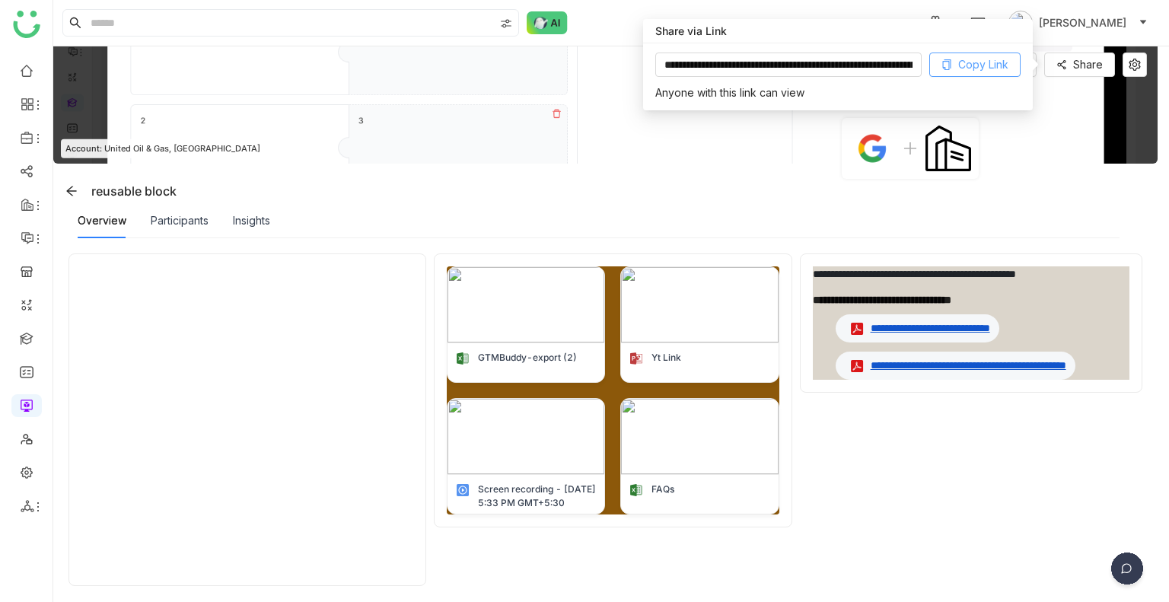
click at [989, 61] on span "Copy Link" at bounding box center [983, 64] width 50 height 17
click at [659, 535] on div "GTMBuddy-export (2) Yt Link Screen recording - August 14, 2025 at 5:33 PM GMT+5…" at bounding box center [613, 419] width 358 height 333
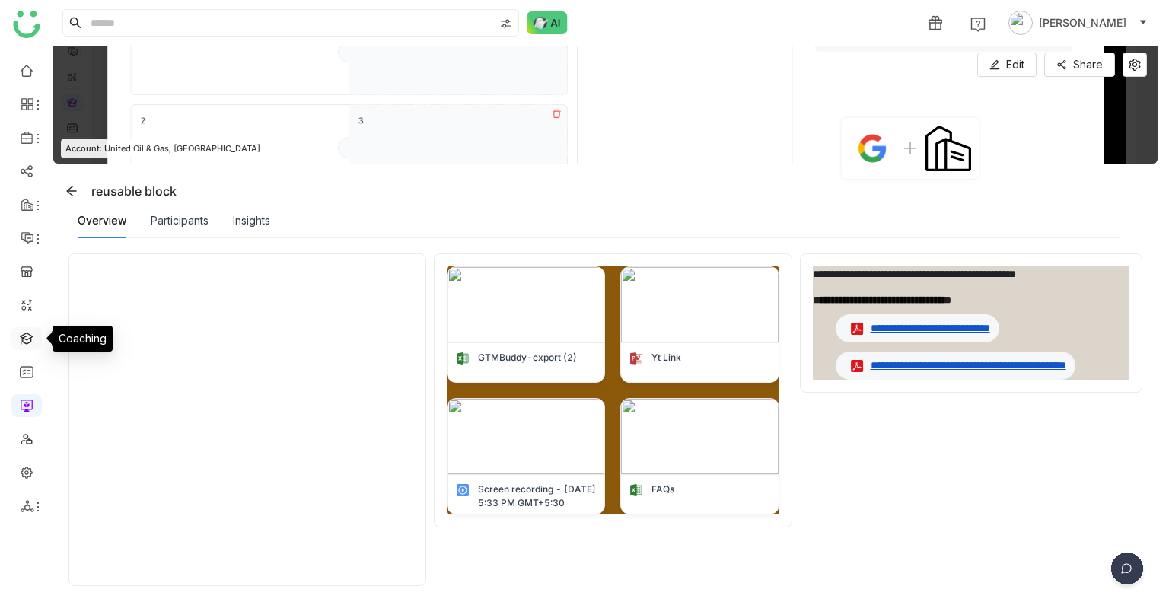
click at [21, 343] on link at bounding box center [27, 337] width 14 height 13
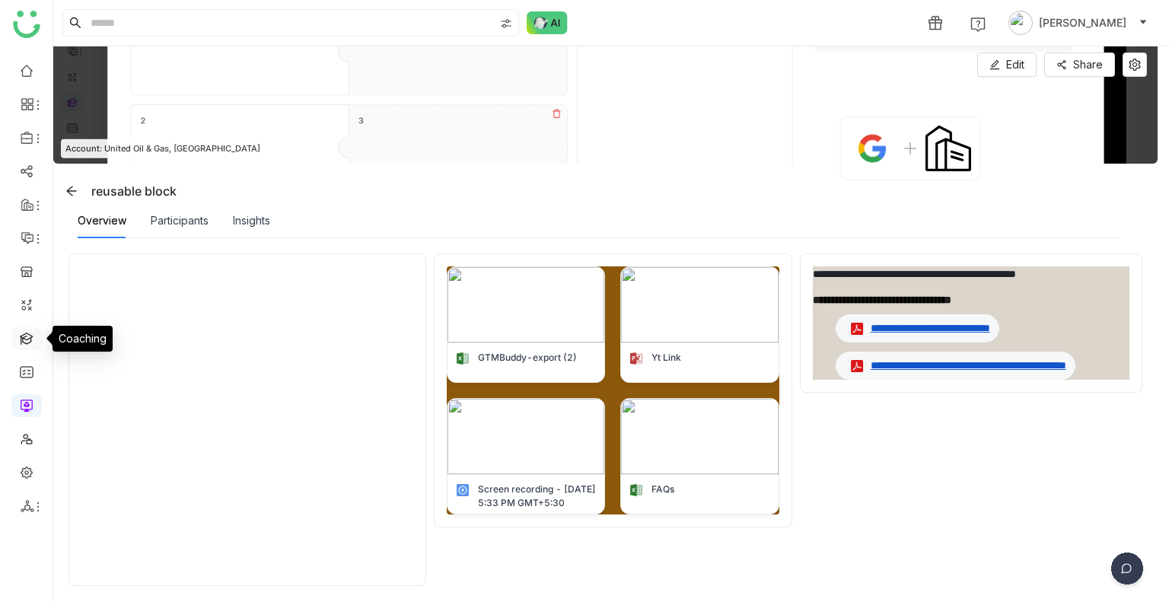
click at [21, 343] on link at bounding box center [27, 337] width 14 height 13
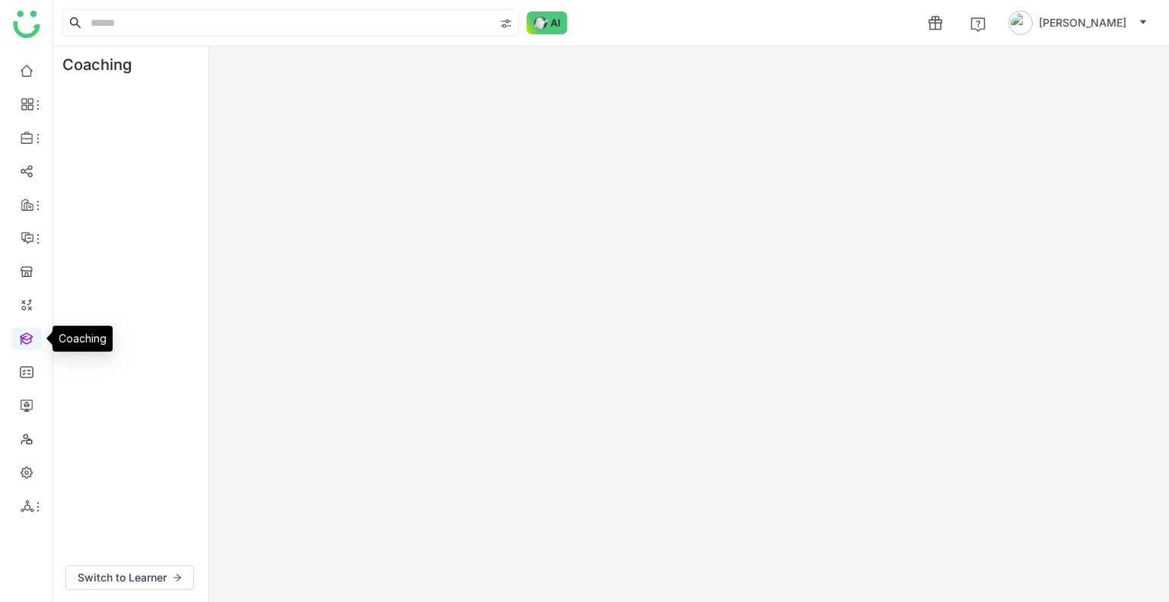
click at [21, 343] on link at bounding box center [27, 337] width 14 height 13
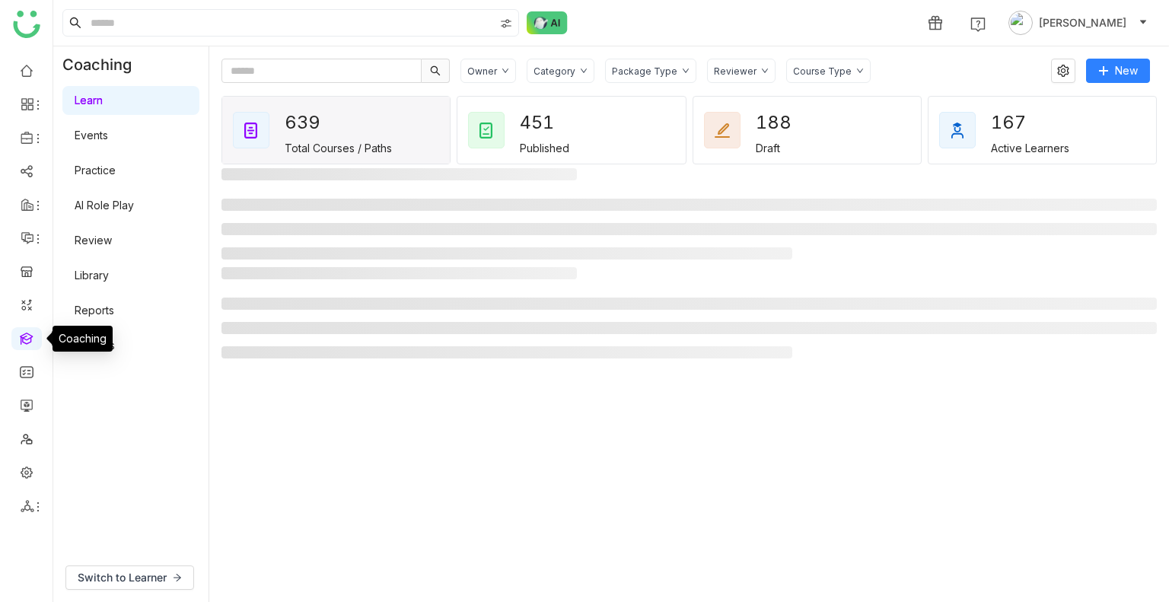
click at [119, 203] on link "AI Role Play" at bounding box center [104, 205] width 59 height 13
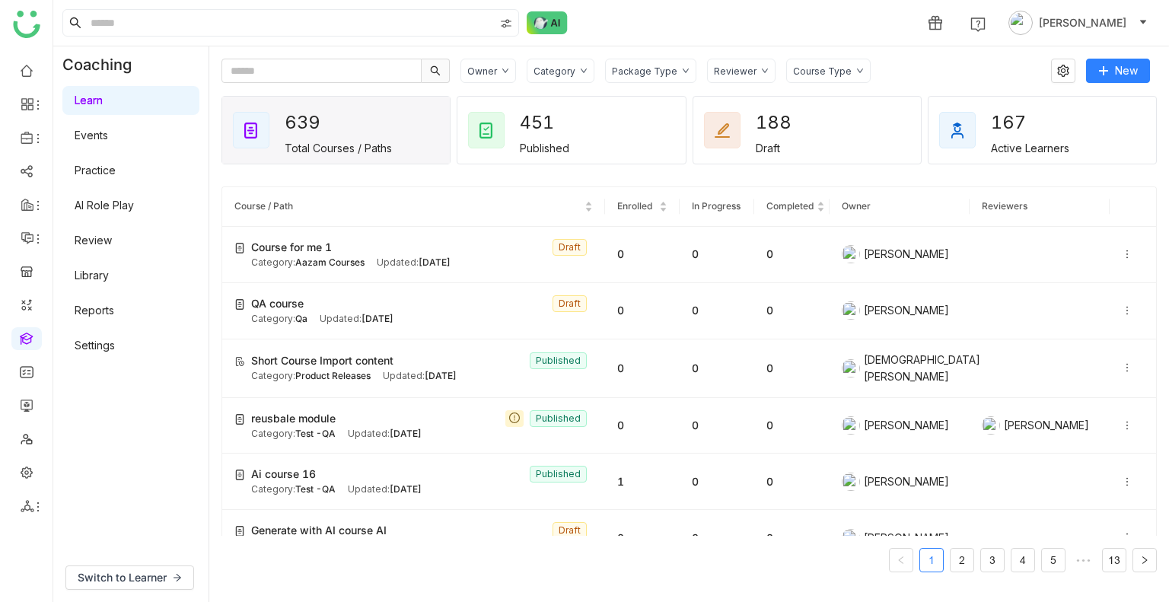
click at [119, 203] on link "AI Role Play" at bounding box center [104, 205] width 59 height 13
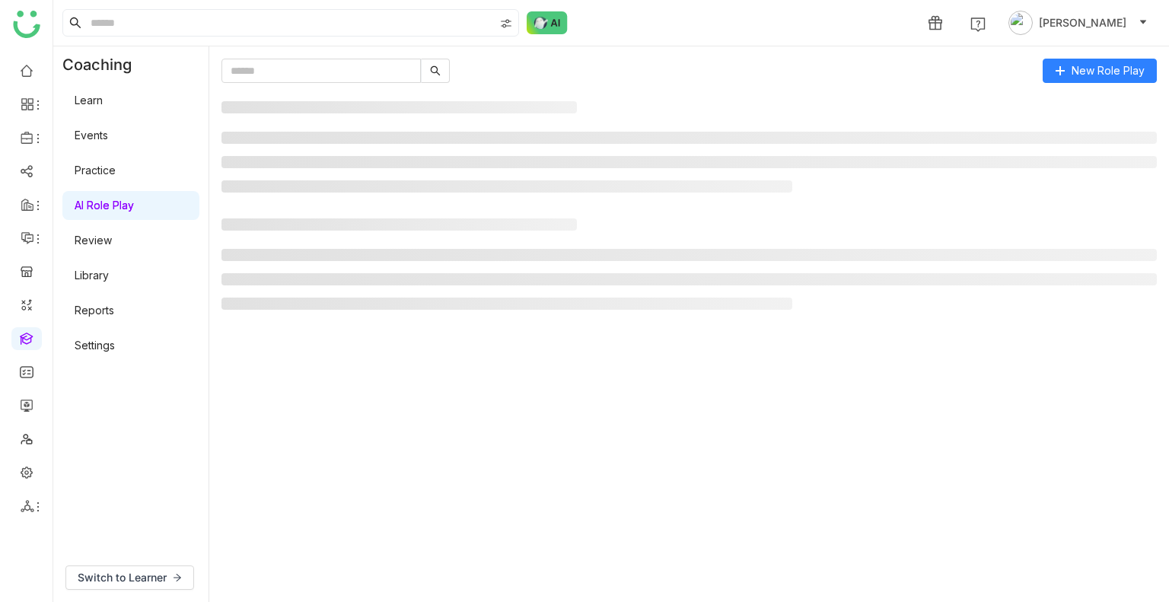
click at [119, 203] on link "AI Role Play" at bounding box center [104, 205] width 59 height 13
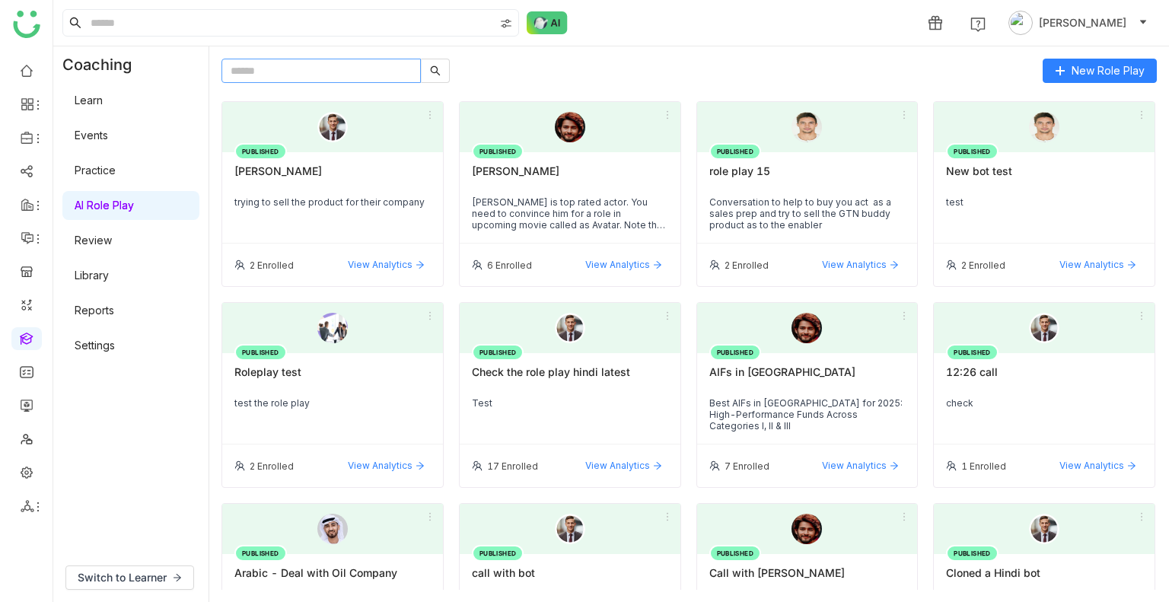
click at [296, 75] on input "text" at bounding box center [320, 71] width 199 height 24
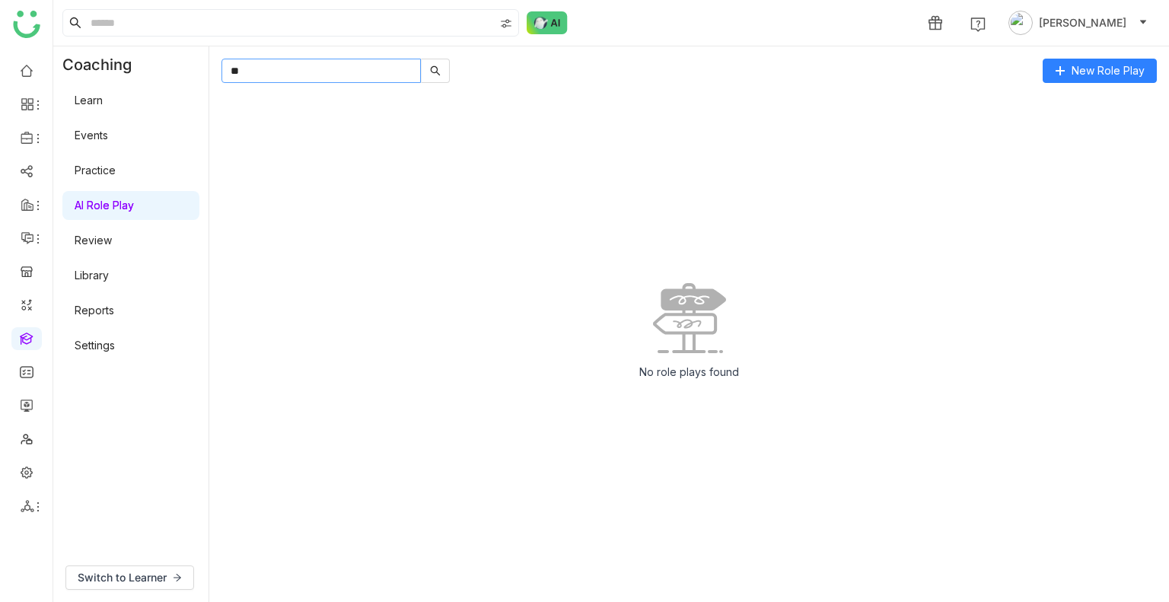
type input "*"
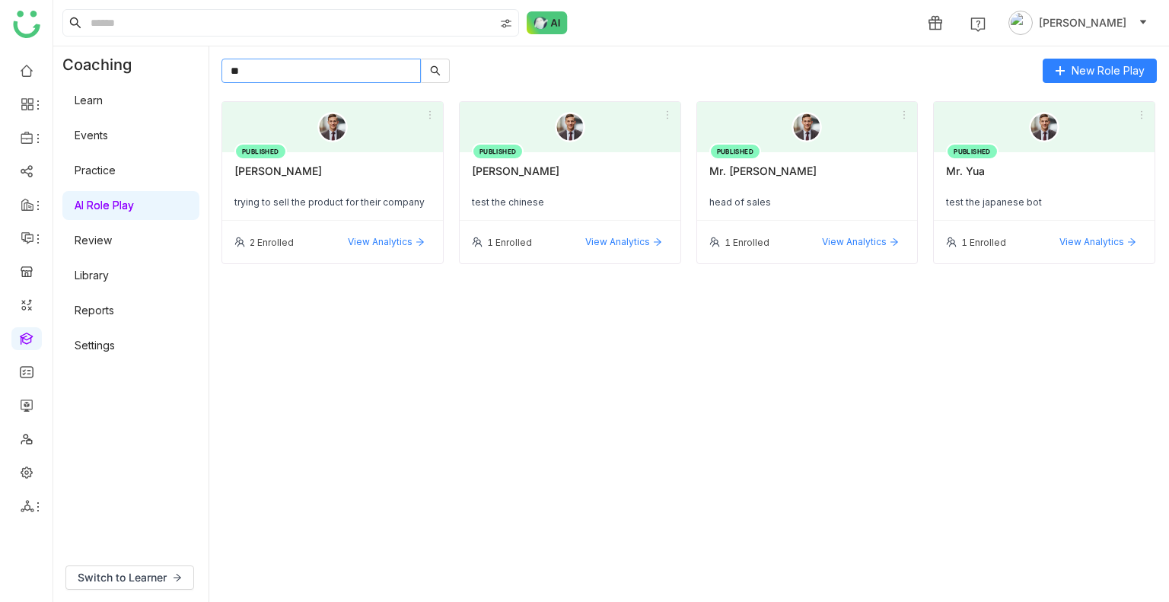
type input "**"
click at [560, 196] on div "test the chinese" at bounding box center [570, 201] width 196 height 11
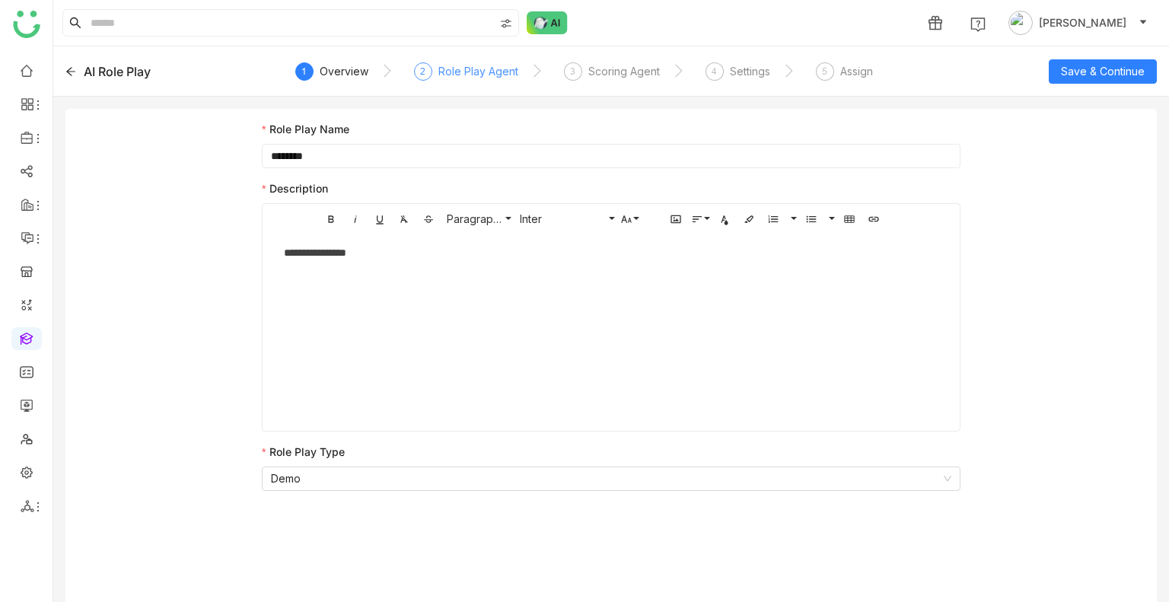
click at [479, 78] on div "Role Play Agent" at bounding box center [478, 71] width 80 height 18
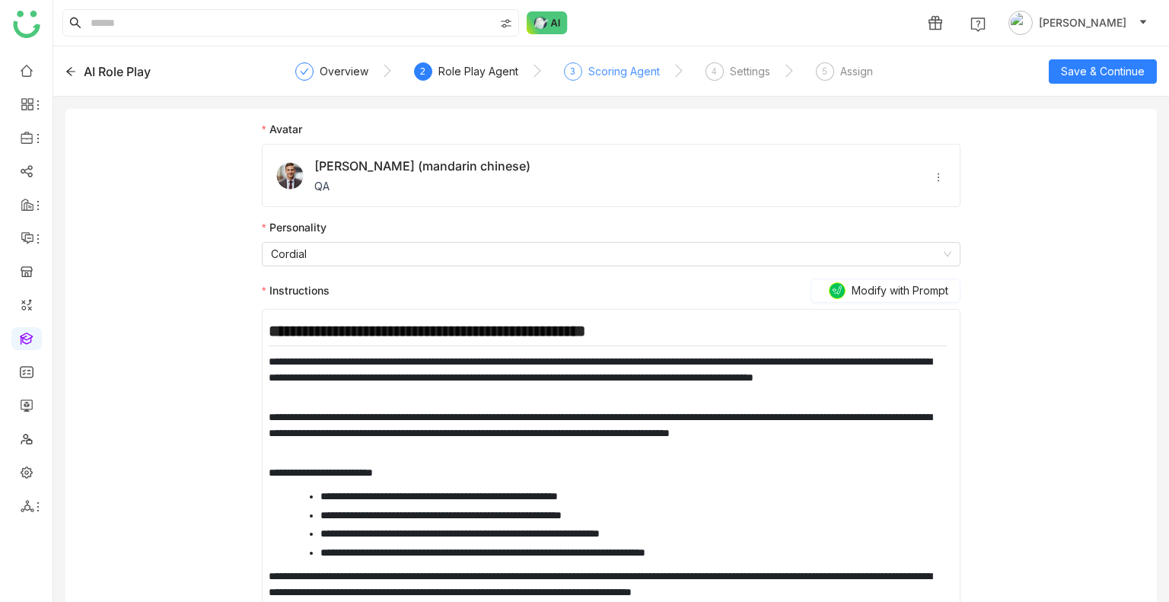
click at [593, 72] on div "Scoring Agent" at bounding box center [624, 71] width 72 height 18
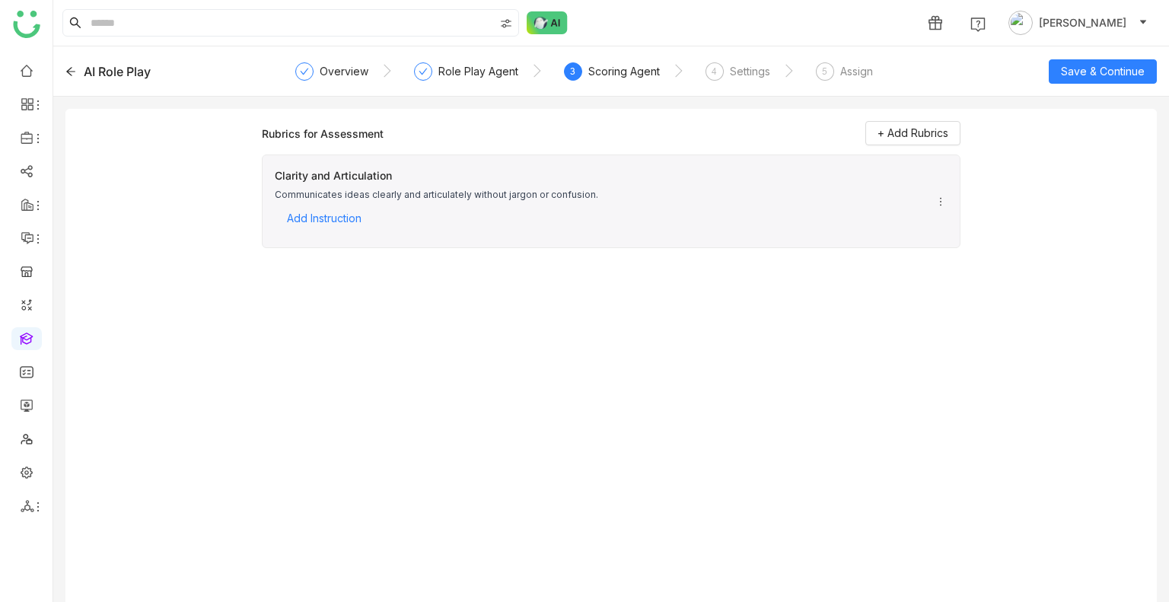
click at [720, 90] on div "AI Role Play Overview Role Play Agent 3 Scoring Agent 4 Settings 5 Assign Save …" at bounding box center [611, 71] width 1116 height 50
click at [730, 78] on div "Settings" at bounding box center [750, 71] width 40 height 18
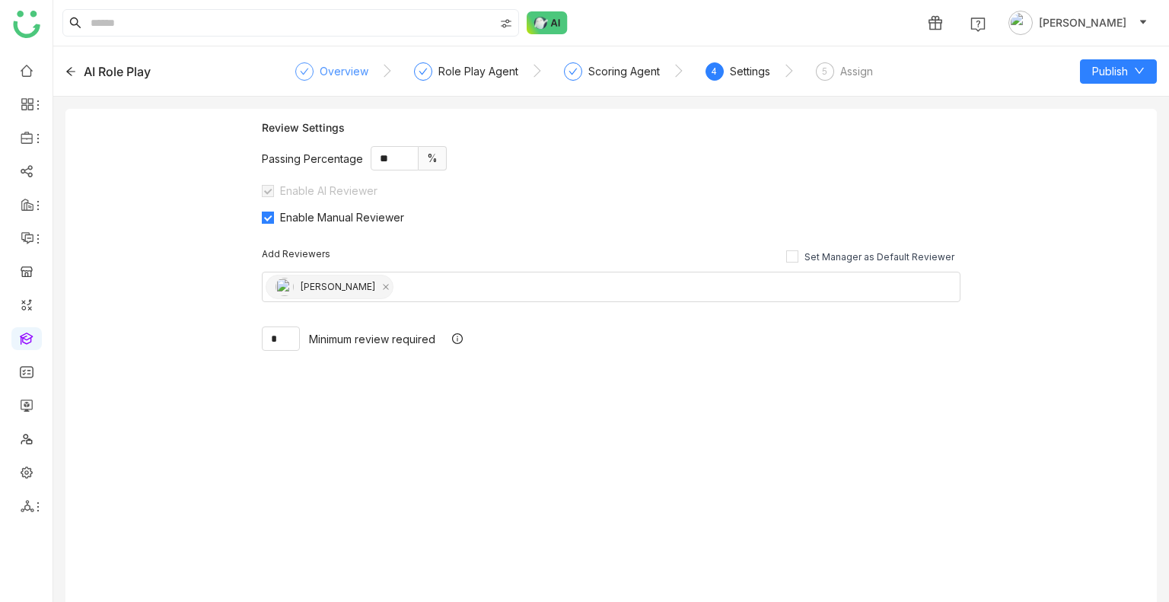
click at [320, 80] on div "Overview" at bounding box center [331, 75] width 73 height 27
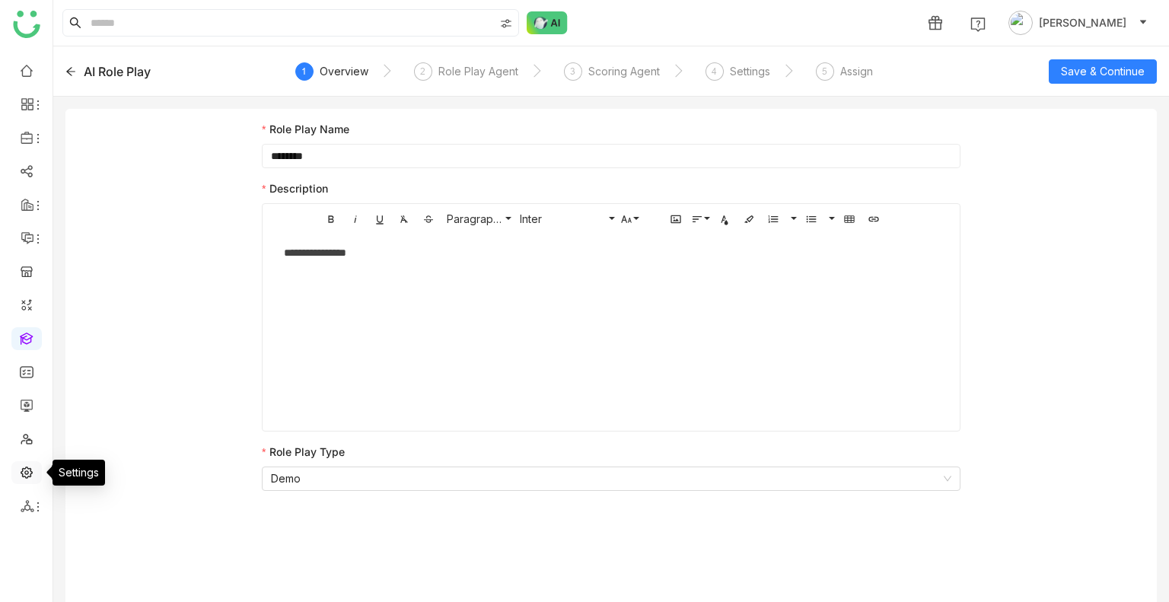
click at [30, 466] on link at bounding box center [27, 471] width 14 height 13
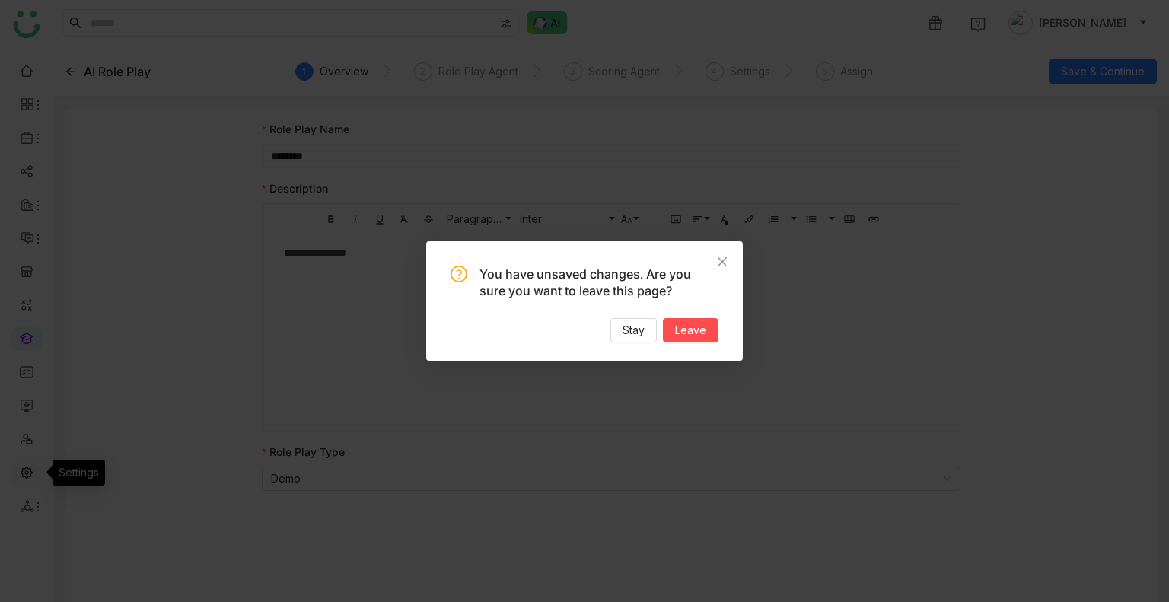
click at [30, 466] on nz-modal-confirm-container "You have unsaved changes. Are you sure you want to leave this page? Stay Leave" at bounding box center [584, 301] width 1169 height 602
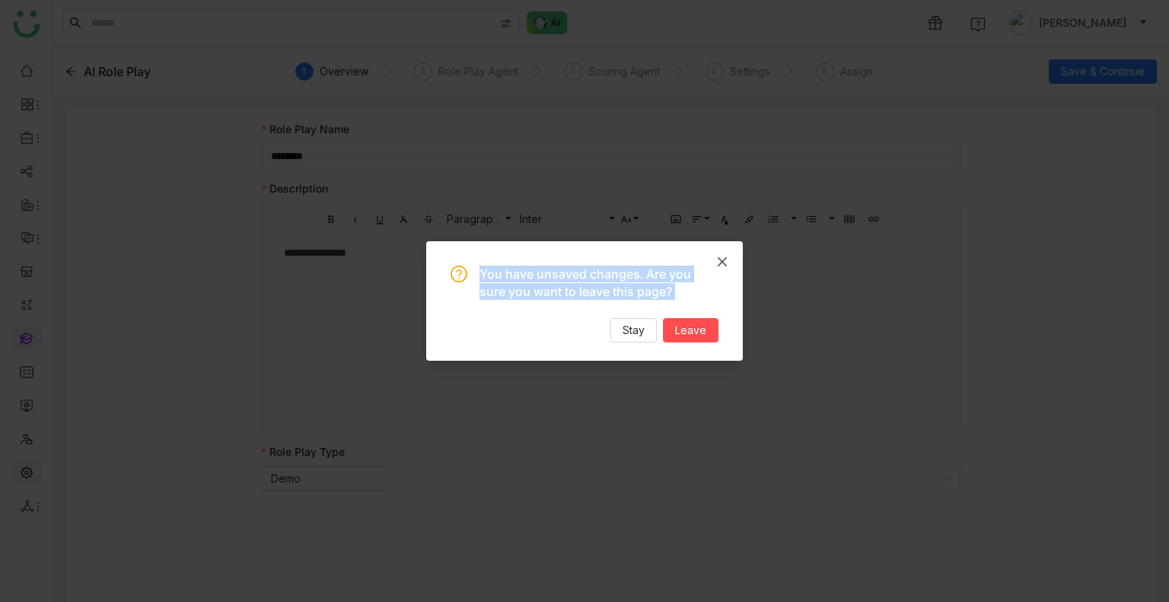
click at [30, 466] on nz-modal-confirm-container "You have unsaved changes. Are you sure you want to leave this page? Stay Leave" at bounding box center [584, 301] width 1169 height 602
click at [692, 334] on span "Leave" at bounding box center [690, 330] width 31 height 17
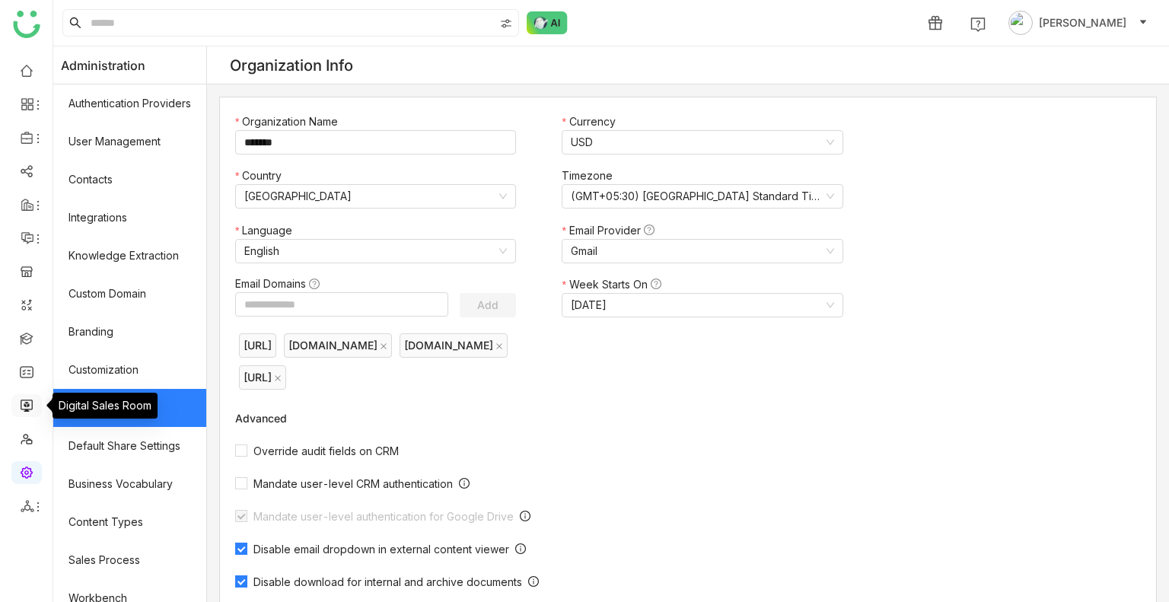
click at [25, 408] on link at bounding box center [27, 404] width 14 height 13
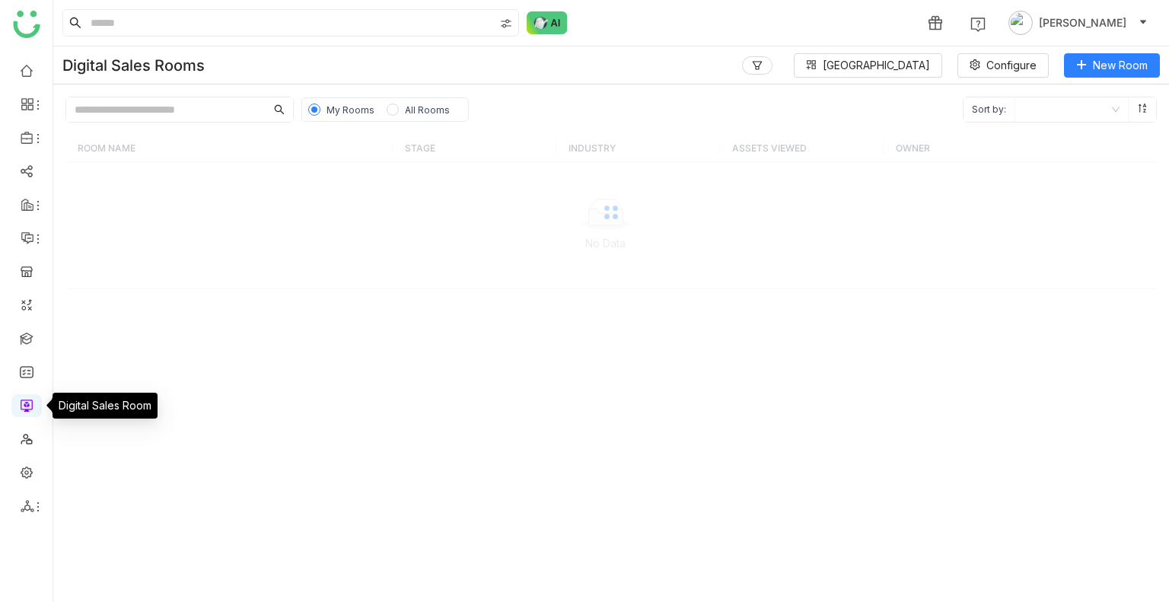
click at [25, 408] on link at bounding box center [27, 404] width 14 height 13
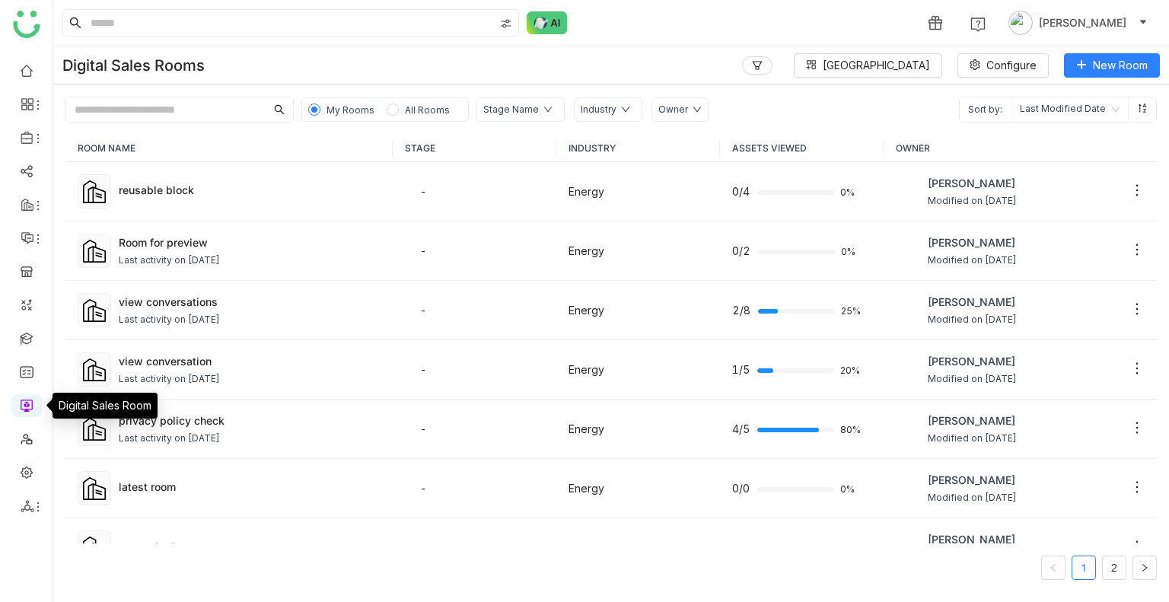
click at [25, 408] on link at bounding box center [27, 404] width 14 height 13
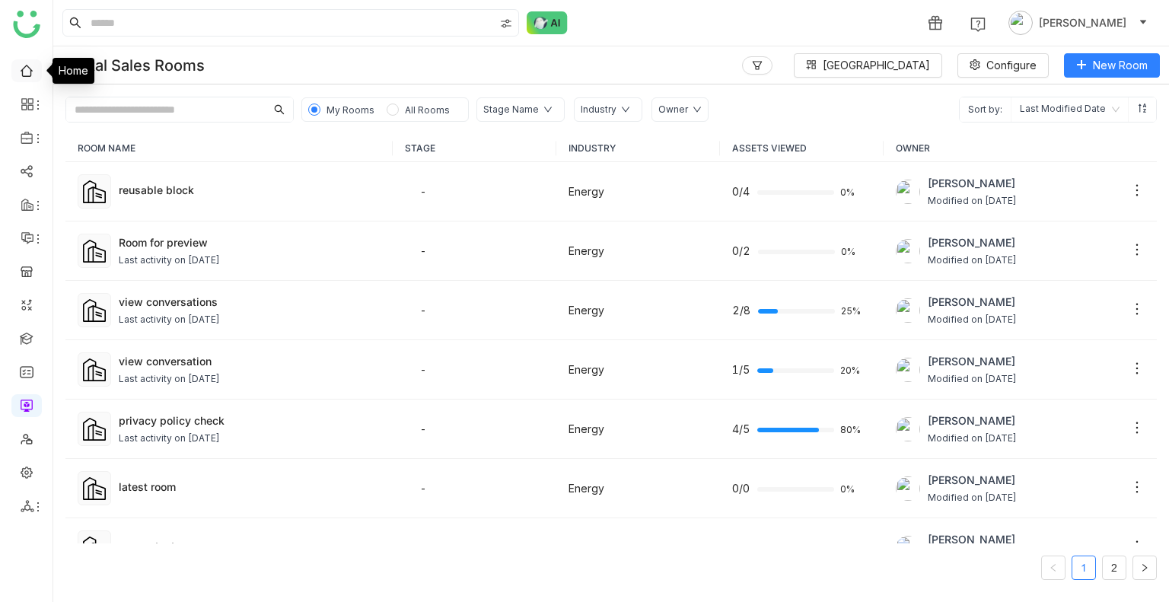
click at [30, 72] on link at bounding box center [27, 69] width 14 height 13
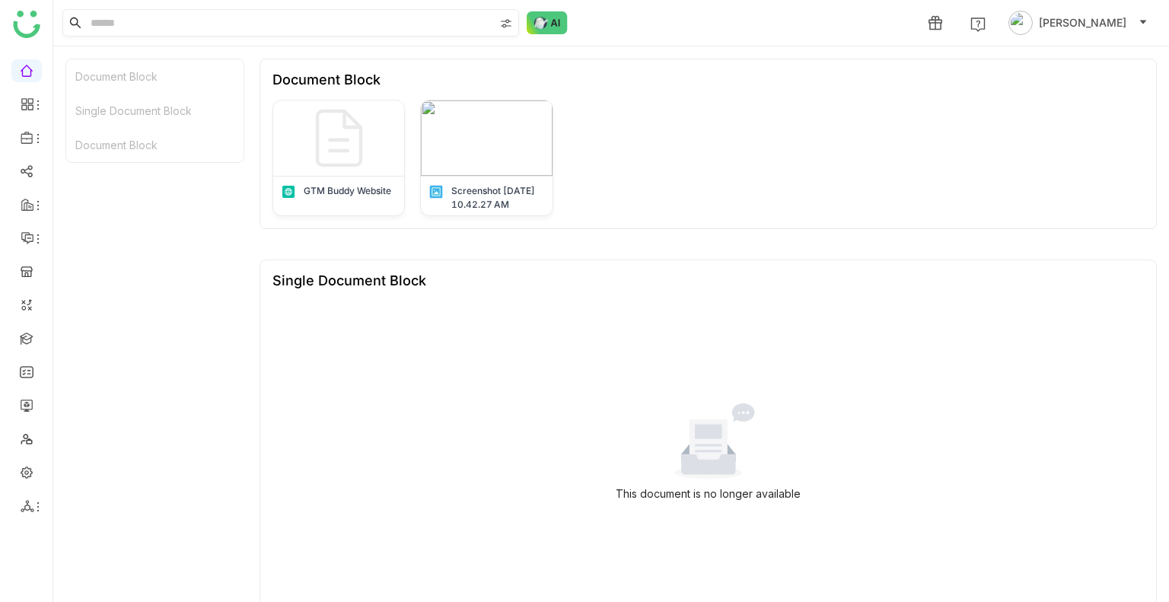
click at [192, 11] on input at bounding box center [291, 23] width 406 height 26
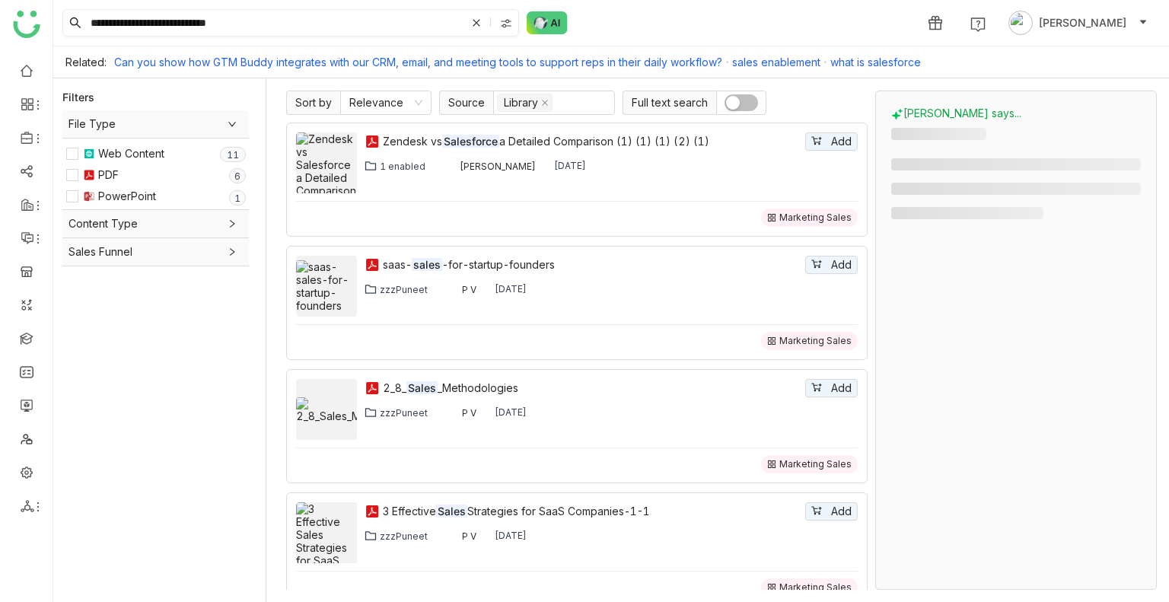
click at [152, 18] on input "**********" at bounding box center [277, 23] width 378 height 26
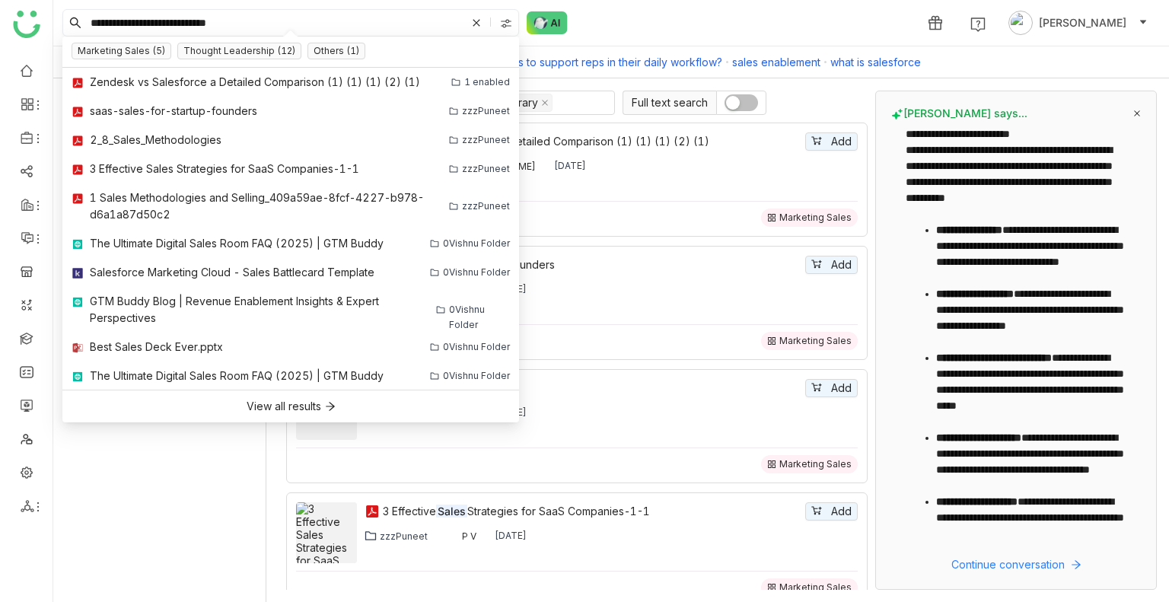
click at [240, 20] on input "**********" at bounding box center [277, 23] width 378 height 26
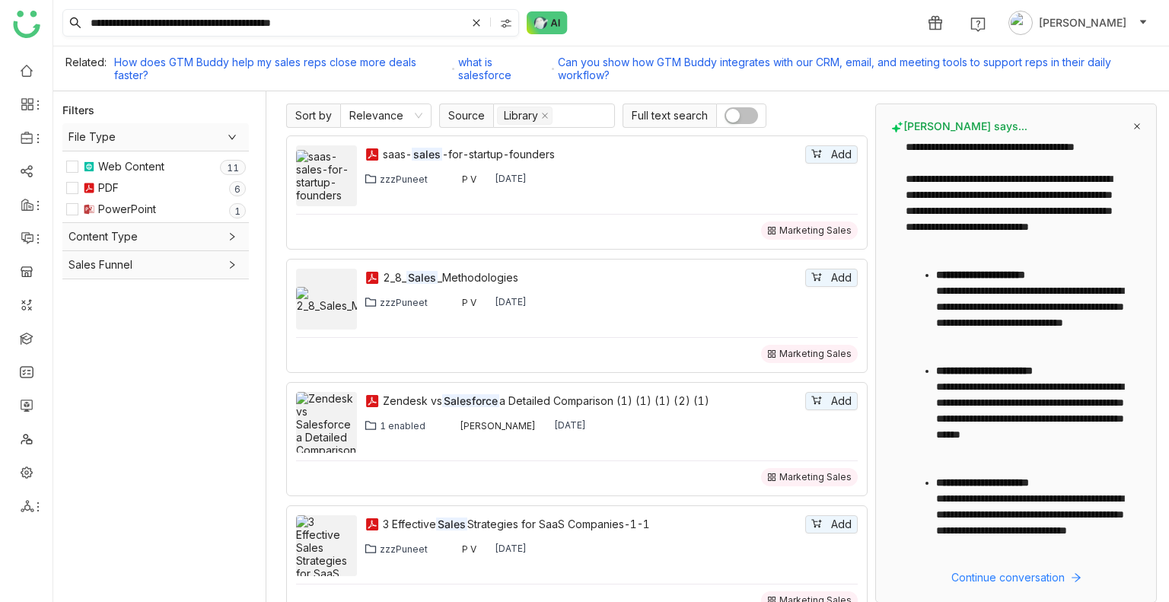
drag, startPoint x: 195, startPoint y: 21, endPoint x: 312, endPoint y: 33, distance: 117.9
click at [312, 33] on input "**********" at bounding box center [277, 23] width 378 height 26
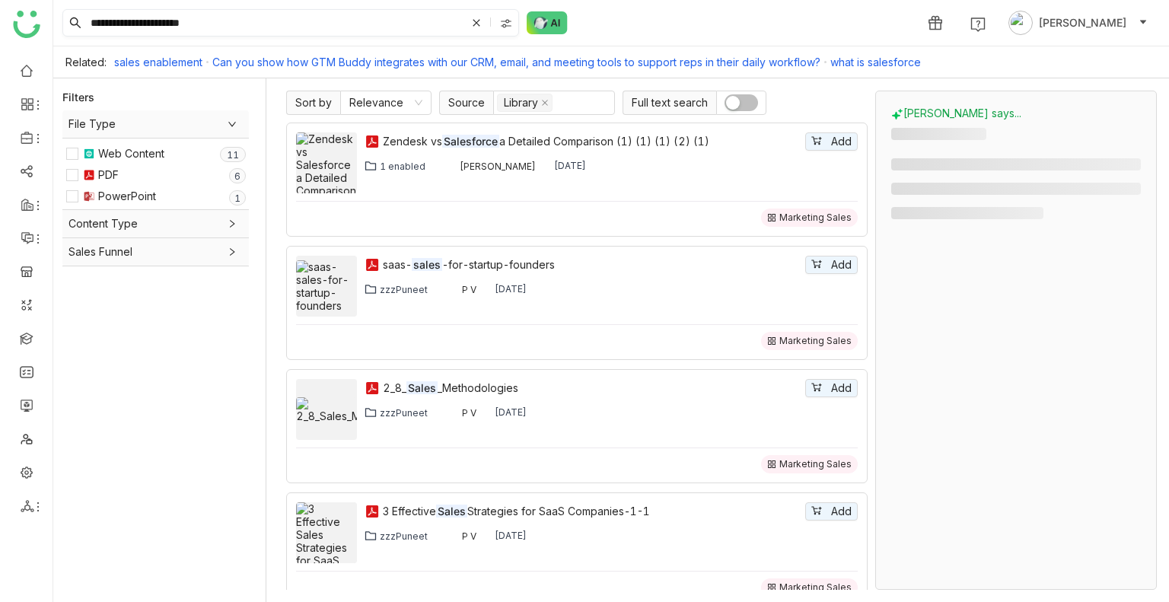
click at [277, 26] on input "**********" at bounding box center [277, 23] width 378 height 26
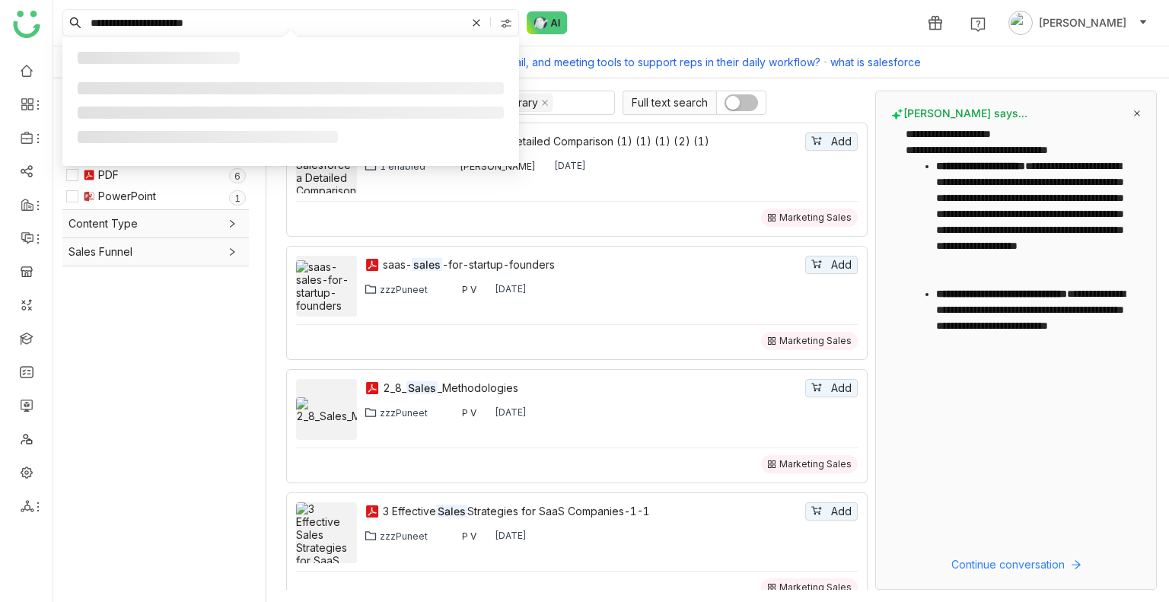
paste input "**********"
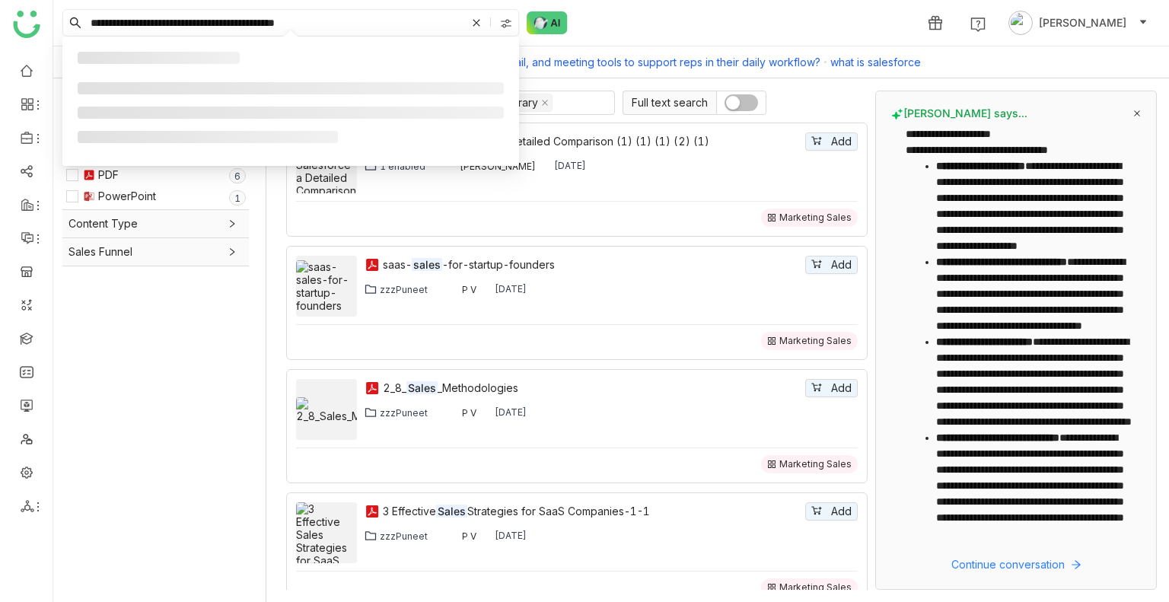
drag, startPoint x: 237, startPoint y: 23, endPoint x: 381, endPoint y: 21, distance: 143.9
click at [381, 21] on input "**********" at bounding box center [277, 23] width 378 height 26
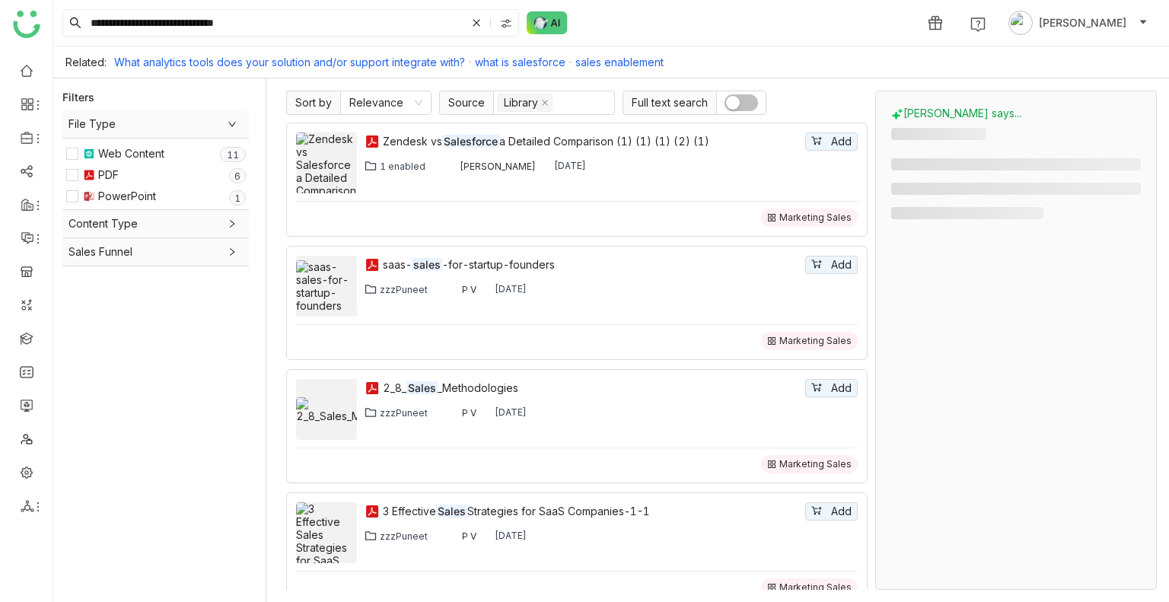
click at [381, 21] on input "**********" at bounding box center [277, 23] width 378 height 26
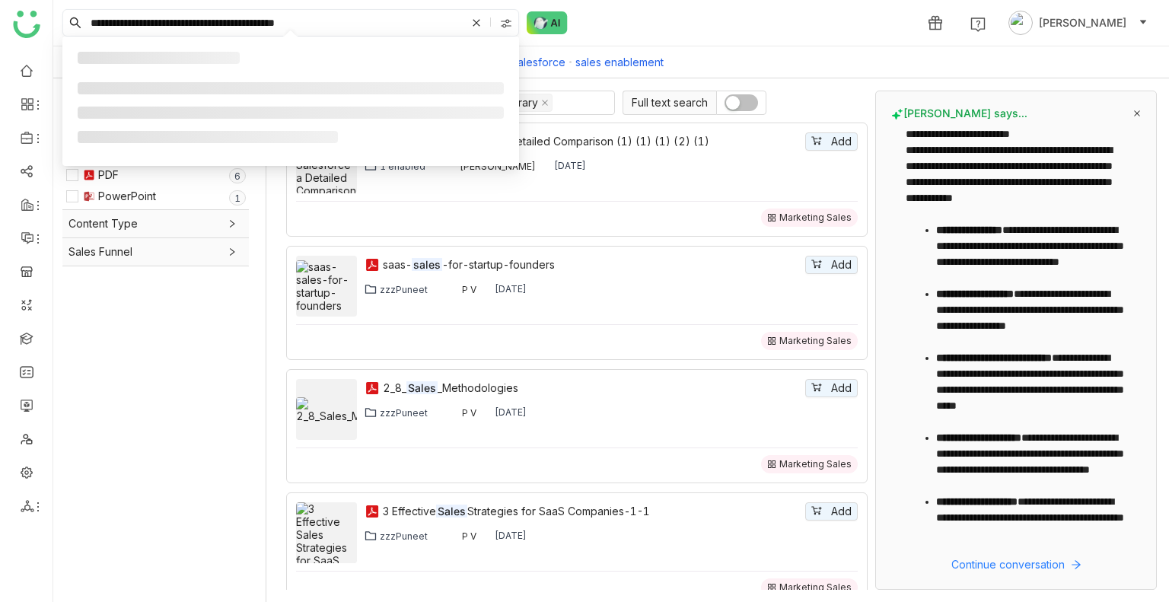
click at [381, 21] on input "**********" at bounding box center [277, 23] width 378 height 26
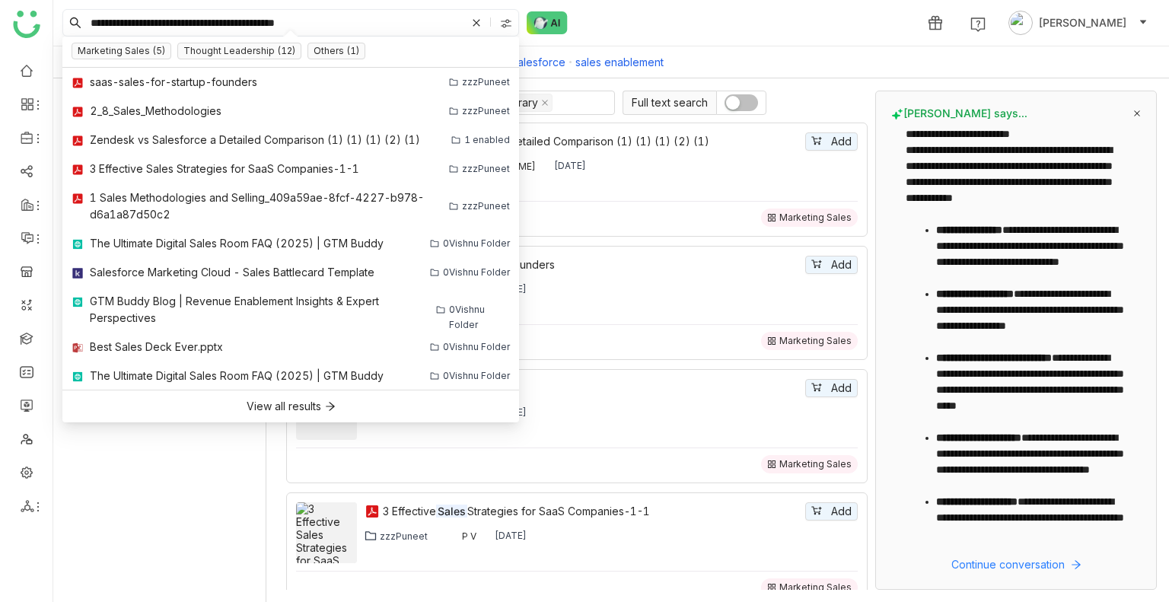
click at [381, 21] on input "**********" at bounding box center [277, 23] width 378 height 26
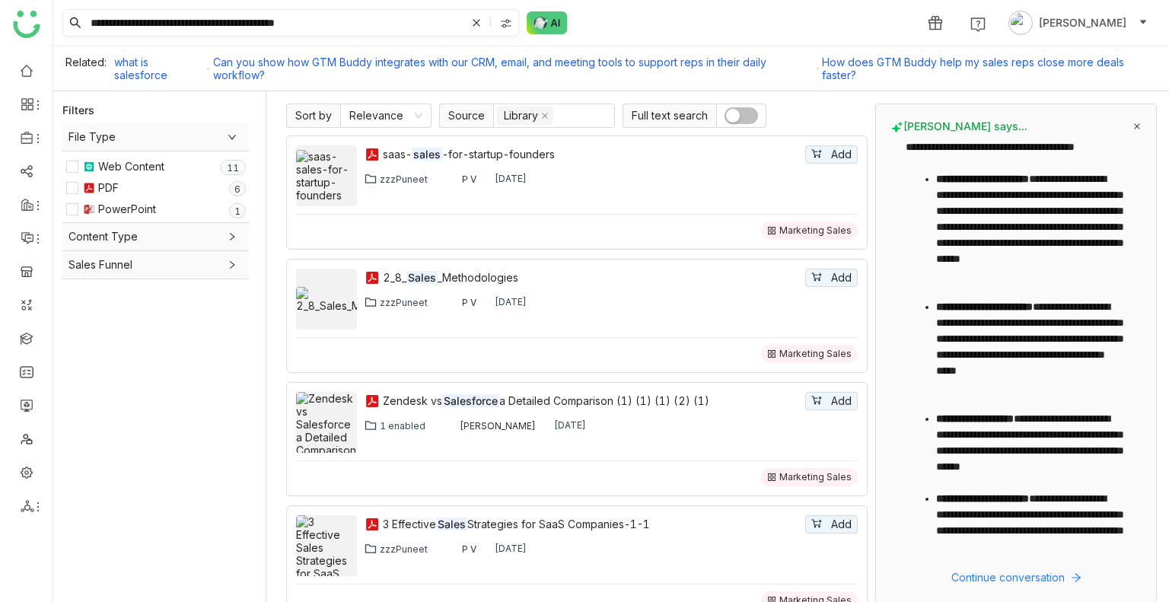
drag, startPoint x: 372, startPoint y: 21, endPoint x: 199, endPoint y: 22, distance: 173.5
click at [199, 22] on input "**********" at bounding box center [277, 23] width 378 height 26
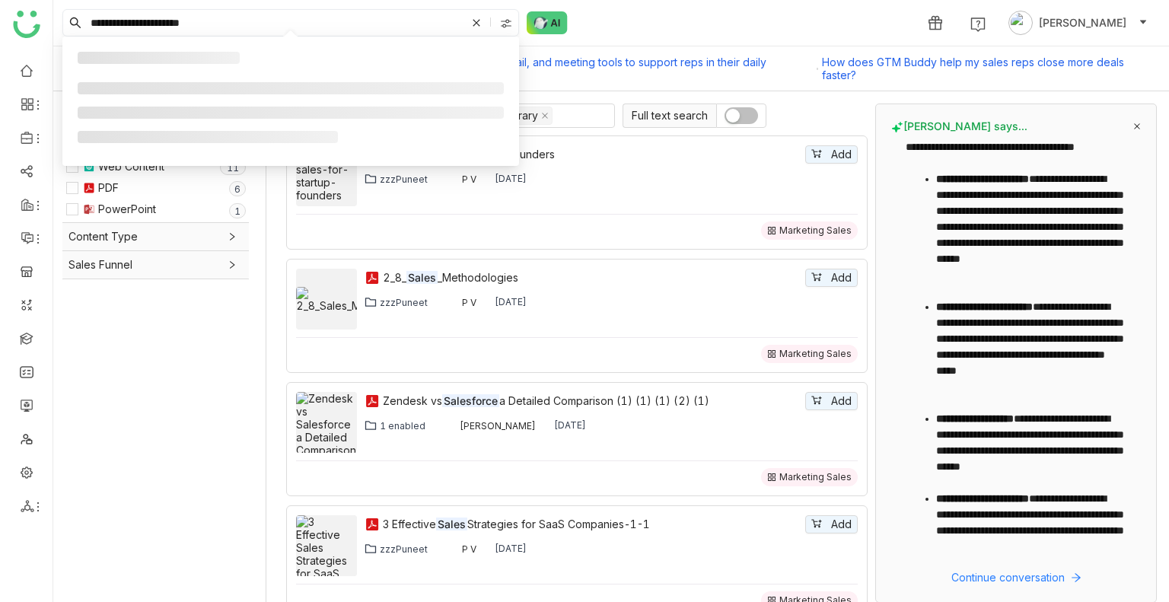
type input "**********"
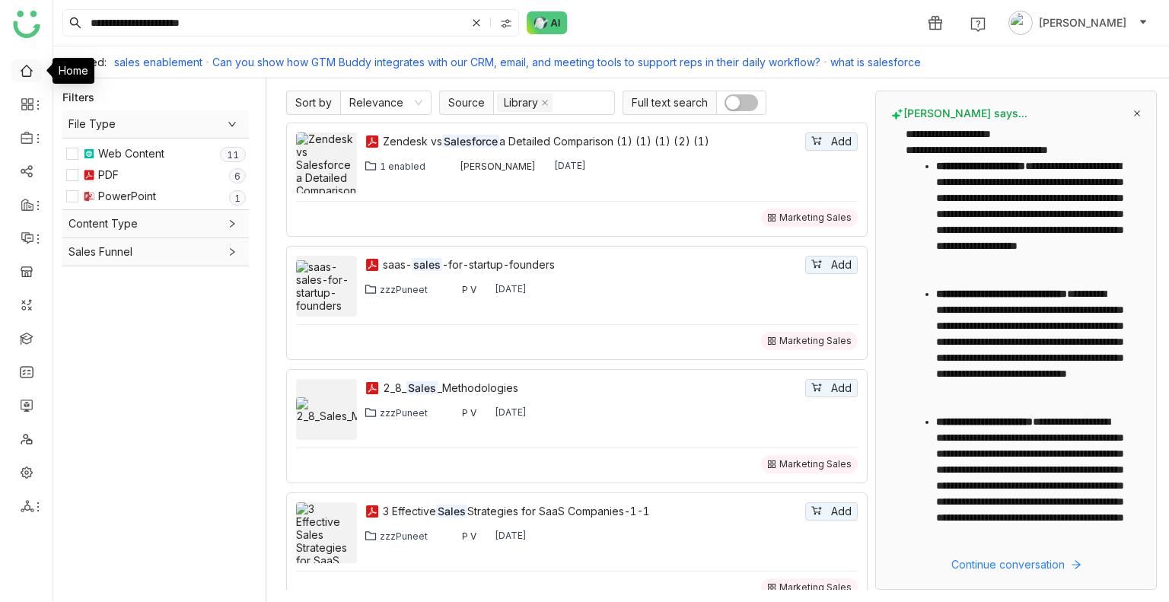
click at [20, 74] on link at bounding box center [27, 69] width 14 height 13
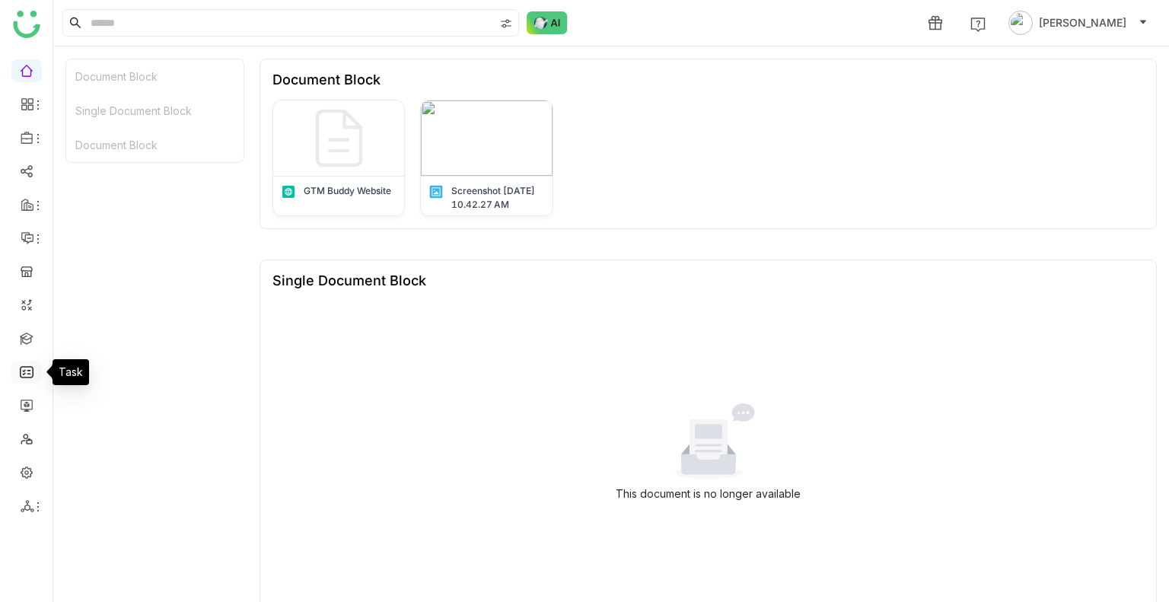
click at [24, 374] on link at bounding box center [27, 371] width 14 height 13
click at [27, 331] on link at bounding box center [27, 337] width 14 height 13
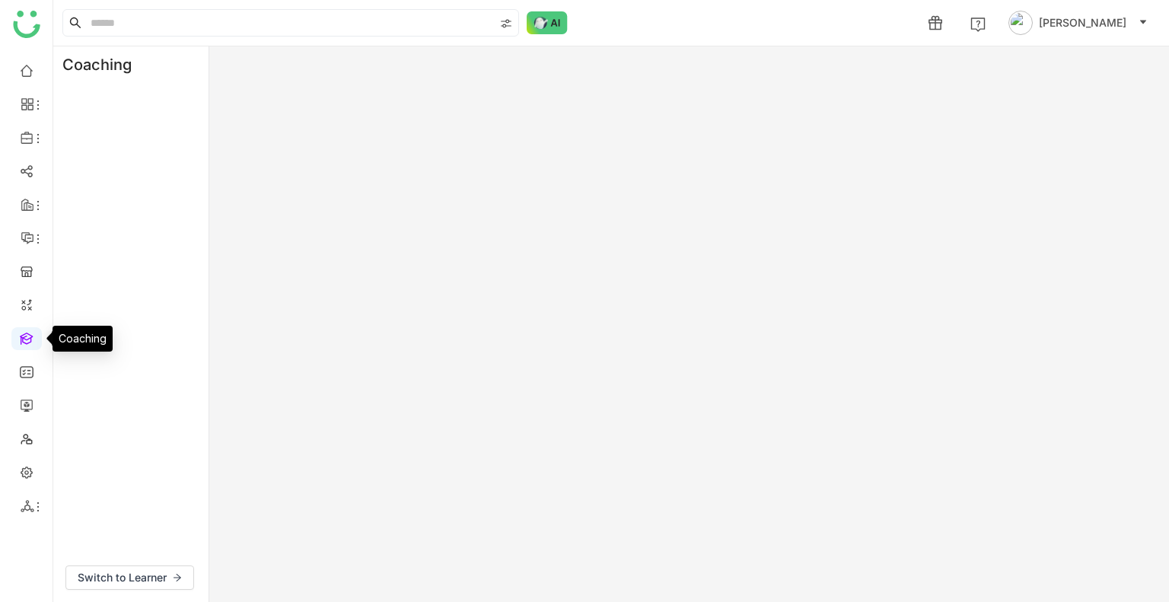
click at [27, 331] on link at bounding box center [27, 337] width 14 height 13
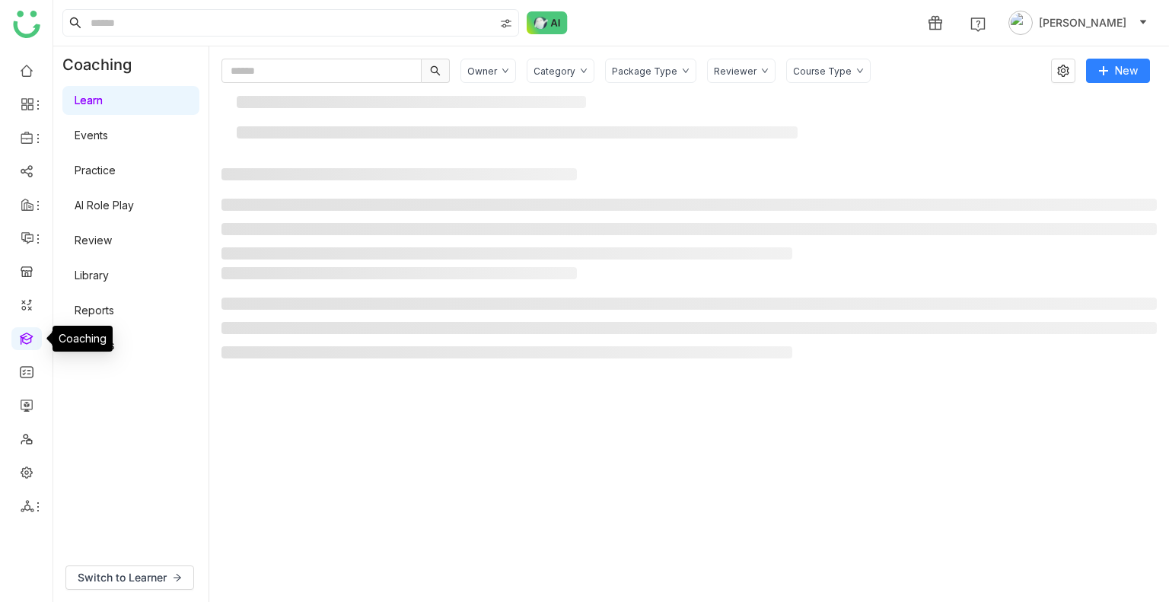
click at [27, 331] on link at bounding box center [27, 337] width 14 height 13
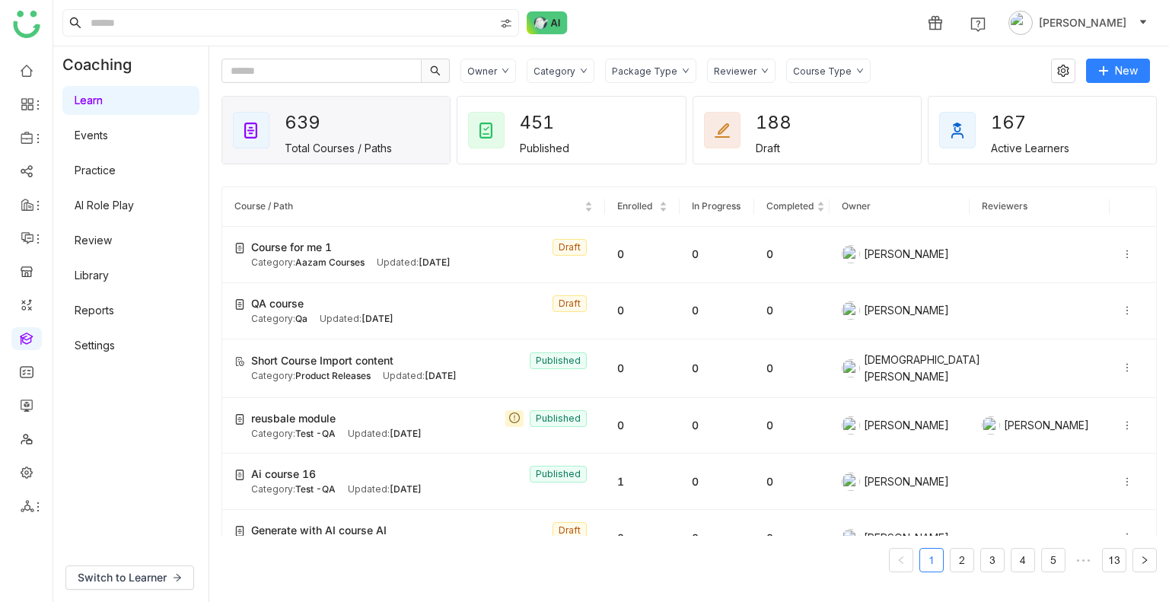
click at [94, 212] on link "AI Role Play" at bounding box center [104, 205] width 59 height 13
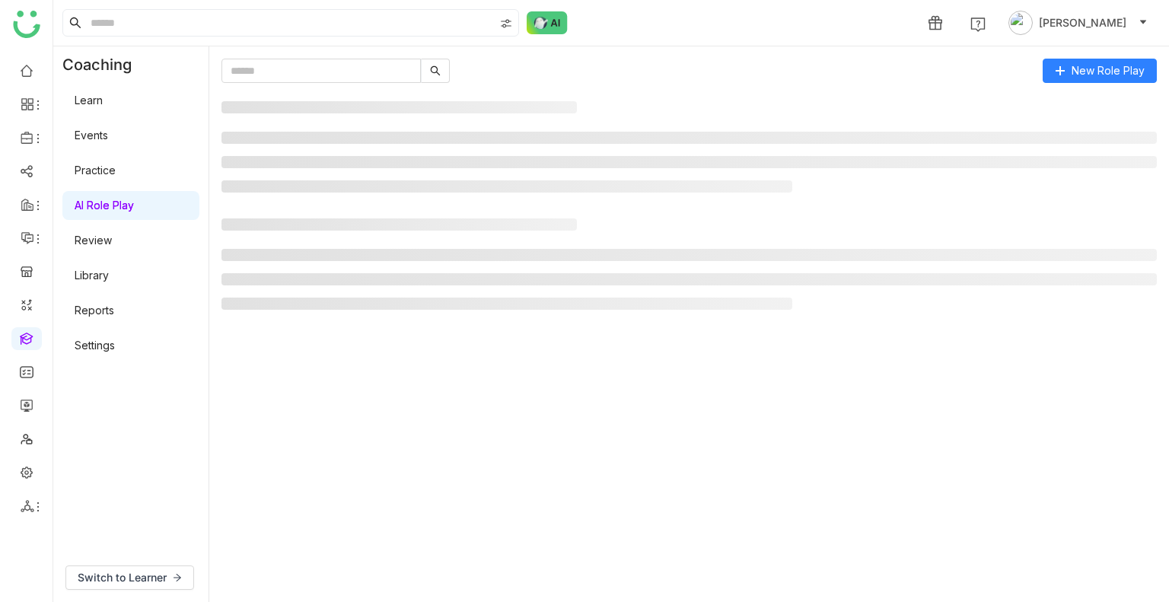
click at [94, 212] on link "AI Role Play" at bounding box center [104, 205] width 59 height 13
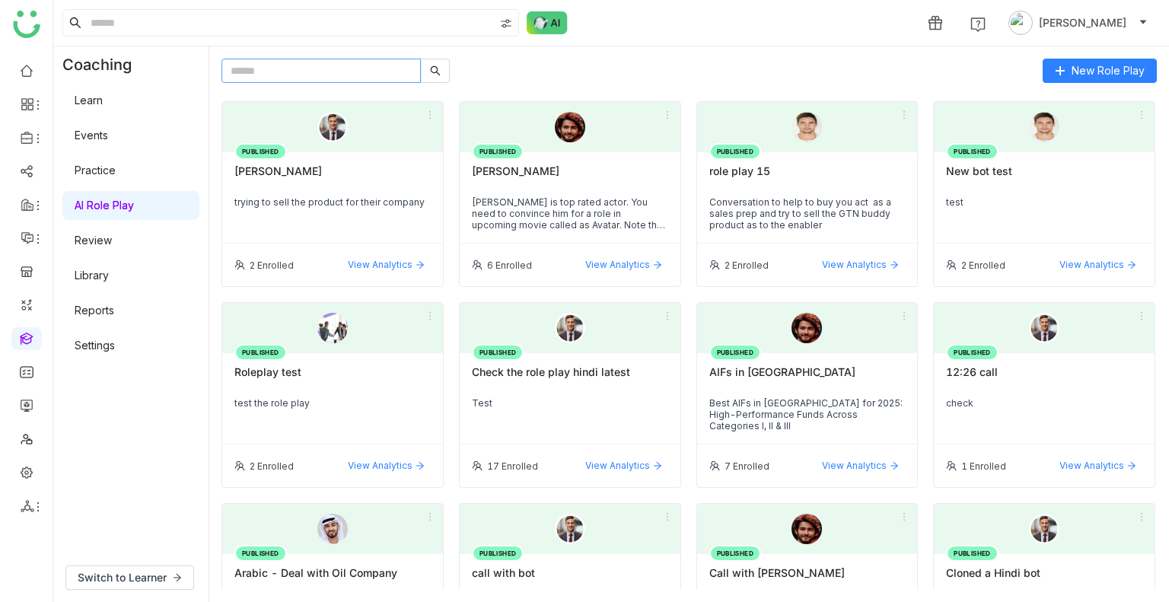
click at [289, 71] on input "text" at bounding box center [320, 71] width 199 height 24
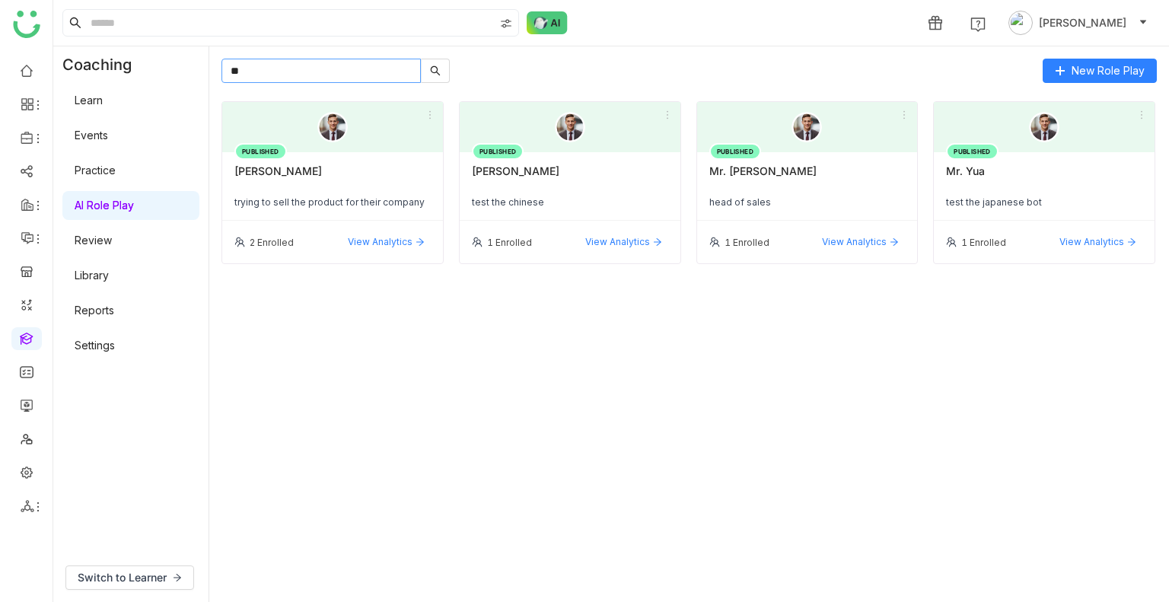
type input "**"
click at [108, 347] on link "Settings" at bounding box center [95, 345] width 40 height 13
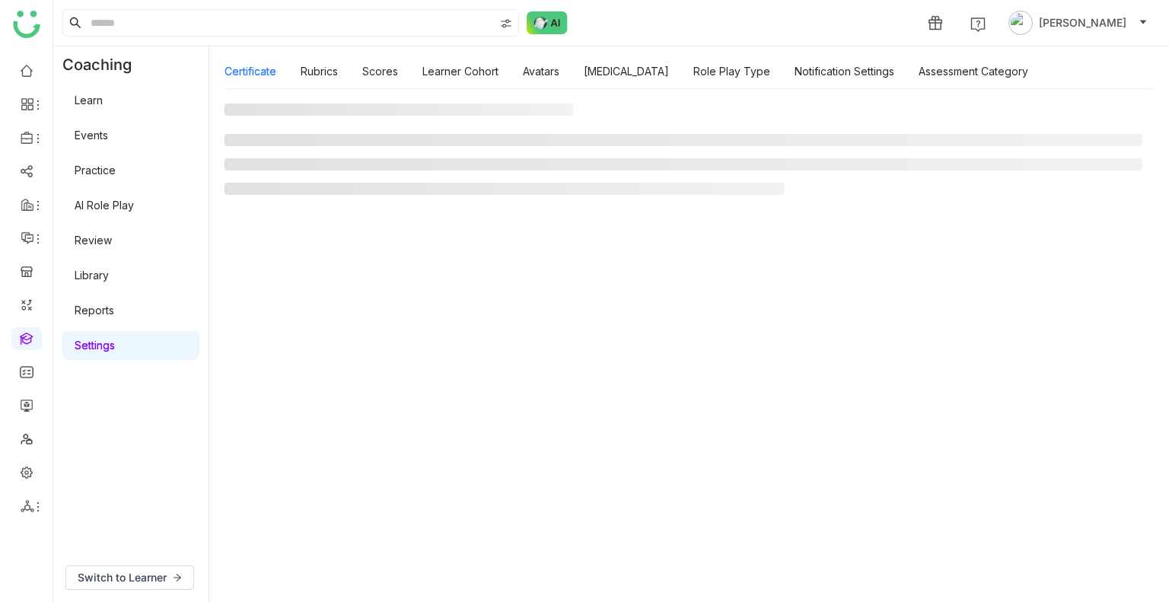
click at [108, 347] on link "Settings" at bounding box center [95, 345] width 40 height 13
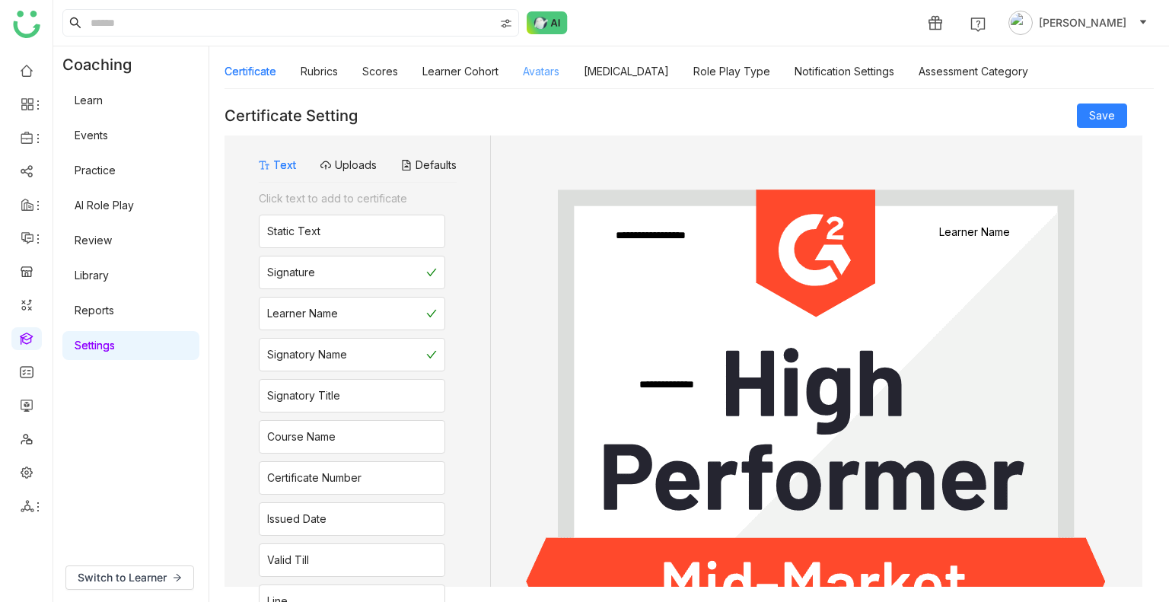
click at [545, 77] on link "Avatars" at bounding box center [541, 71] width 37 height 13
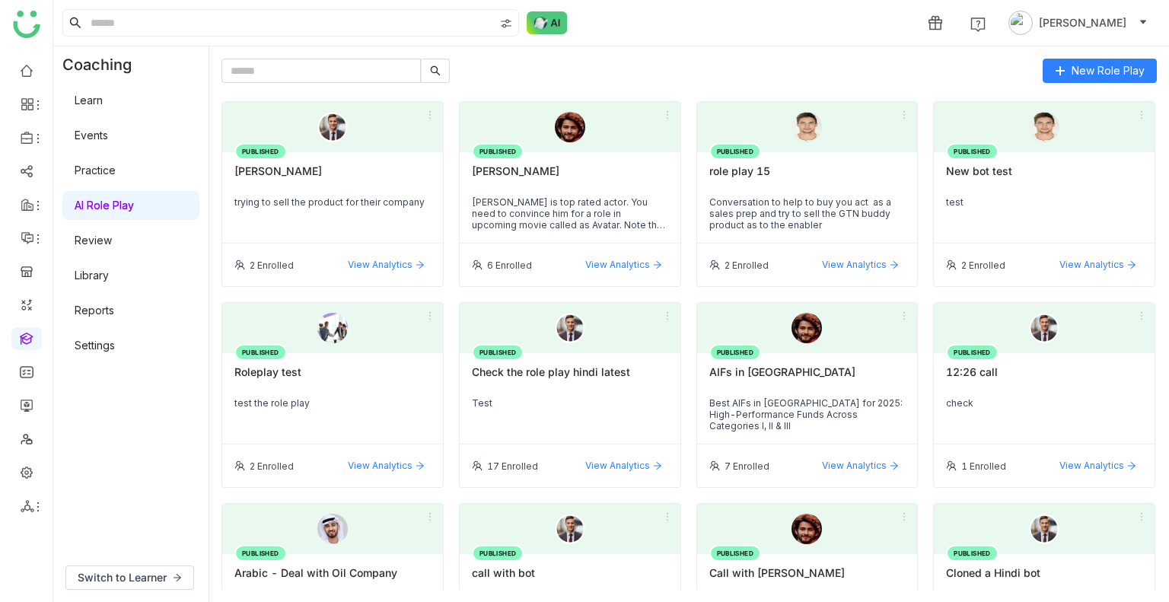
click at [105, 339] on link "Settings" at bounding box center [95, 345] width 40 height 13
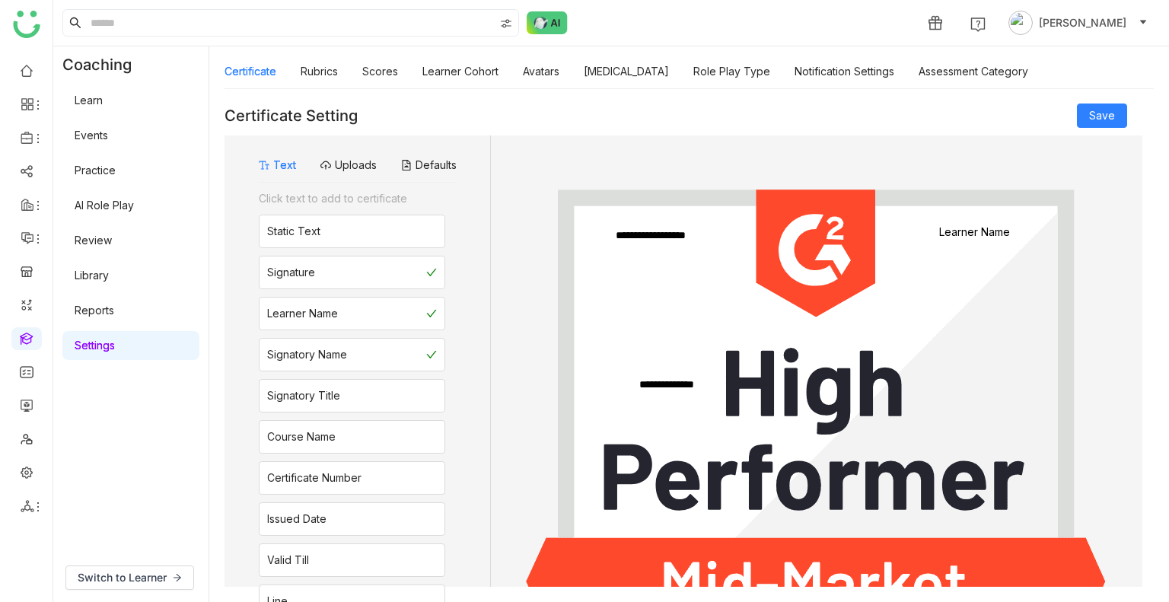
click at [104, 234] on link "Review" at bounding box center [93, 240] width 37 height 13
click at [112, 246] on link "Review" at bounding box center [93, 240] width 37 height 13
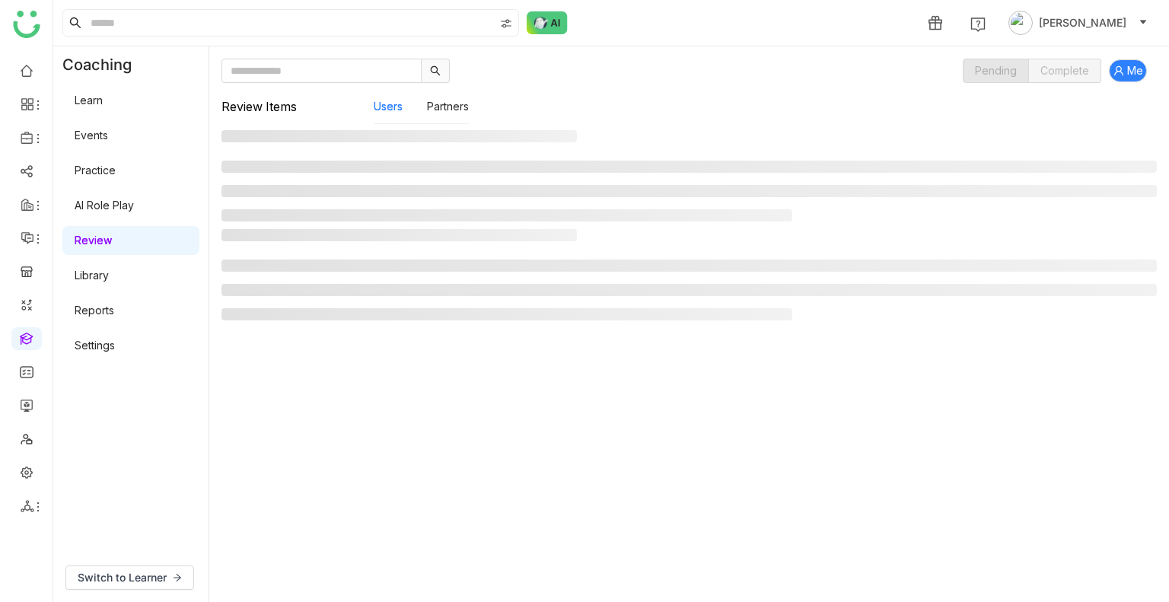
click at [112, 246] on link "Review" at bounding box center [93, 240] width 37 height 13
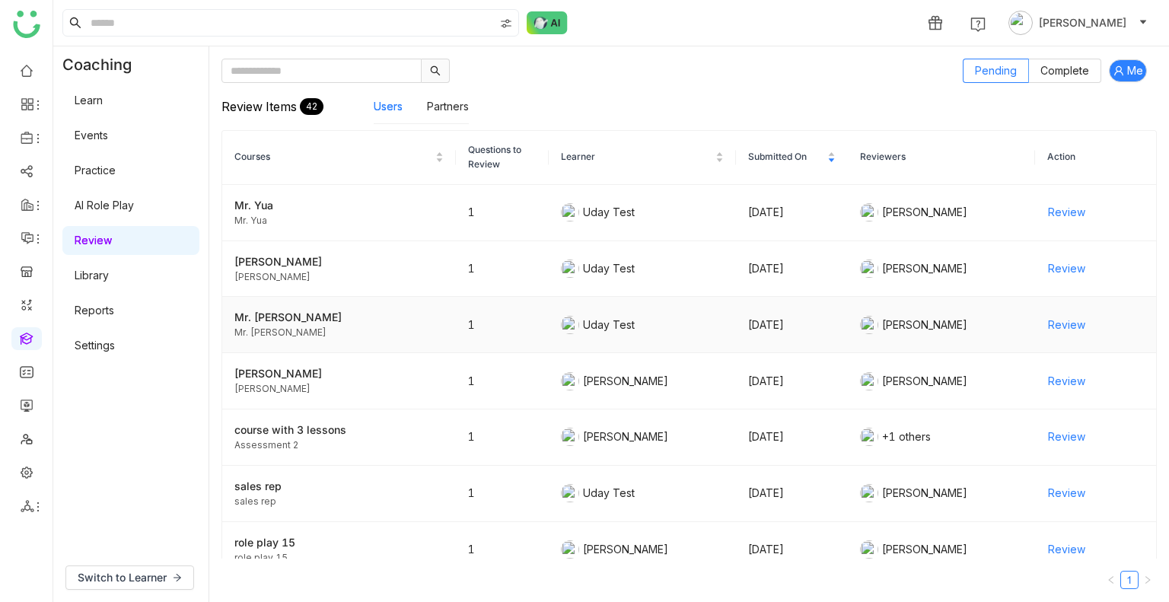
click at [1053, 324] on span "Review" at bounding box center [1066, 325] width 37 height 17
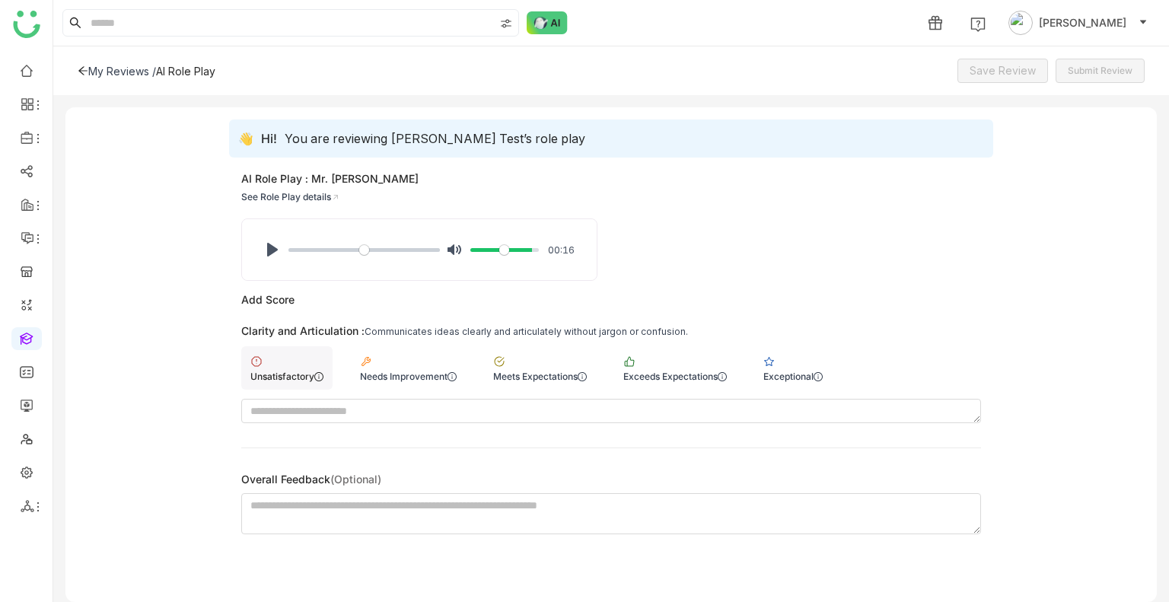
click at [288, 377] on div "Unsatisfactory" at bounding box center [286, 376] width 73 height 11
click at [1008, 71] on span "Save Review" at bounding box center [1003, 70] width 66 height 17
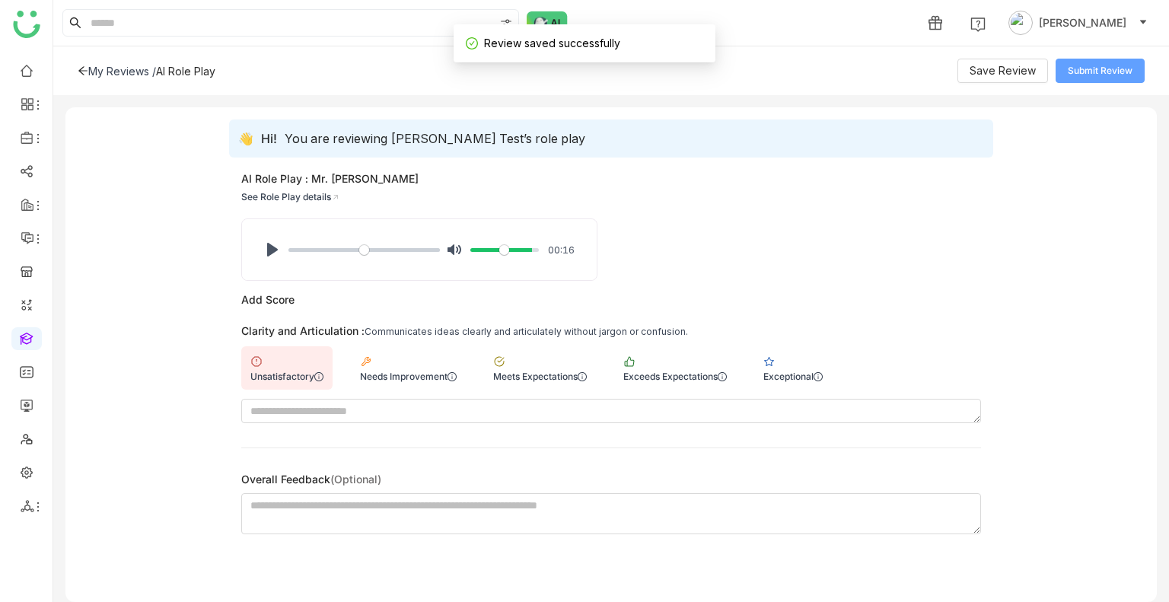
click at [1100, 73] on span "Submit Review" at bounding box center [1100, 71] width 65 height 14
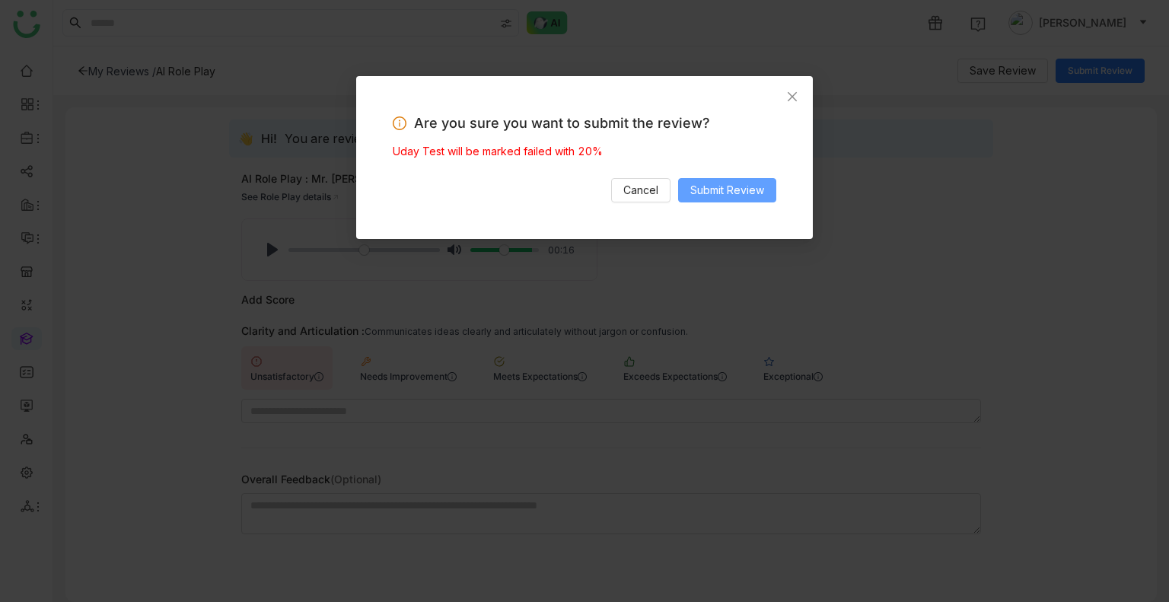
click at [732, 186] on span "Submit Review" at bounding box center [727, 190] width 74 height 17
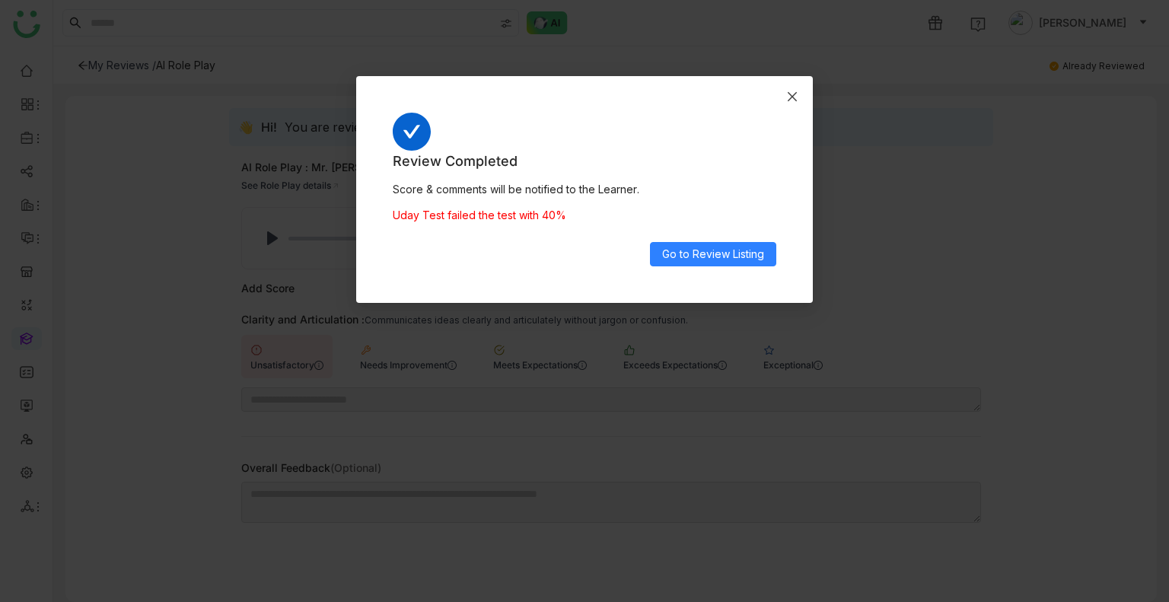
click at [782, 94] on span "Close" at bounding box center [792, 96] width 41 height 41
